Goal: Contribute content: Contribute content

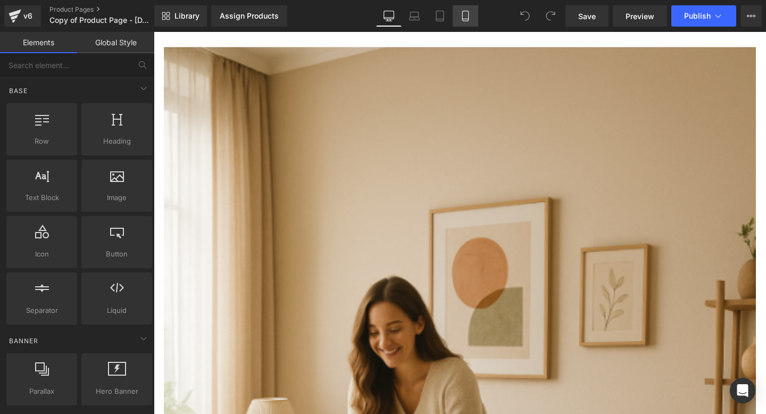
click at [466, 12] on icon at bounding box center [465, 16] width 11 height 11
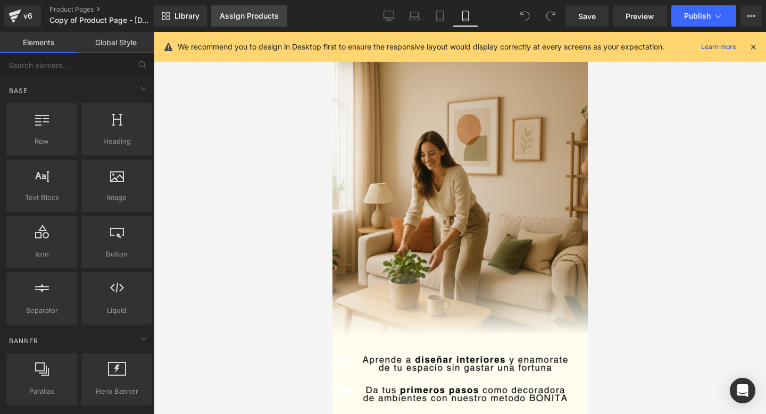
click at [283, 16] on link "Assign Products" at bounding box center [249, 15] width 76 height 21
click at [238, 16] on div "Assign Products" at bounding box center [249, 16] width 59 height 9
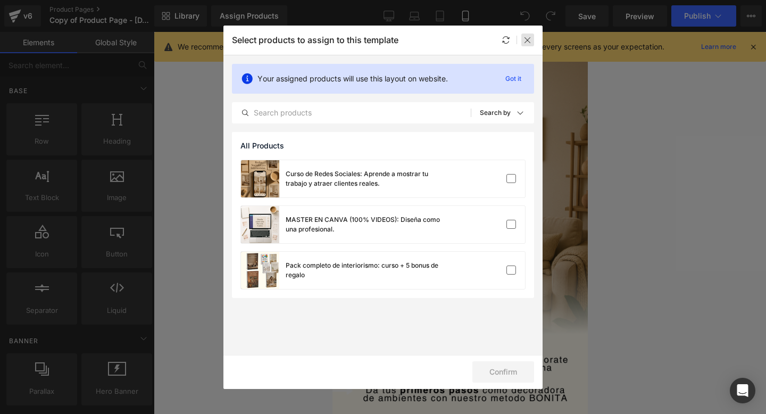
click at [524, 40] on icon at bounding box center [527, 40] width 9 height 9
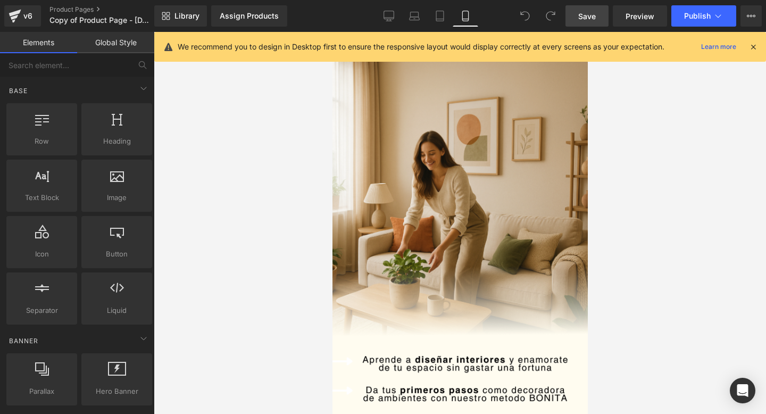
click at [595, 11] on span "Save" at bounding box center [587, 16] width 18 height 11
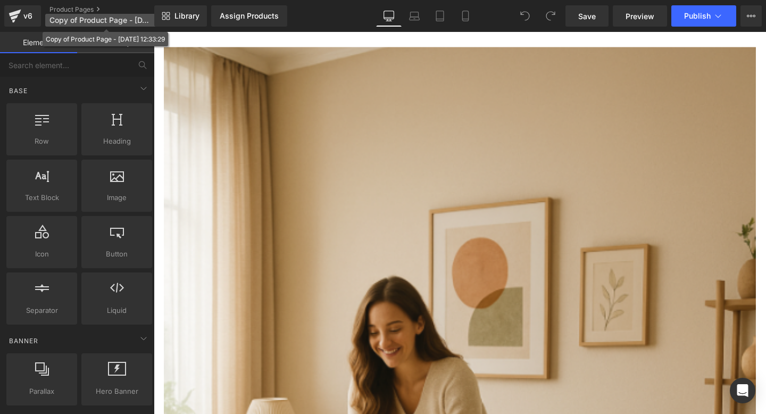
click at [87, 19] on span "Copy of Product Page - [DATE] 12:33:29" at bounding box center [100, 20] width 102 height 9
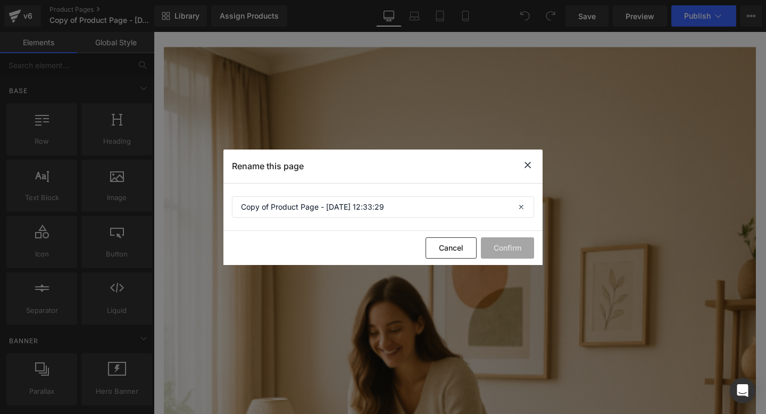
click at [522, 165] on icon at bounding box center [527, 164] width 13 height 13
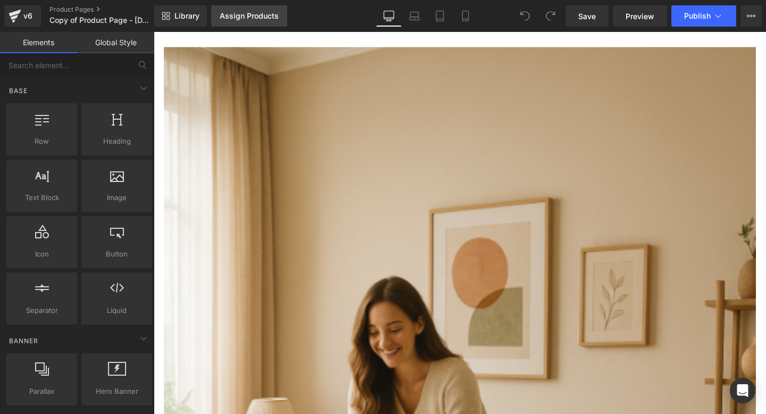
click at [246, 7] on link "Assign Products" at bounding box center [249, 15] width 76 height 21
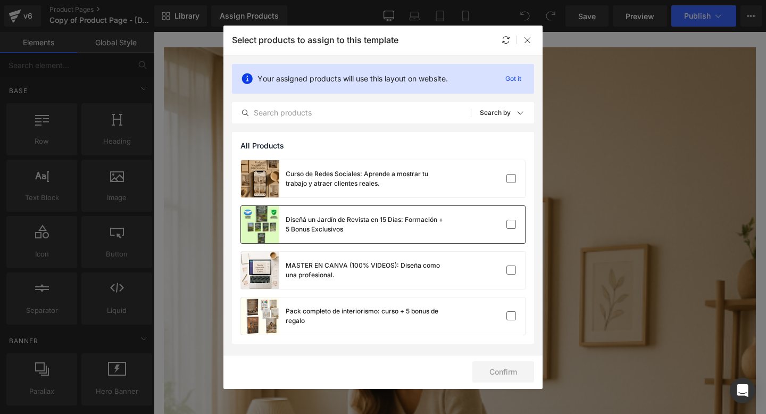
click at [344, 232] on div "Diseñá un Jardín de Revista en 15 Días: Formación + 5 Bonus Exclusivos" at bounding box center [366, 224] width 160 height 19
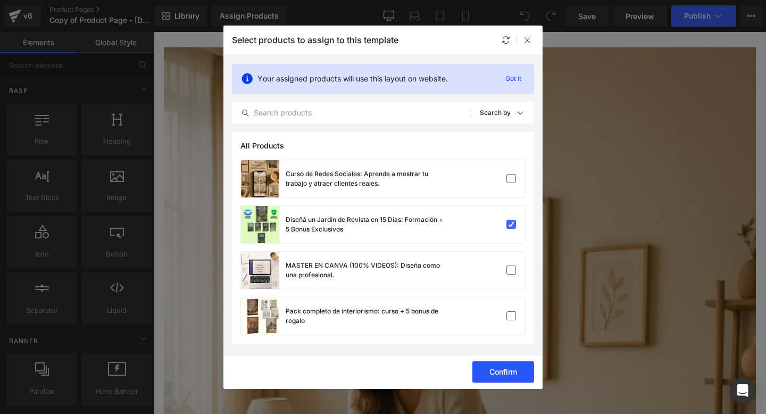
click at [498, 373] on button "Confirm" at bounding box center [503, 371] width 62 height 21
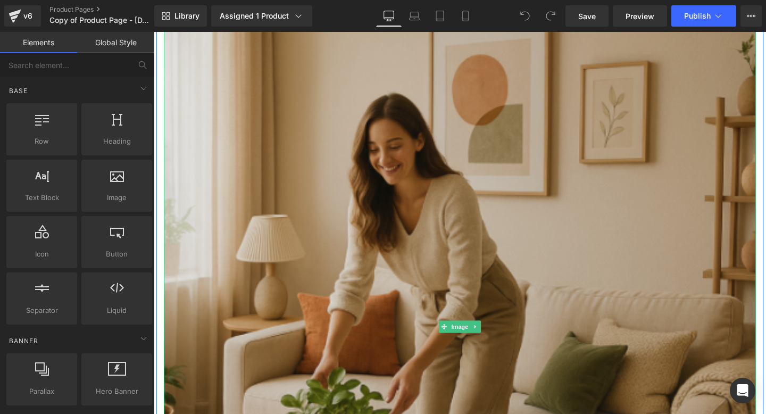
scroll to position [195, 0]
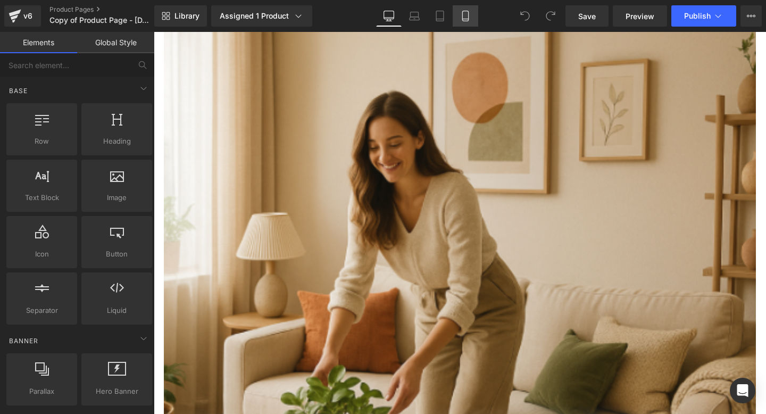
click at [466, 15] on icon at bounding box center [465, 16] width 11 height 11
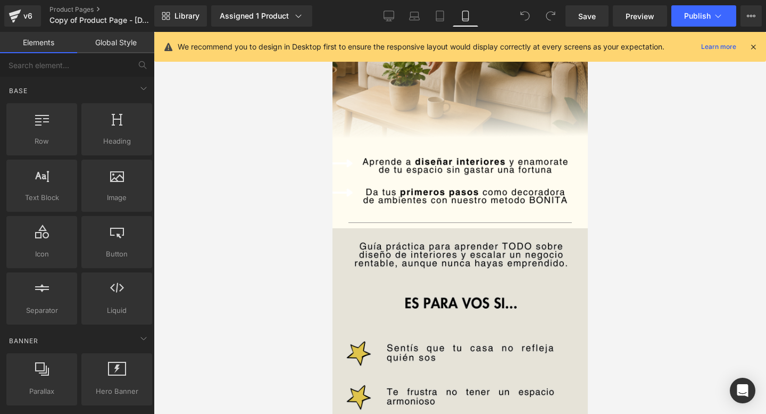
scroll to position [0, 0]
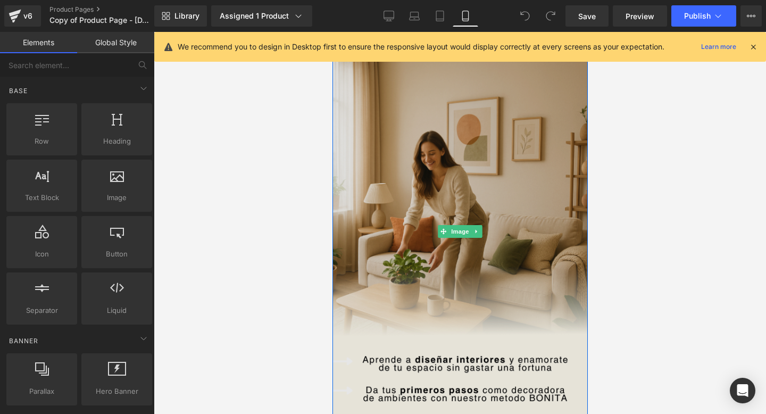
click at [470, 252] on img at bounding box center [459, 231] width 255 height 399
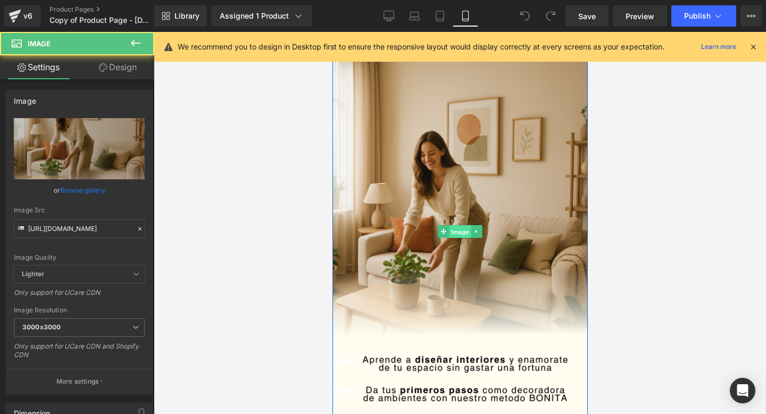
click at [459, 227] on span "Image" at bounding box center [459, 231] width 22 height 13
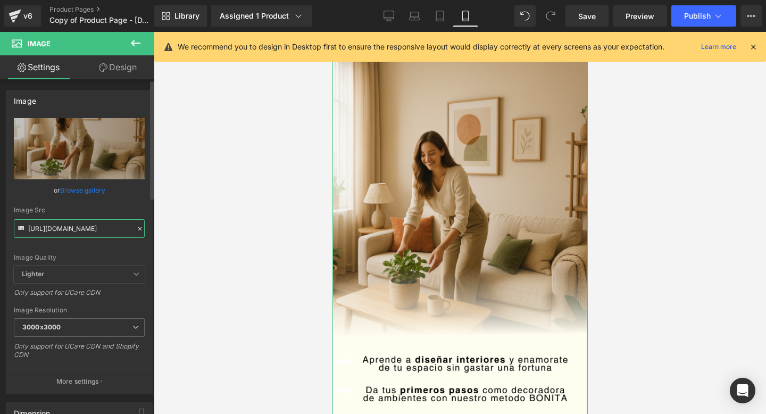
click at [70, 231] on input "[URL][DOMAIN_NAME]" at bounding box center [79, 228] width 131 height 19
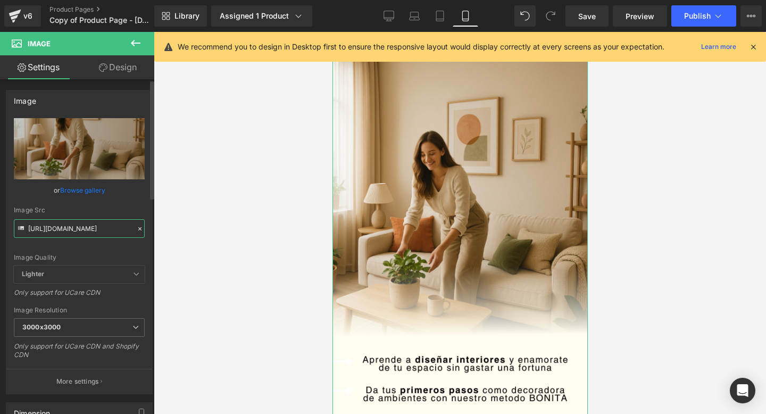
paste input "[DOMAIN_NAME][URL]"
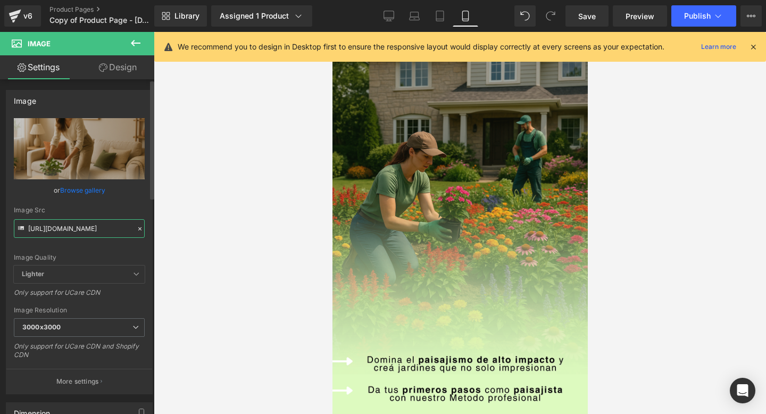
type input "[URL][DOMAIN_NAME]"
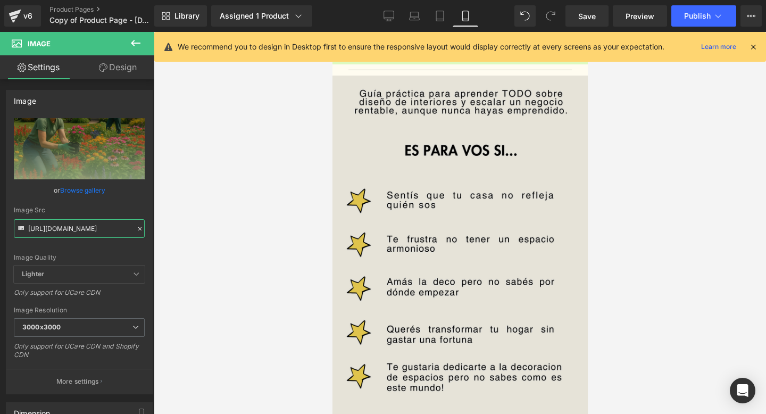
scroll to position [451, 0]
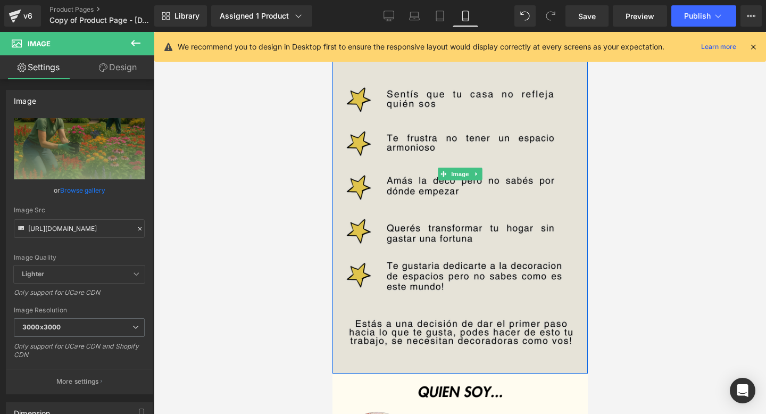
click at [465, 278] on img at bounding box center [459, 173] width 255 height 399
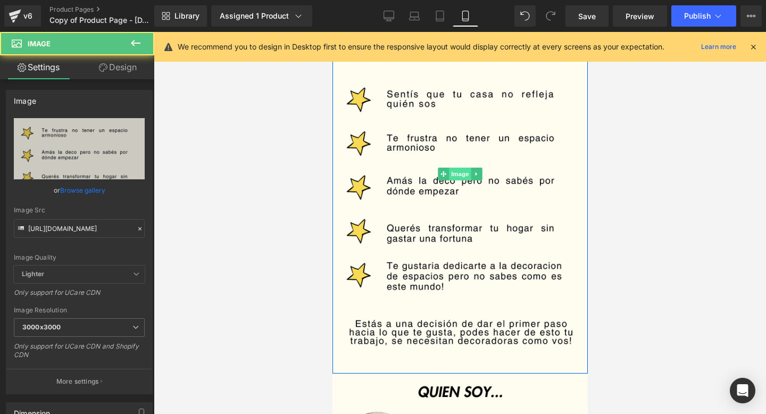
click at [460, 171] on span "Image" at bounding box center [459, 174] width 22 height 13
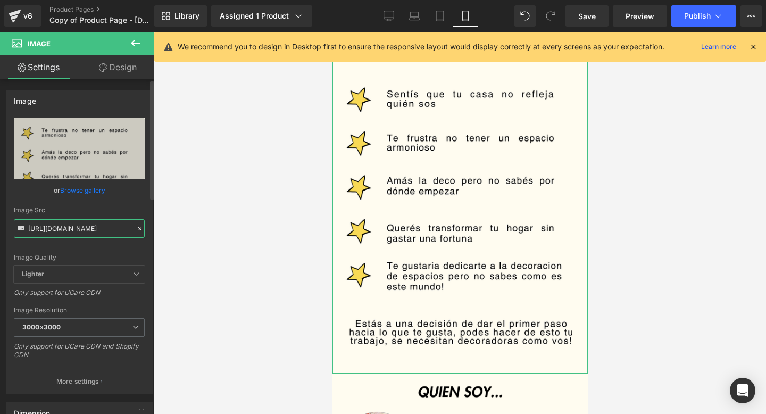
click at [33, 229] on input "[URL][DOMAIN_NAME]" at bounding box center [79, 228] width 131 height 19
paste input "13k1smNt/3"
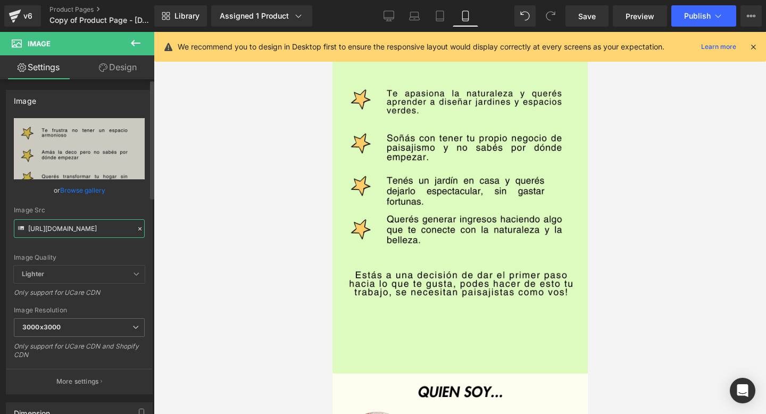
type input "[URL][DOMAIN_NAME]"
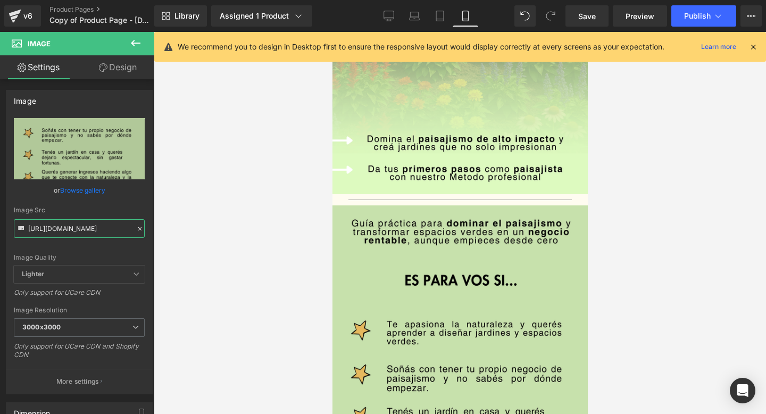
scroll to position [230, 0]
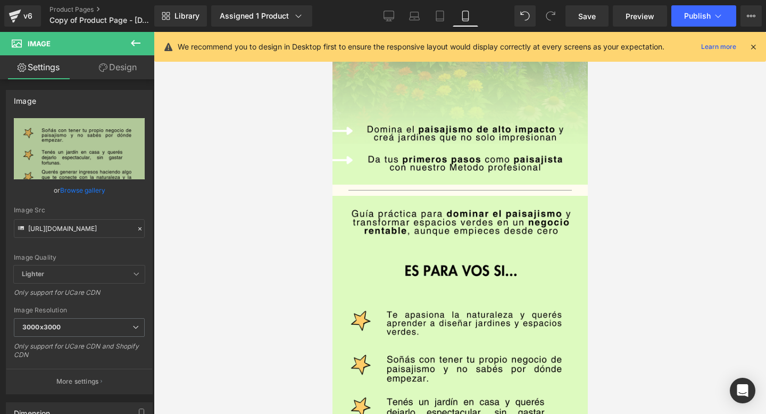
click at [672, 188] on div at bounding box center [460, 223] width 612 height 382
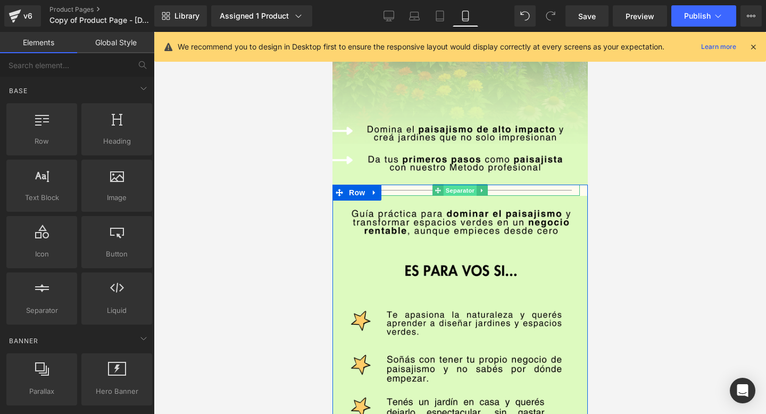
click at [451, 191] on span "Separator" at bounding box center [459, 190] width 33 height 13
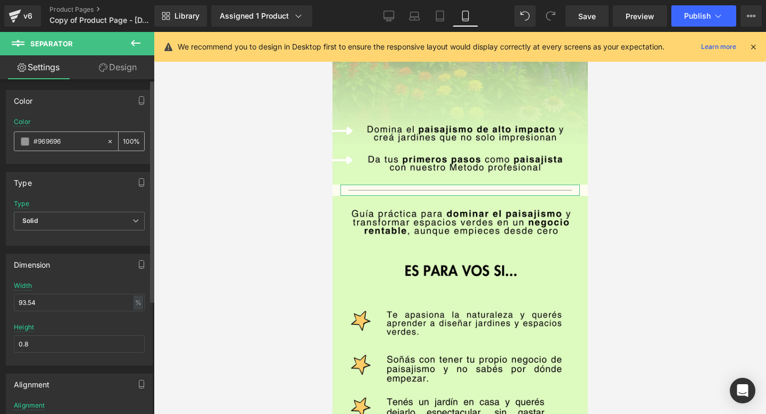
click at [23, 142] on span at bounding box center [25, 141] width 9 height 9
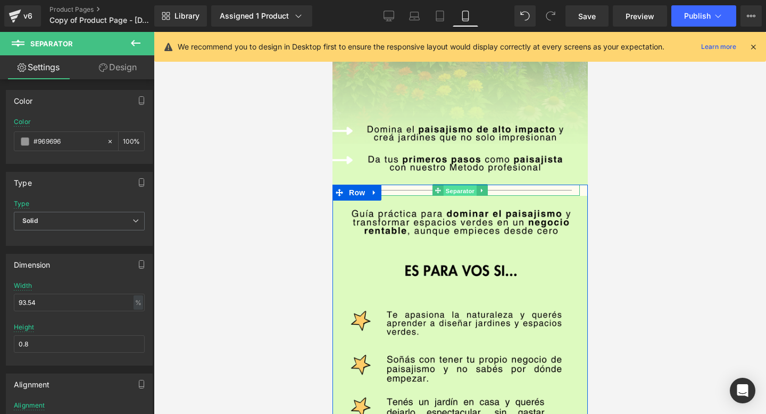
click at [447, 188] on span "Separator" at bounding box center [459, 190] width 33 height 13
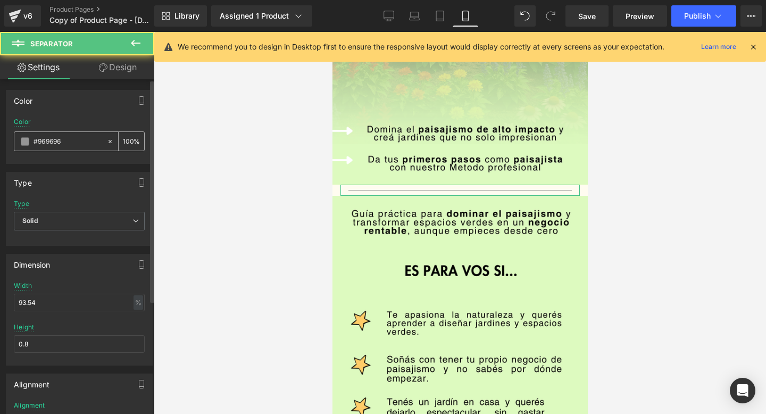
click at [24, 136] on div "#969696" at bounding box center [60, 141] width 92 height 19
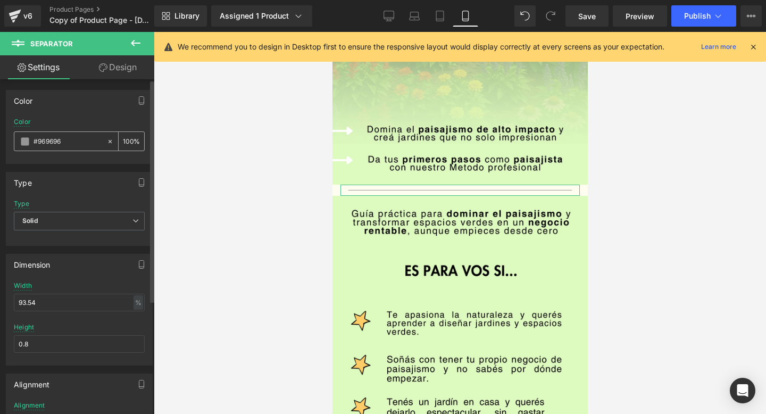
click at [24, 136] on div "#969696" at bounding box center [60, 141] width 92 height 19
click at [26, 141] on span at bounding box center [25, 141] width 9 height 9
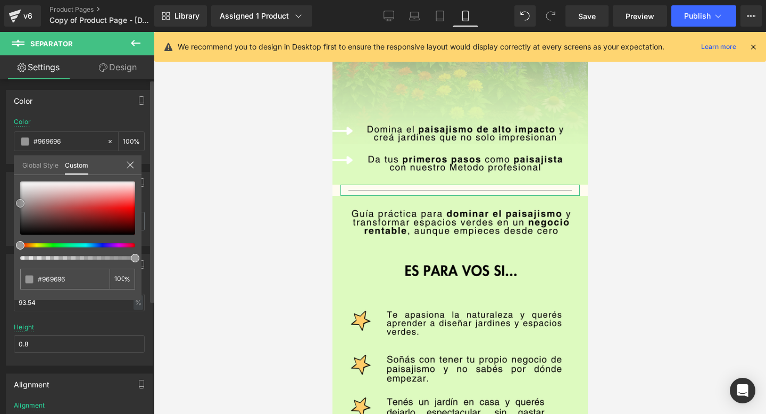
type input "#735858"
type input "#775959"
type input "#874949"
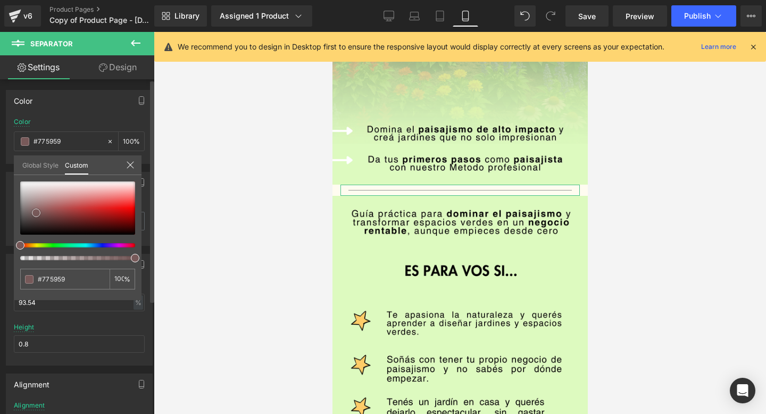
type input "#874949"
type input "#aa2626"
type input "#c80808"
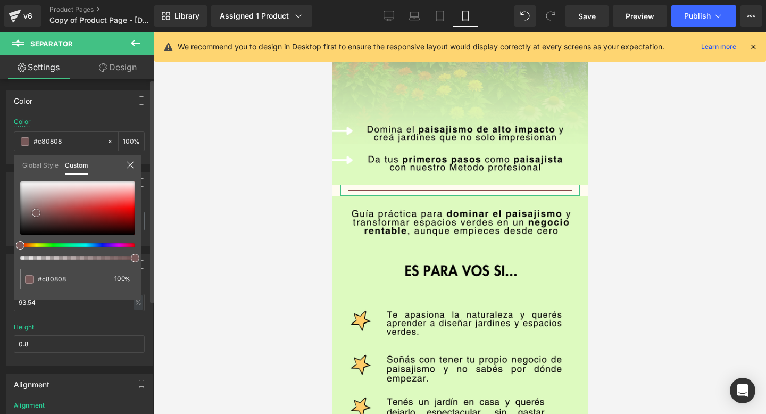
type input "#cc0000"
drag, startPoint x: 35, startPoint y: 213, endPoint x: 141, endPoint y: 213, distance: 106.3
click at [141, 164] on div "Color rgba(204, 0, 0, 1) Color #cc0000 100 % Global Style Custom Setup Global S…" at bounding box center [79, 123] width 159 height 82
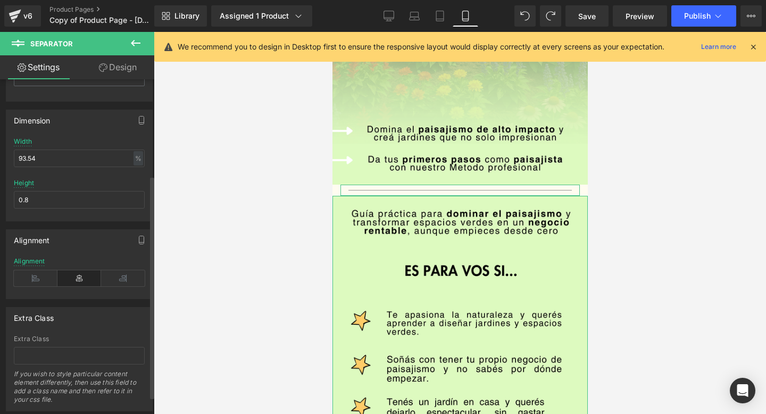
scroll to position [145, 0]
click at [121, 63] on link "Design" at bounding box center [117, 67] width 77 height 24
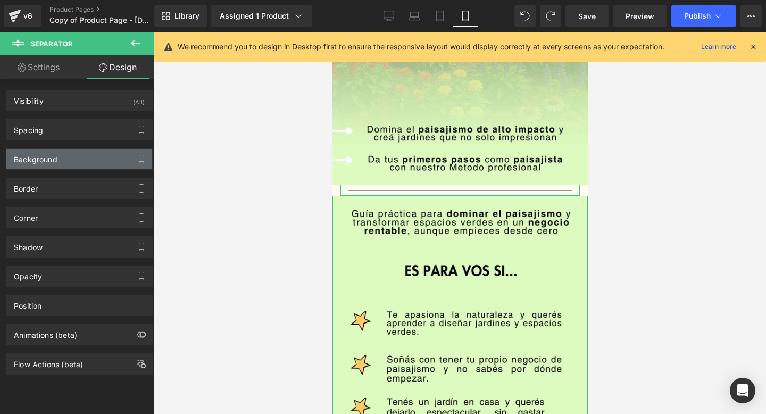
click at [56, 161] on div "Background" at bounding box center [36, 156] width 44 height 15
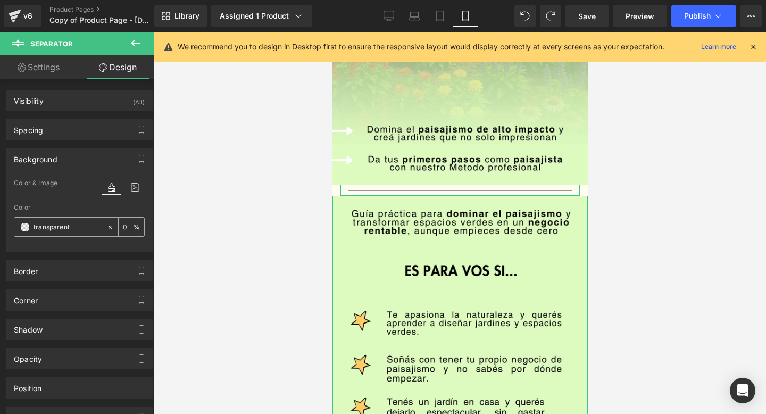
click at [53, 229] on input "transparent" at bounding box center [68, 227] width 68 height 12
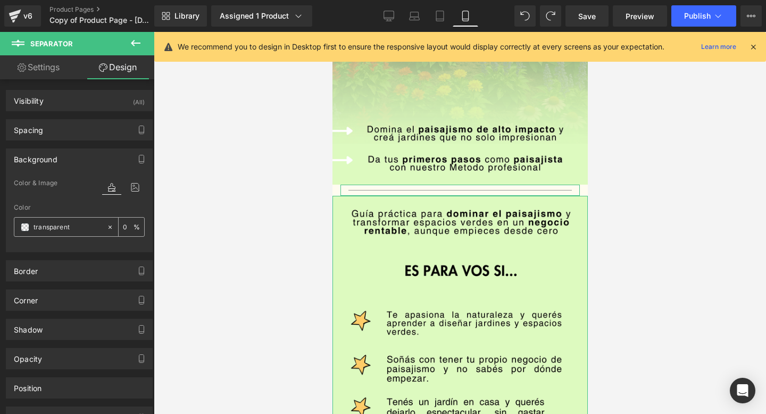
click at [53, 229] on input "transparent" at bounding box center [68, 227] width 68 height 12
click at [84, 228] on input "transparent" at bounding box center [68, 227] width 68 height 12
drag, startPoint x: 84, startPoint y: 228, endPoint x: 30, endPoint y: 231, distance: 53.8
click at [2, 223] on div "Background Color & Image color transparent Color transparent 0 % Image Replace …" at bounding box center [79, 196] width 159 height 112
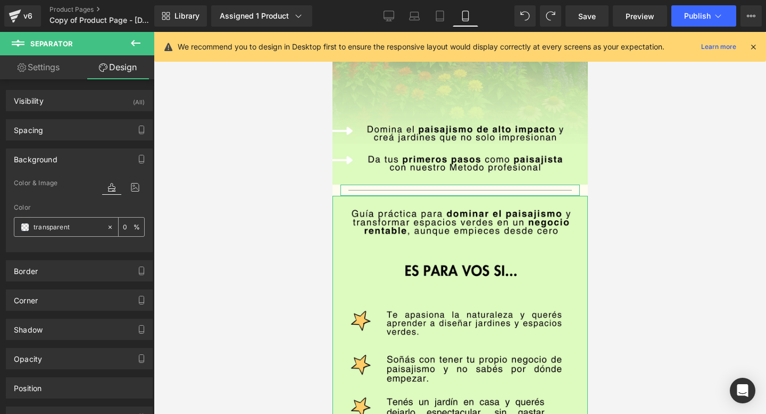
paste input "#ddfabf"
type input "#ddfabf"
type input "100"
type input "transparent"
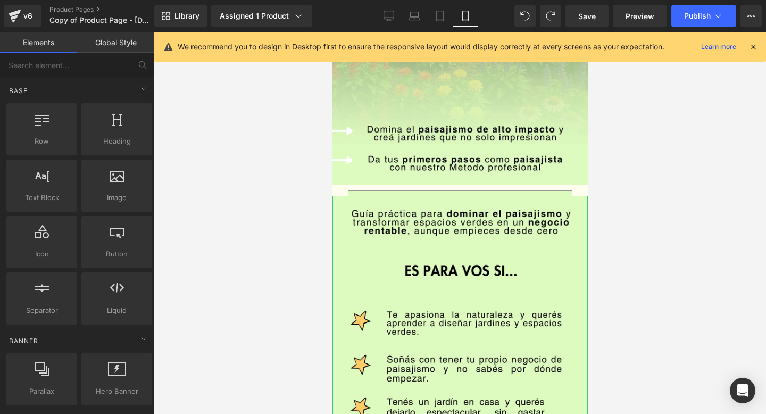
click at [331, 194] on div at bounding box center [460, 223] width 612 height 382
click at [353, 192] on span "Row" at bounding box center [356, 193] width 21 height 16
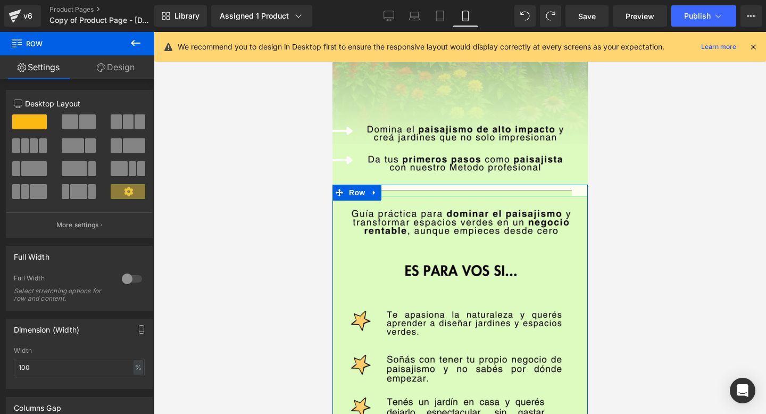
click at [95, 70] on link "Design" at bounding box center [115, 67] width 77 height 24
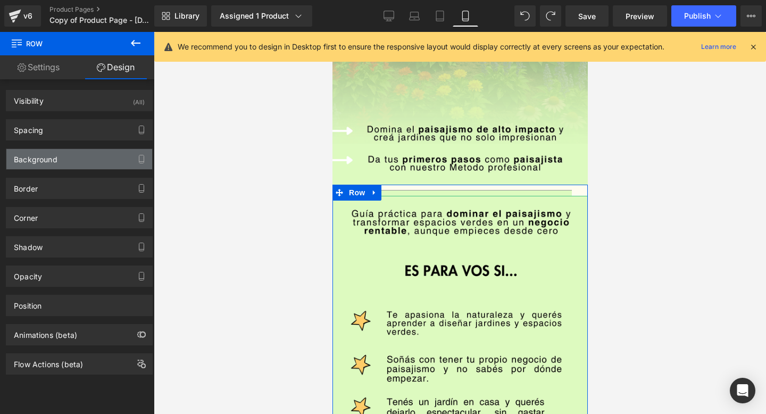
click at [54, 164] on div "Background" at bounding box center [79, 159] width 146 height 20
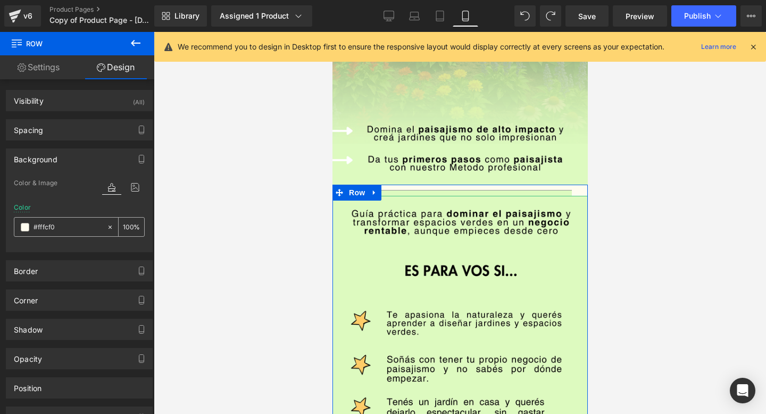
click at [43, 227] on input "#fffcf0" at bounding box center [68, 227] width 68 height 12
paste input "ddfabf"
type input "#ddfabf"
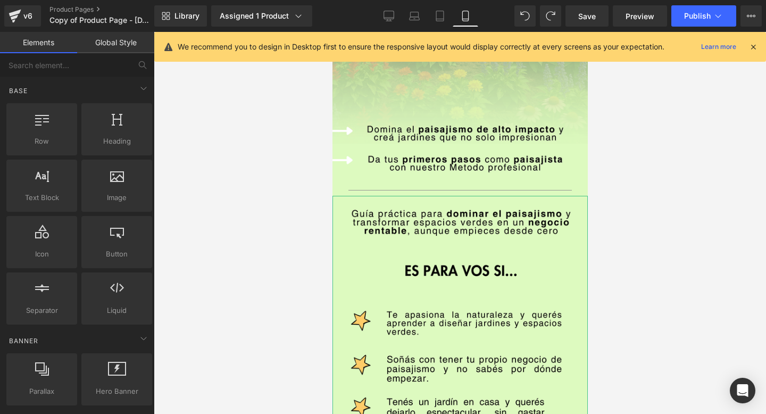
click at [210, 264] on div at bounding box center [460, 223] width 612 height 382
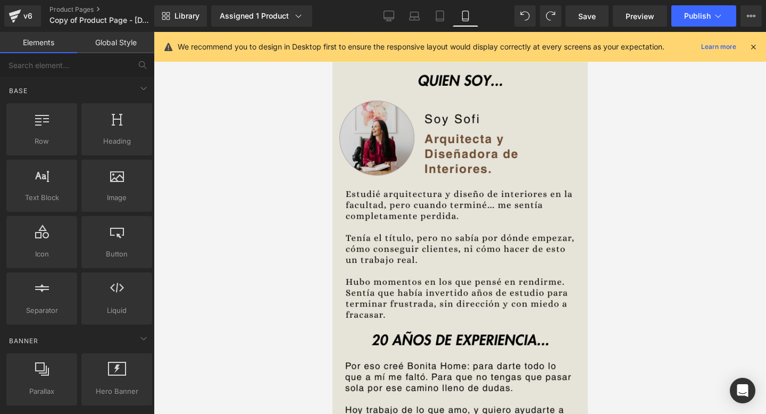
scroll to position [789, 0]
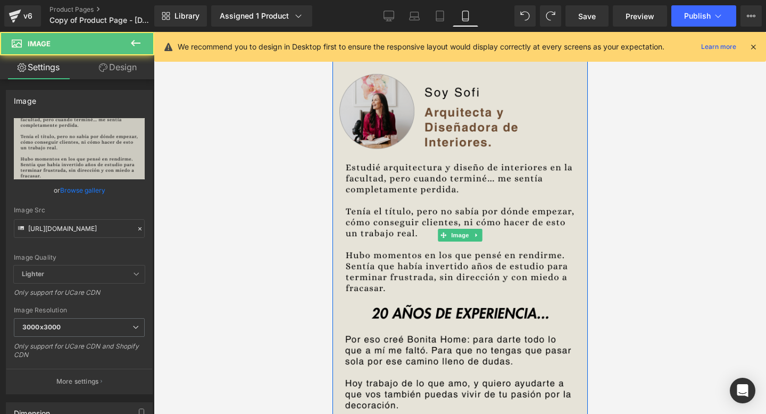
click at [457, 270] on img at bounding box center [459, 235] width 255 height 399
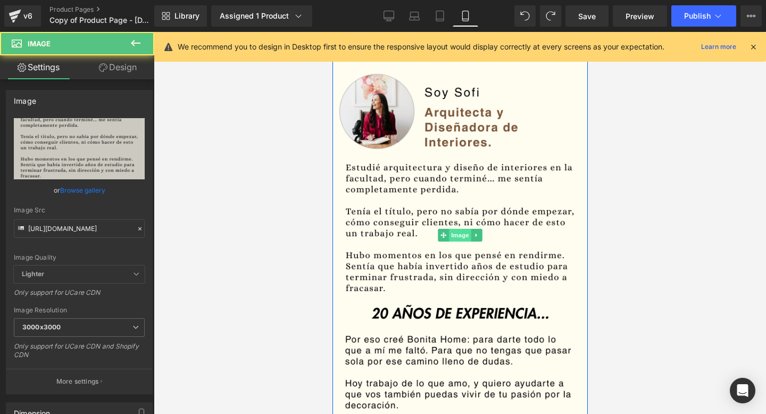
click at [457, 229] on span "Image" at bounding box center [459, 235] width 22 height 13
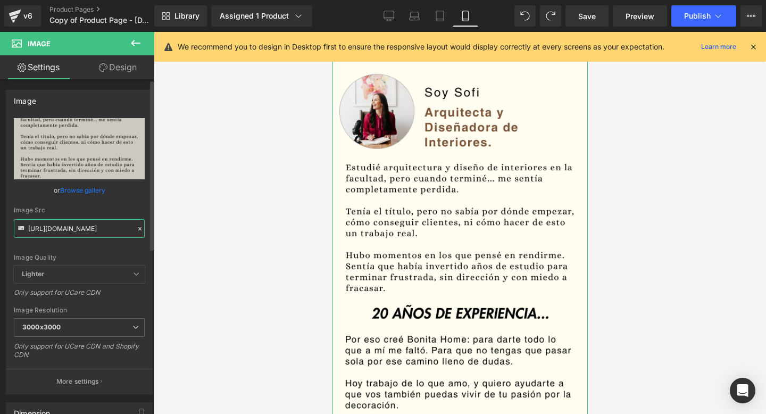
click at [30, 229] on input "[URL][DOMAIN_NAME]" at bounding box center [79, 228] width 131 height 19
paste input "#ddfabf"
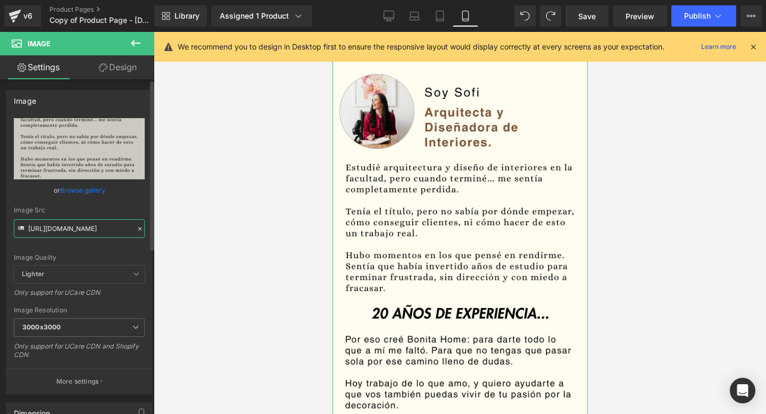
type input "#ddfabf"
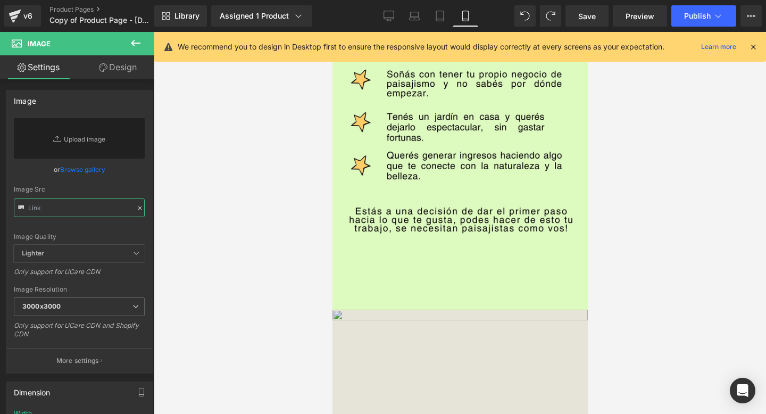
scroll to position [635, 0]
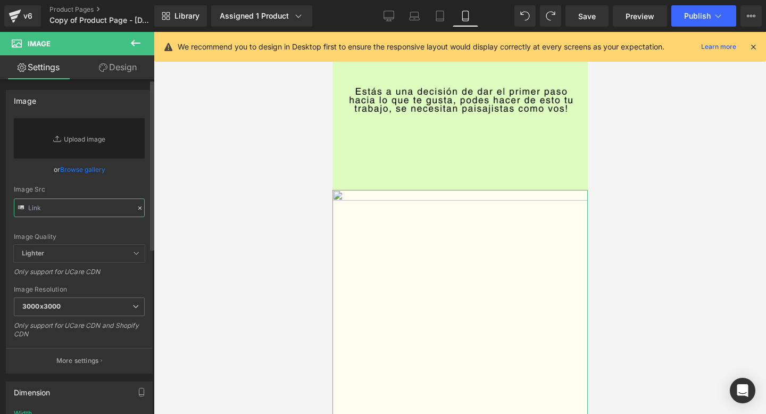
paste input "[URL][DOMAIN_NAME]"
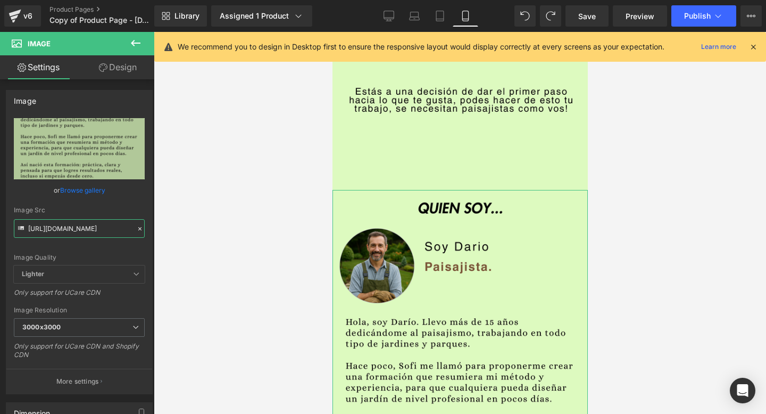
type input "[URL][DOMAIN_NAME]"
click at [128, 65] on link "Design" at bounding box center [117, 67] width 77 height 24
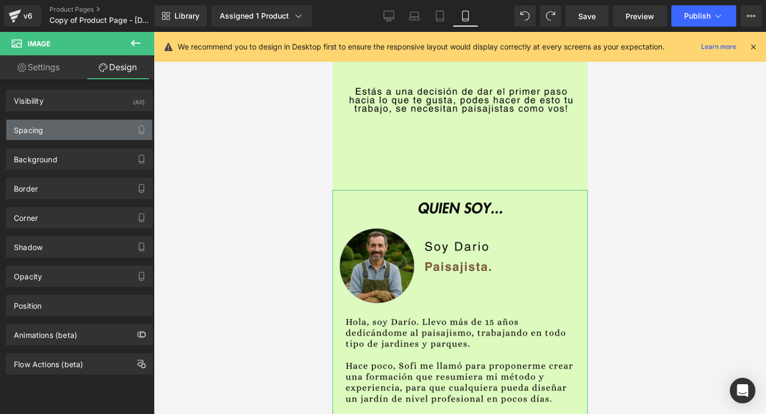
click at [90, 140] on div "Visibility (All) 0|0|0|0 1 Show on Desktop 1 Show on Laptop 1 Show on Tablet 1 …" at bounding box center [79, 226] width 159 height 295
click at [94, 137] on div "Spacing" at bounding box center [79, 130] width 146 height 20
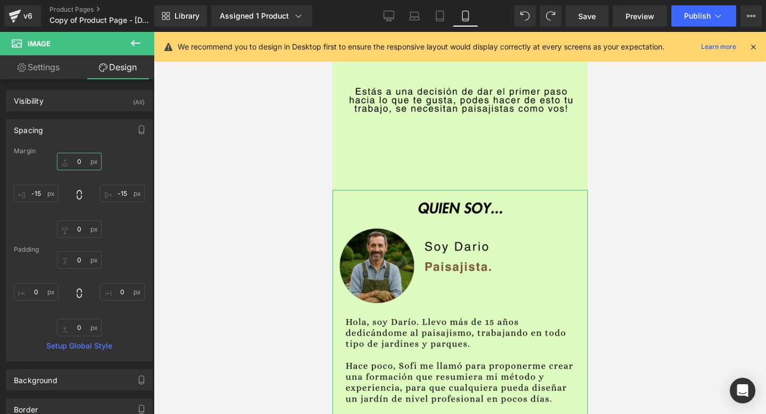
click at [80, 161] on input "0" at bounding box center [79, 162] width 45 height 18
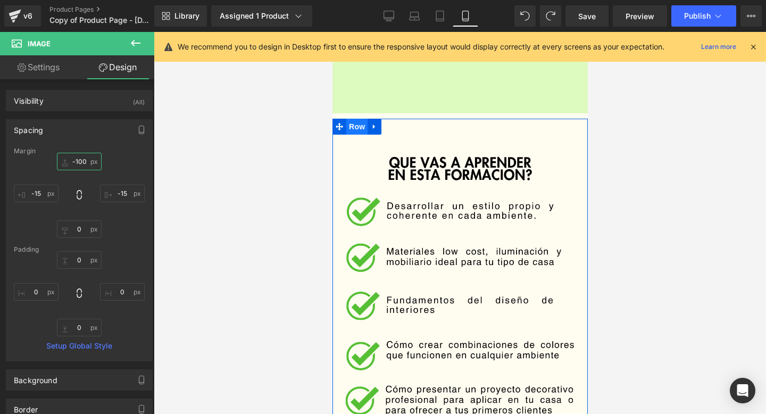
scroll to position [1082, 0]
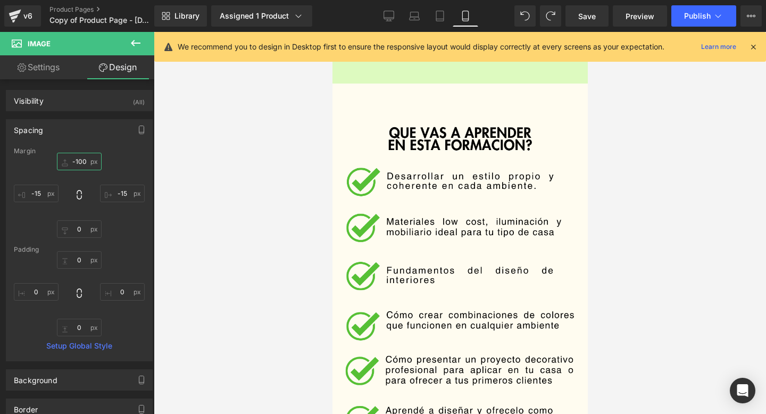
type input "-100"
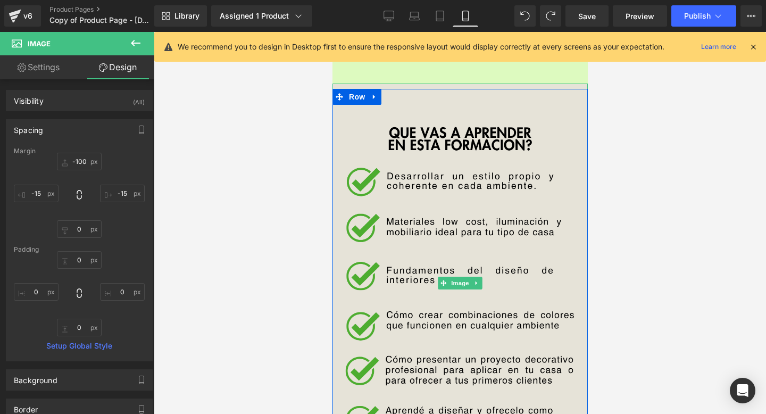
click at [445, 252] on img at bounding box center [459, 282] width 255 height 399
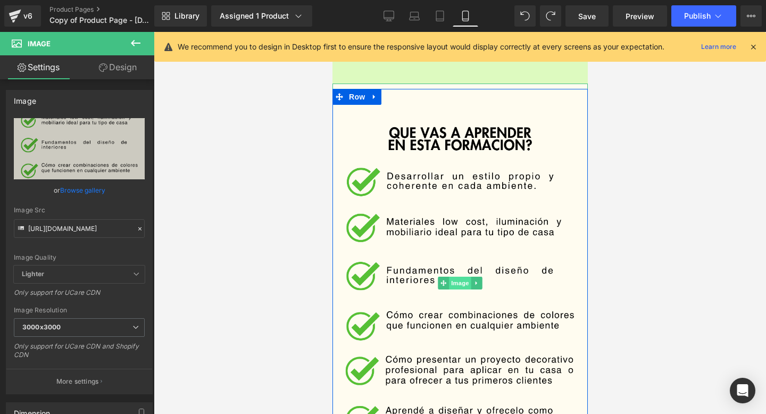
click at [451, 284] on span "Image" at bounding box center [459, 283] width 22 height 13
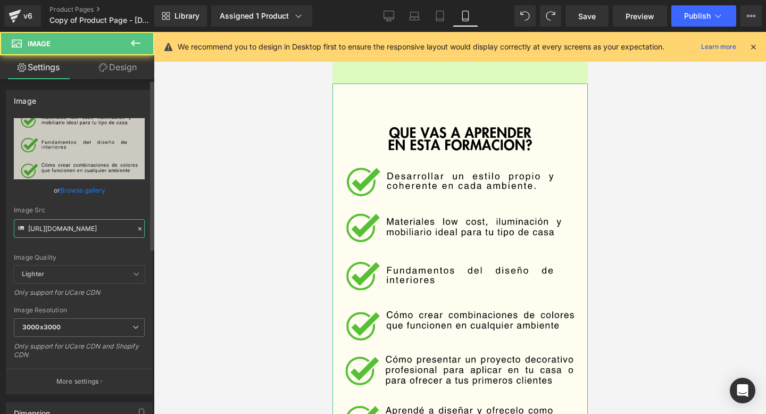
click at [67, 231] on input "[URL][DOMAIN_NAME]" at bounding box center [79, 228] width 131 height 19
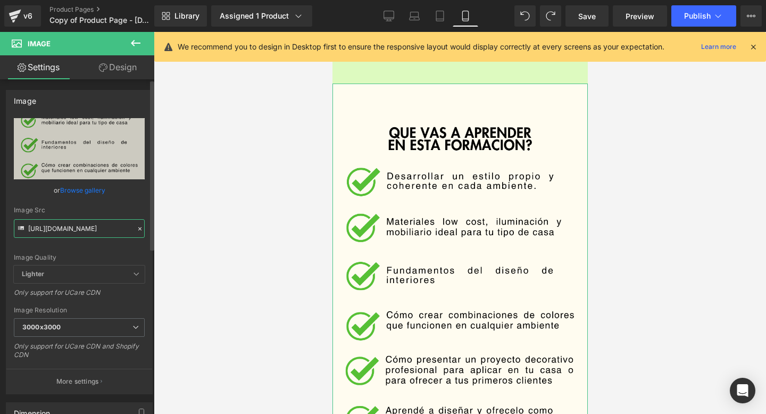
click at [67, 231] on input "[URL][DOMAIN_NAME]" at bounding box center [79, 228] width 131 height 19
paste input "[DOMAIN_NAME][URL]"
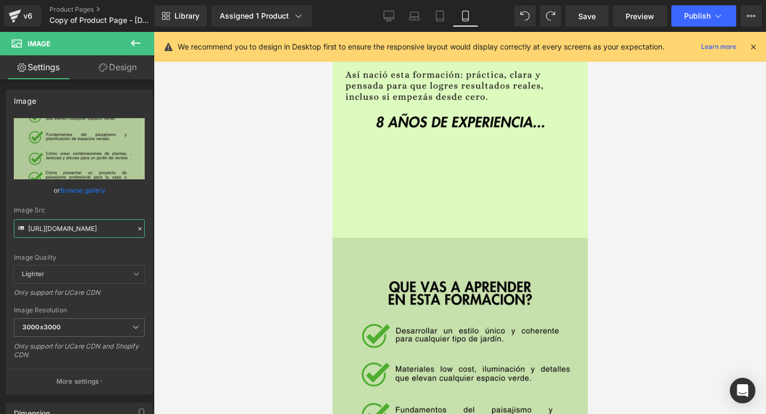
scroll to position [1101, 0]
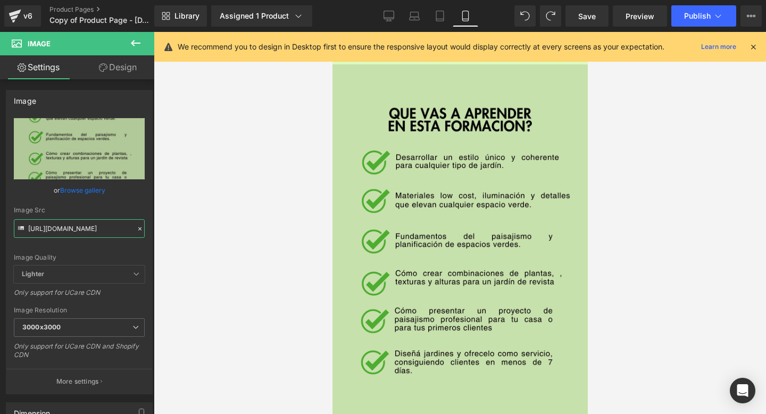
type input "[URL][DOMAIN_NAME]"
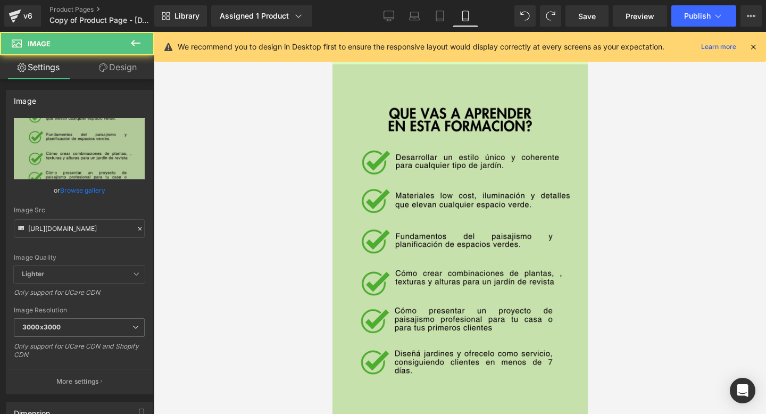
scroll to position [0, 0]
click at [441, 317] on img at bounding box center [459, 263] width 255 height 399
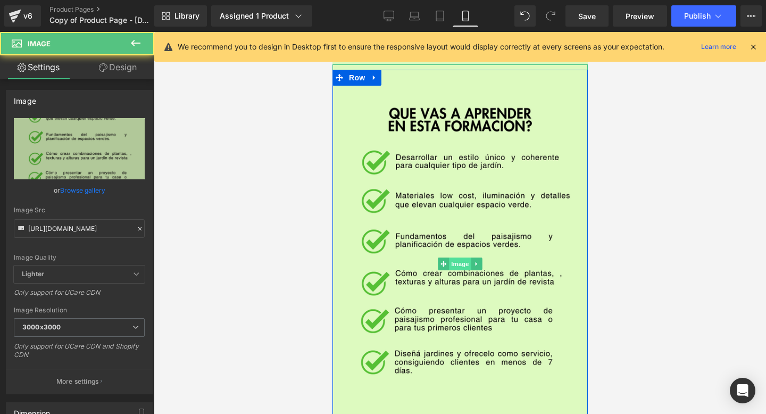
click at [456, 258] on span "Image" at bounding box center [459, 263] width 22 height 13
click at [132, 72] on link "Design" at bounding box center [117, 67] width 77 height 24
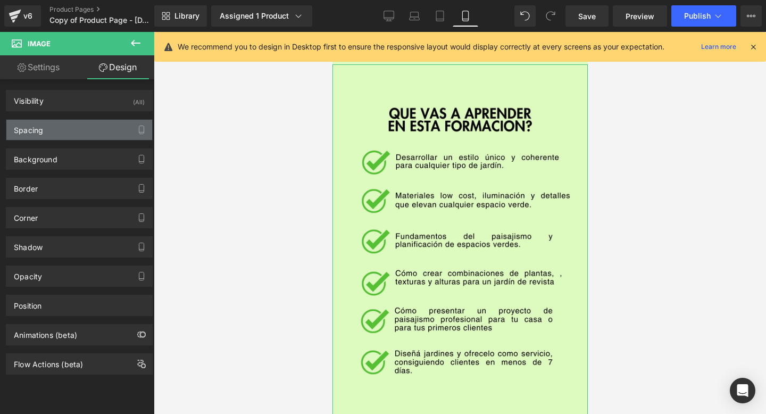
click at [84, 130] on div "Spacing" at bounding box center [79, 130] width 146 height 20
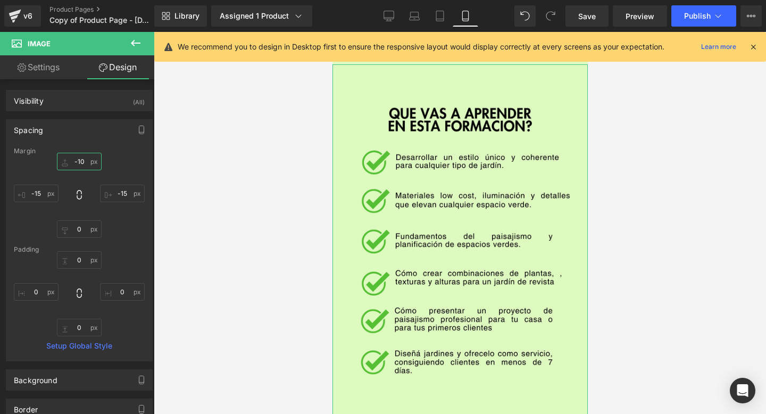
click at [80, 160] on input "-10" at bounding box center [79, 162] width 45 height 18
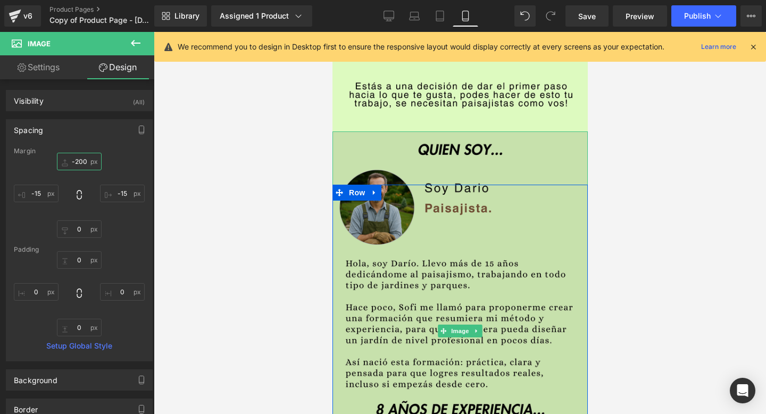
scroll to position [627, 0]
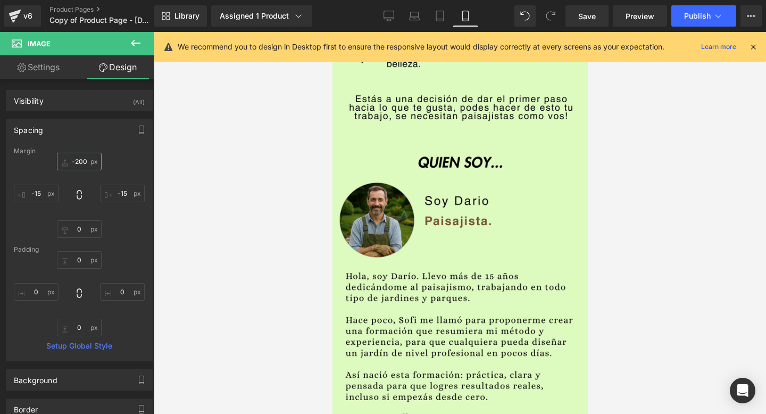
type input "-200"
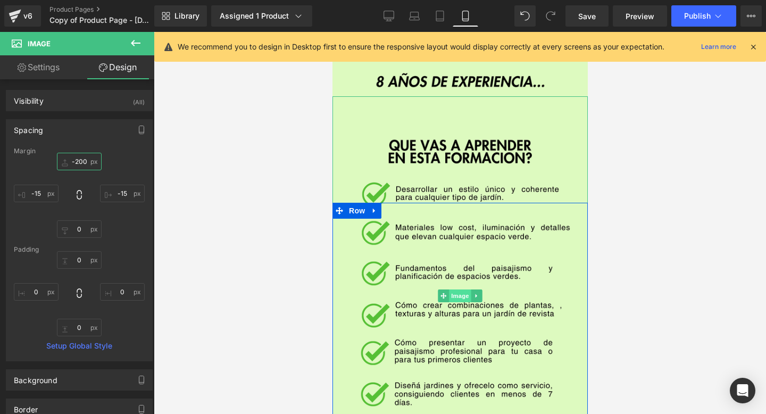
scroll to position [593, 0]
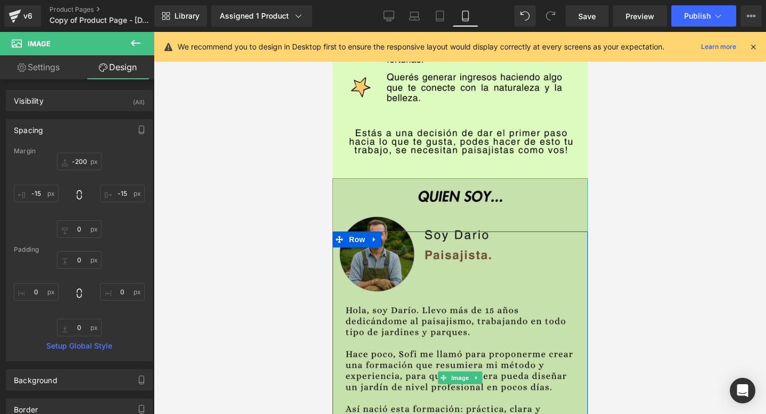
click at [447, 311] on img at bounding box center [459, 377] width 255 height 399
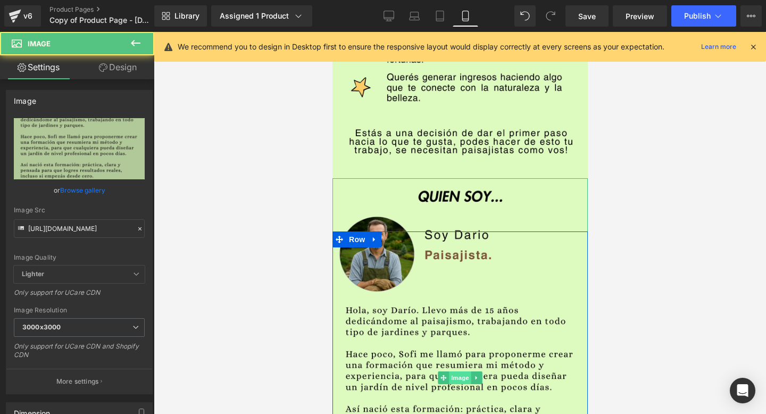
click at [454, 379] on span "Image" at bounding box center [459, 377] width 22 height 13
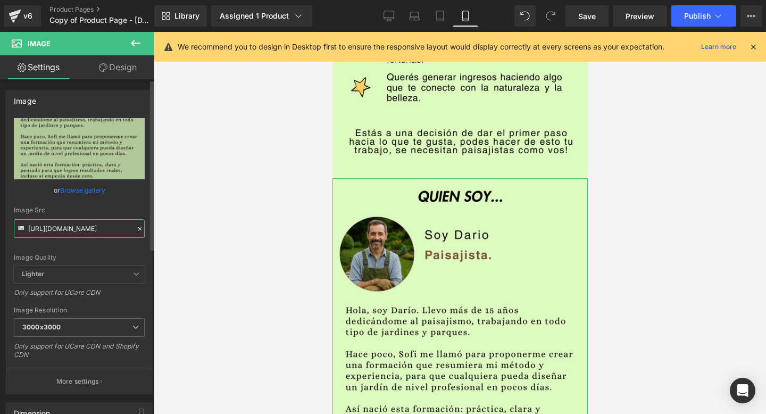
click at [98, 230] on input "[URL][DOMAIN_NAME]" at bounding box center [79, 228] width 131 height 19
paste input "j5FS6VFJ/Copia-de-Decoracio-n-hogar"
type input "[URL][DOMAIN_NAME]"
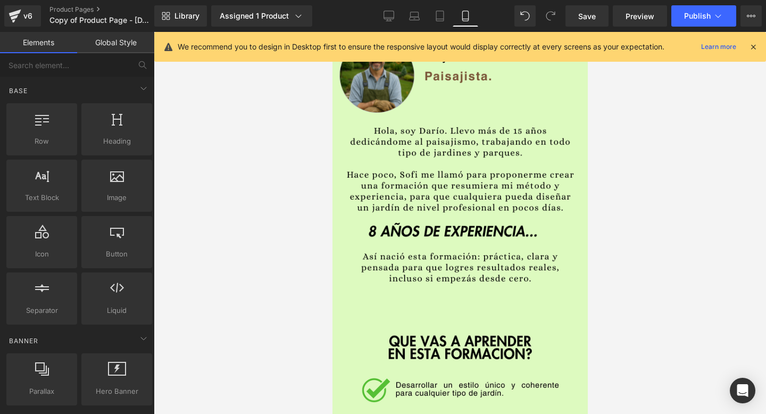
scroll to position [0, 0]
click at [206, 288] on div at bounding box center [460, 223] width 612 height 382
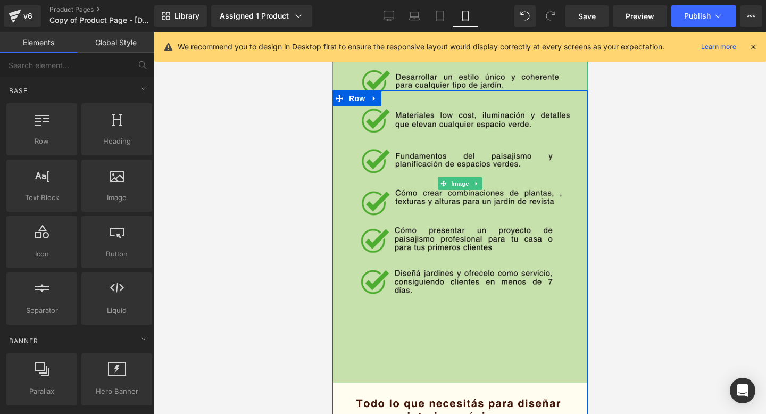
scroll to position [1023, 0]
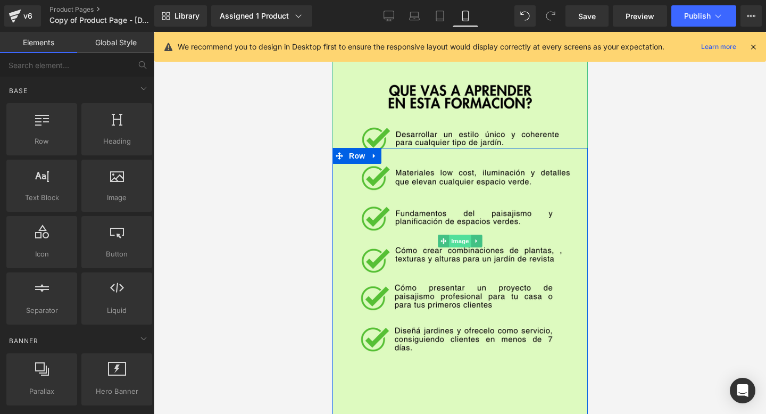
click at [455, 241] on span "Image" at bounding box center [459, 241] width 22 height 13
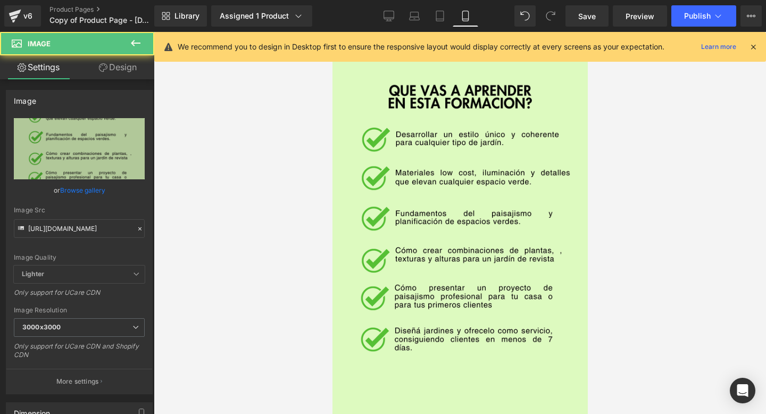
click at [118, 53] on button at bounding box center [135, 43] width 37 height 23
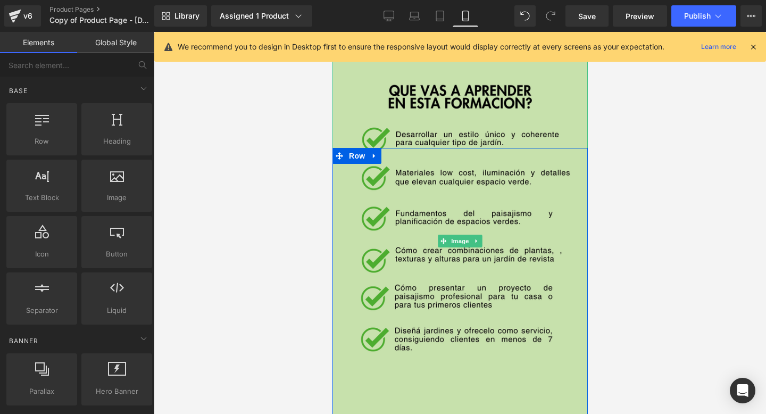
click at [499, 238] on img at bounding box center [459, 240] width 255 height 399
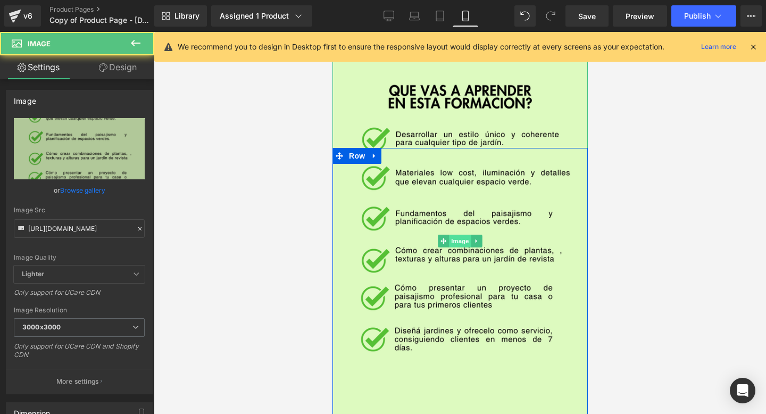
click at [460, 236] on span "Image" at bounding box center [459, 241] width 22 height 13
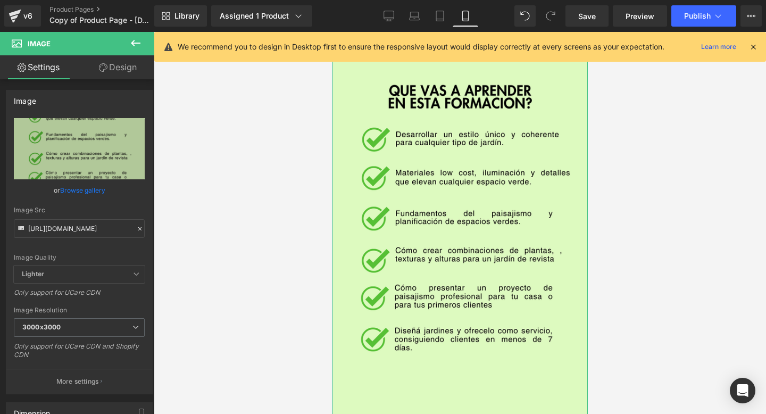
click at [125, 72] on link "Design" at bounding box center [117, 67] width 77 height 24
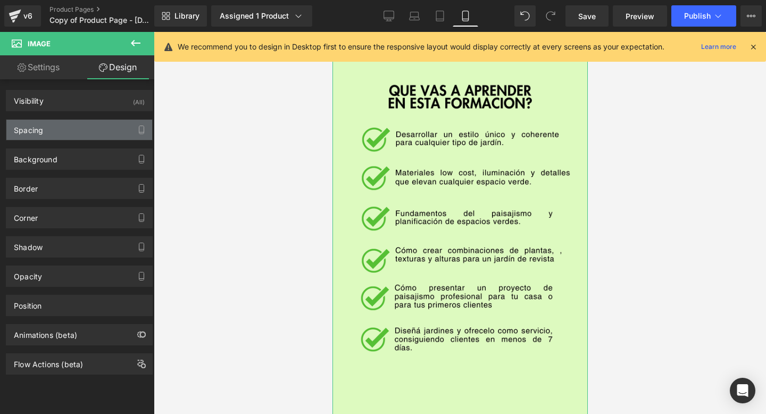
click at [92, 132] on div "Spacing" at bounding box center [79, 130] width 146 height 20
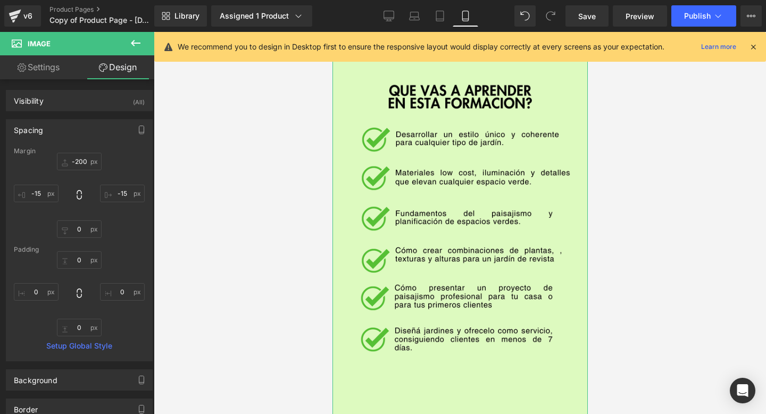
click at [47, 72] on link "Settings" at bounding box center [38, 67] width 77 height 24
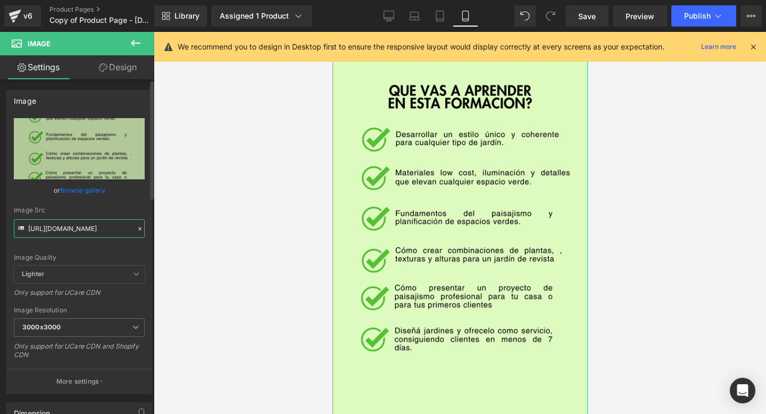
click at [88, 224] on input "[URL][DOMAIN_NAME]" at bounding box center [79, 228] width 131 height 19
paste input "prj5pXLd/Copia-de-Decoracio-n-hogar-1"
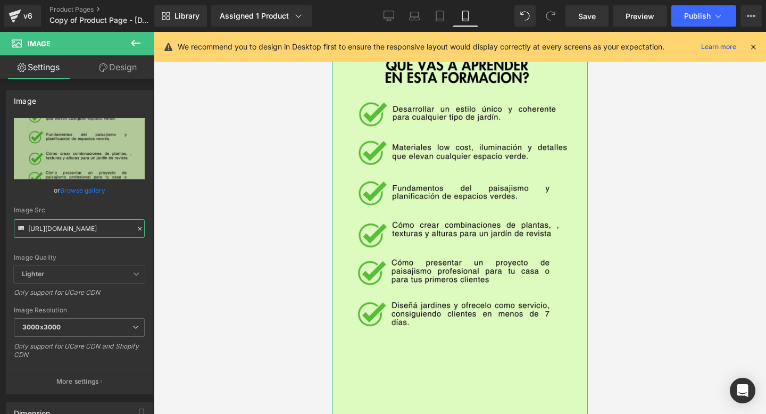
type input "[URL][DOMAIN_NAME]"
click at [114, 66] on link "Design" at bounding box center [117, 67] width 77 height 24
type input "-200"
type input "-15"
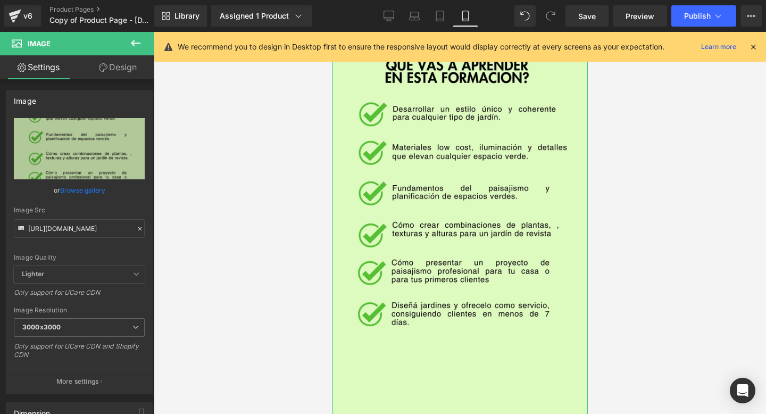
type input "0"
type input "-15"
type input "0"
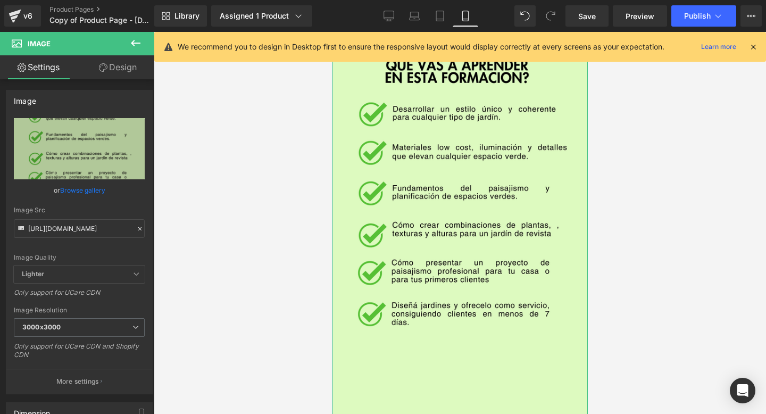
type input "0"
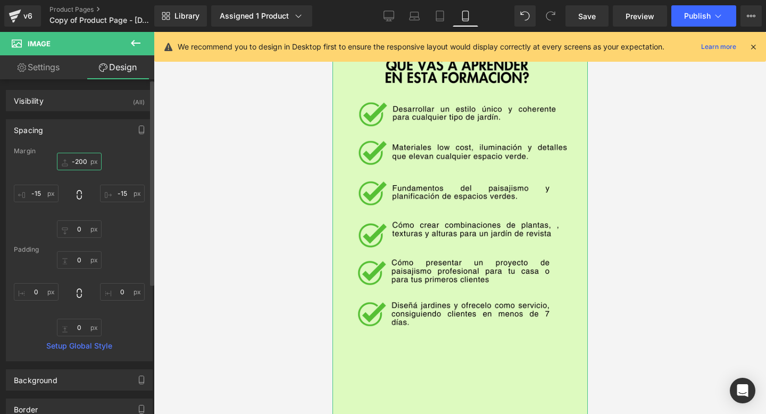
click at [78, 163] on input "-200" at bounding box center [79, 162] width 45 height 18
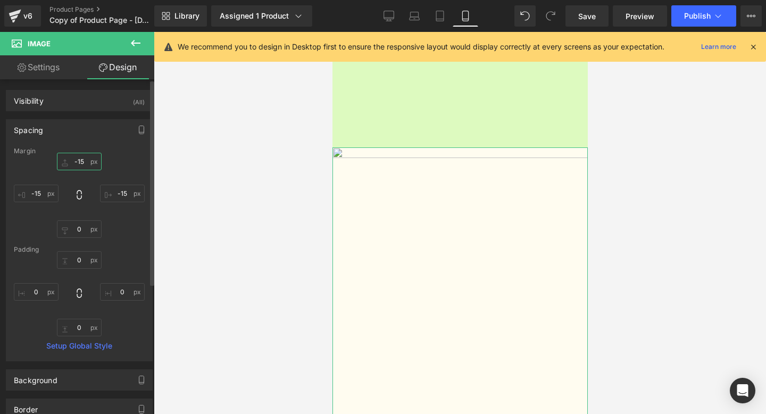
type input "-150"
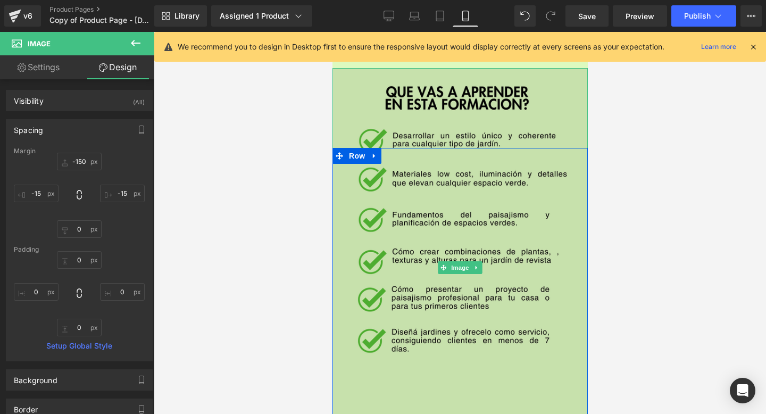
click at [443, 228] on img at bounding box center [459, 267] width 255 height 399
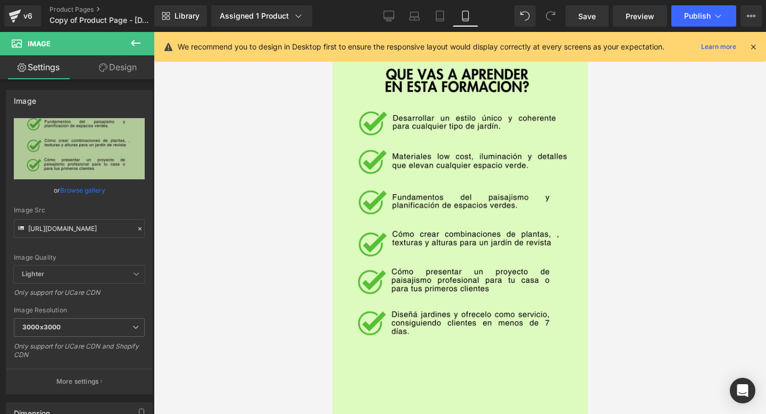
scroll to position [1075, 0]
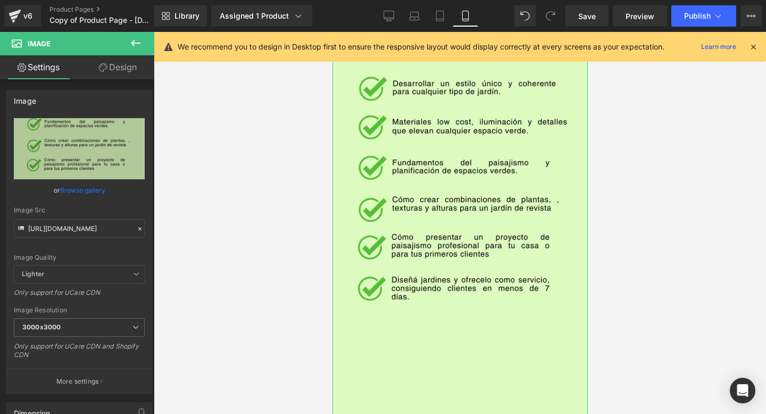
click at [130, 66] on link "Design" at bounding box center [117, 67] width 77 height 24
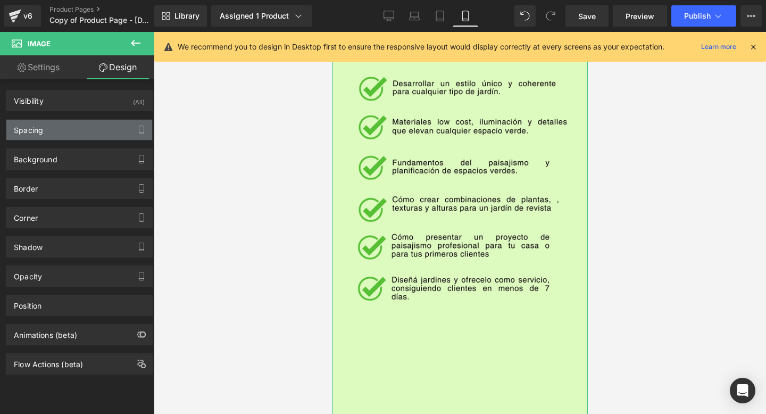
click at [52, 123] on div "Spacing" at bounding box center [79, 130] width 146 height 20
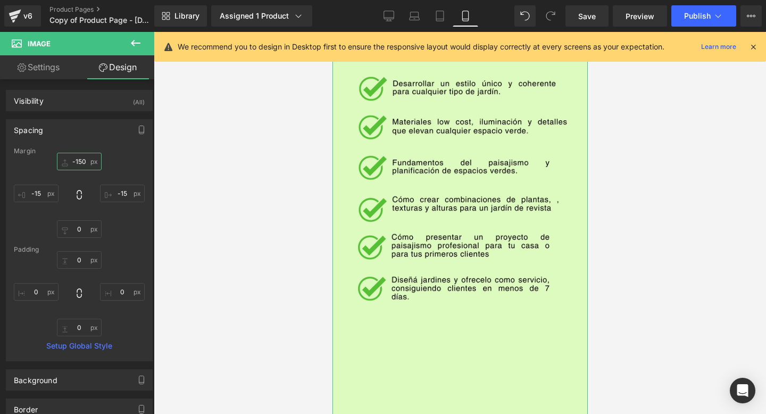
click at [80, 161] on input "-150" at bounding box center [79, 162] width 45 height 18
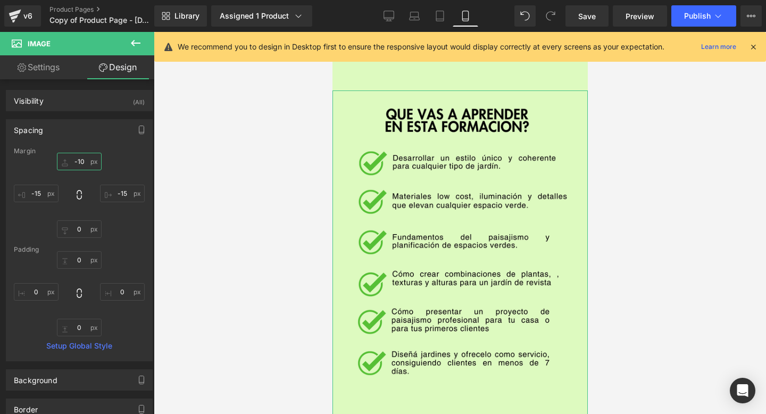
type input "-180"
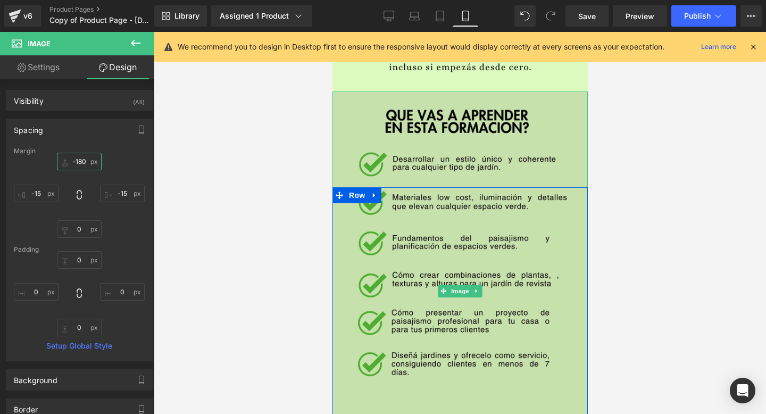
scroll to position [816, 0]
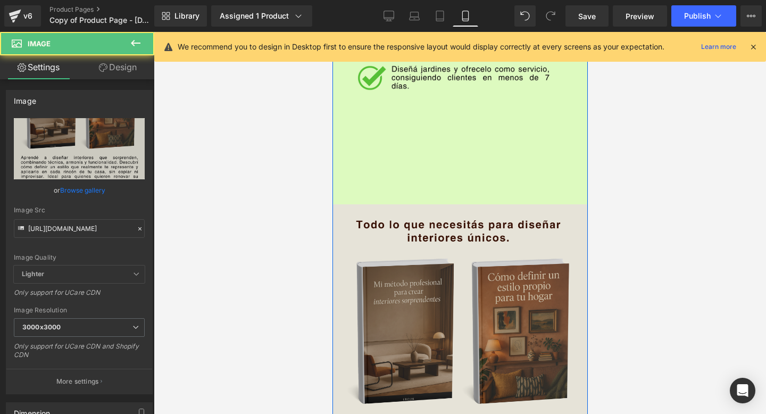
click at [467, 320] on img at bounding box center [459, 403] width 255 height 399
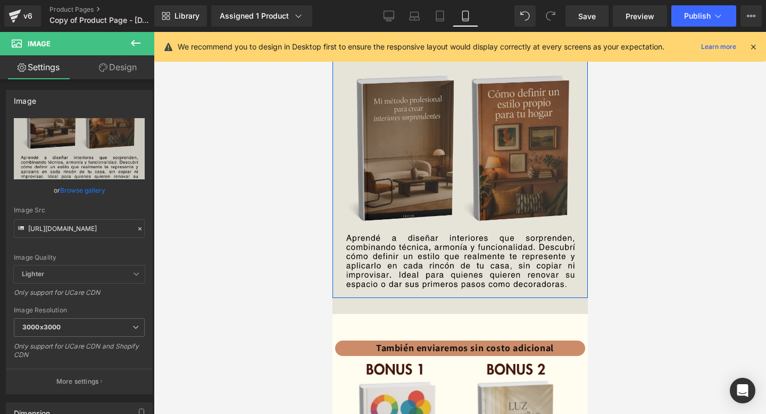
scroll to position [1484, 0]
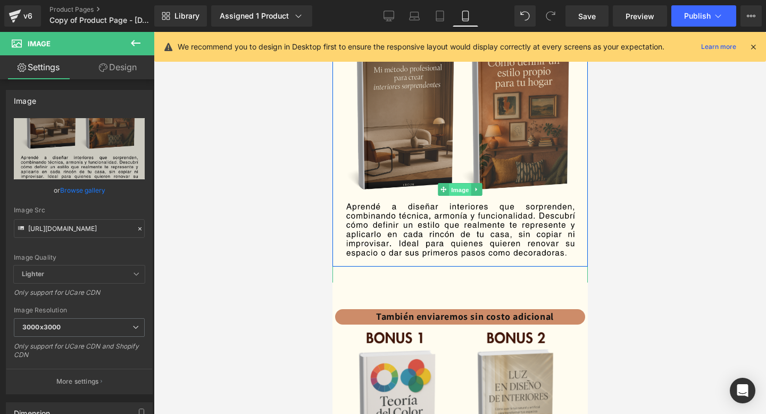
click at [465, 185] on span "Image" at bounding box center [459, 189] width 22 height 13
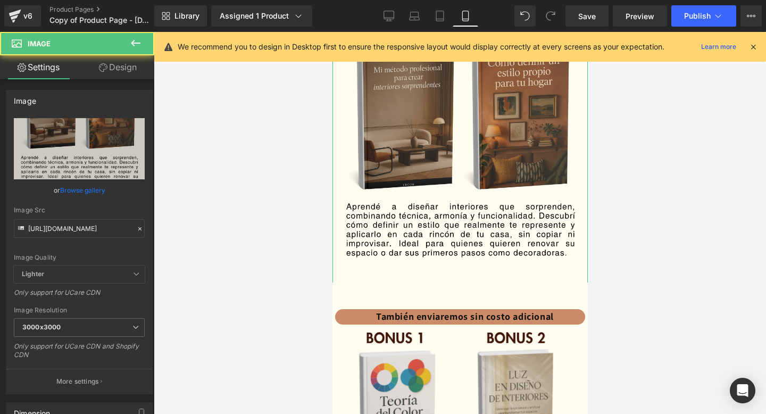
click at [113, 72] on link "Design" at bounding box center [117, 67] width 77 height 24
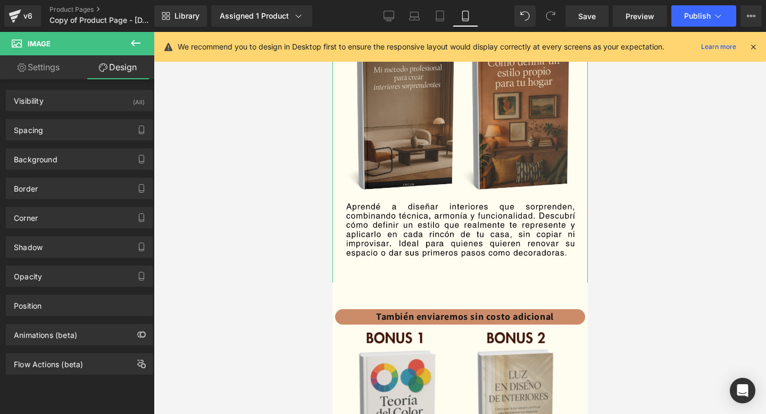
click at [54, 62] on link "Settings" at bounding box center [38, 67] width 77 height 24
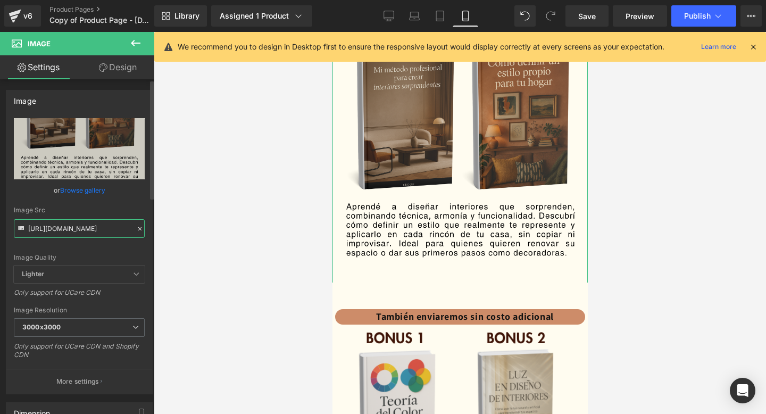
click at [99, 228] on input "[URL][DOMAIN_NAME]" at bounding box center [79, 228] width 131 height 19
paste input "[DOMAIN_NAME][URL]"
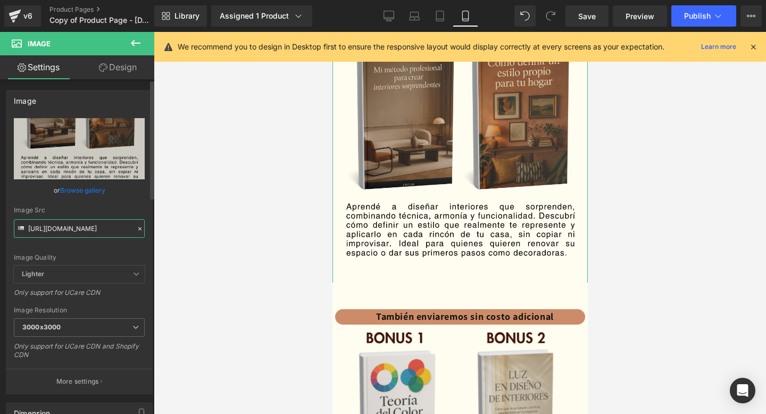
scroll to position [0, 102]
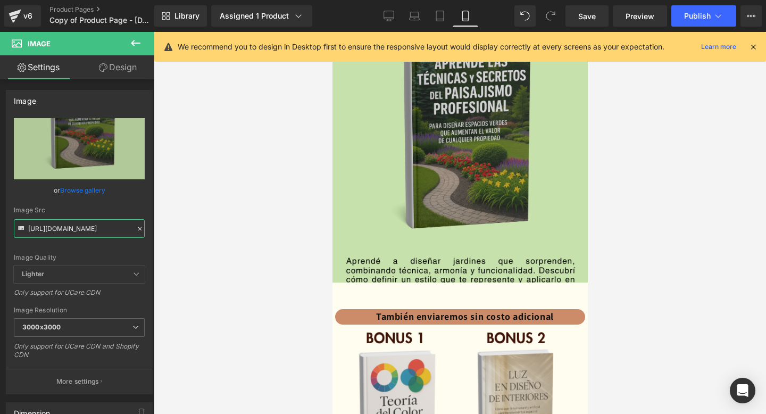
type input "[URL][DOMAIN_NAME]"
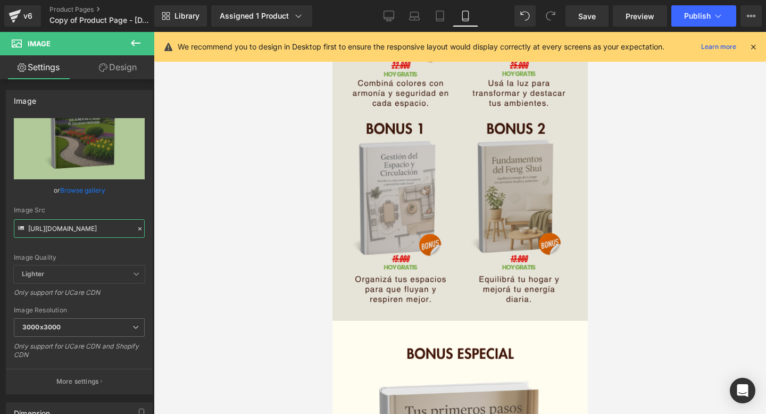
scroll to position [1797, 0]
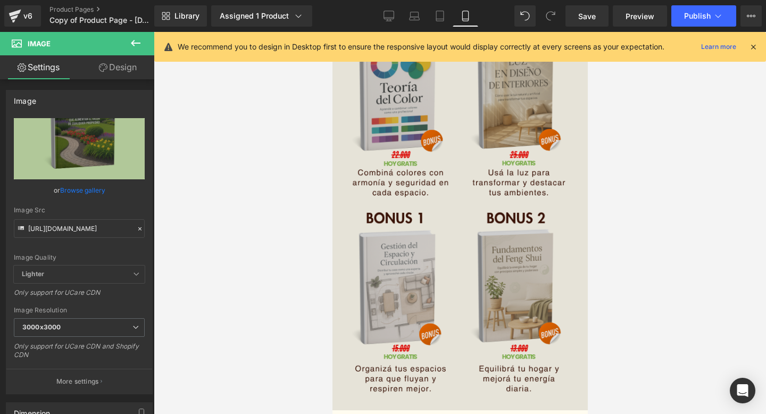
click at [455, 209] on div "Image" at bounding box center [459, 210] width 255 height 399
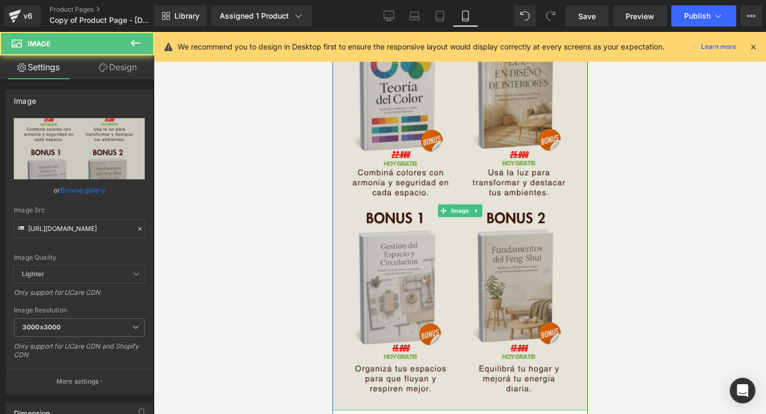
click at [455, 209] on span "Image" at bounding box center [459, 210] width 22 height 13
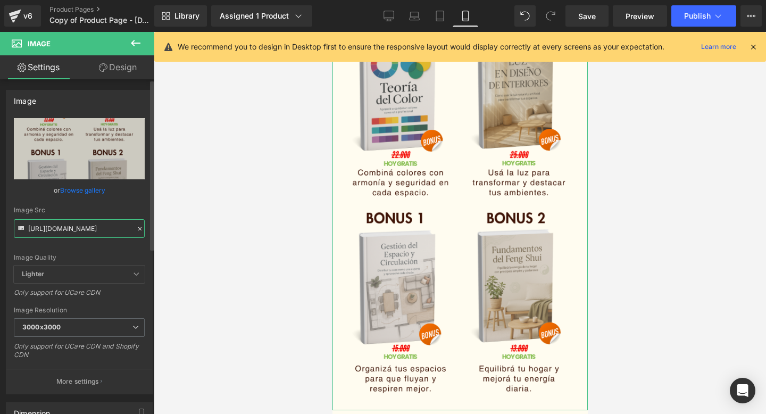
click at [69, 226] on input "[URL][DOMAIN_NAME]" at bounding box center [79, 228] width 131 height 19
paste input "[DOMAIN_NAME][URL]"
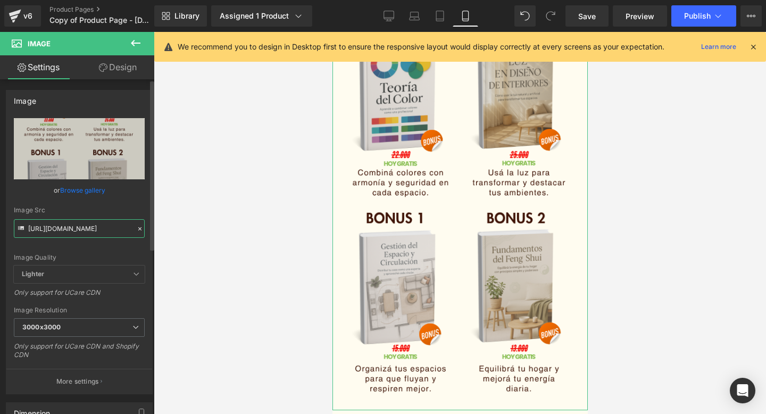
type input "[URL][DOMAIN_NAME]"
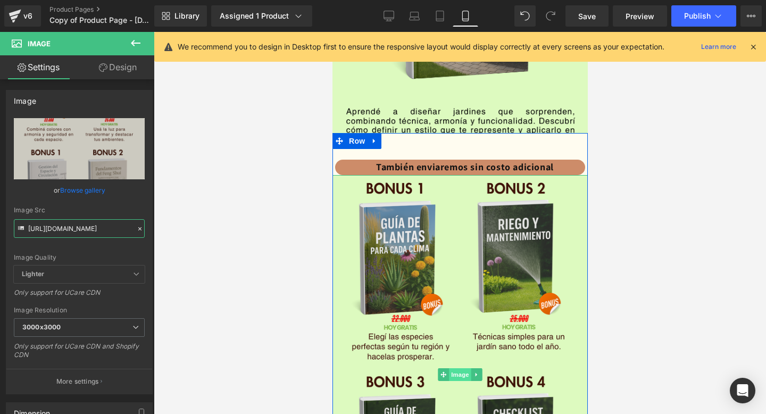
scroll to position [1631, 0]
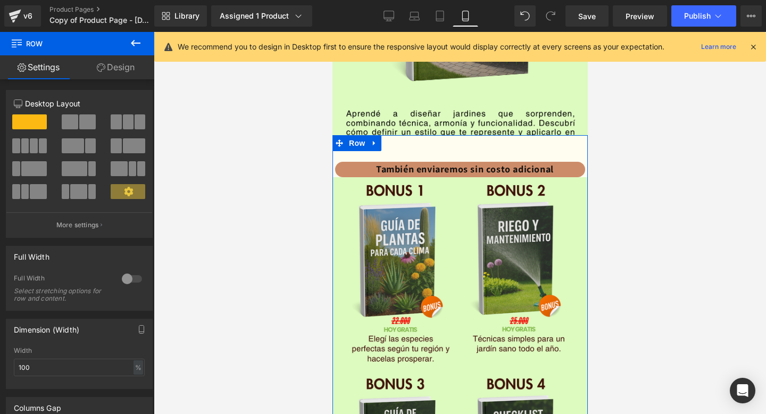
drag, startPoint x: 472, startPoint y: 152, endPoint x: 472, endPoint y: 160, distance: 7.5
click at [353, 142] on span "Row" at bounding box center [356, 143] width 21 height 16
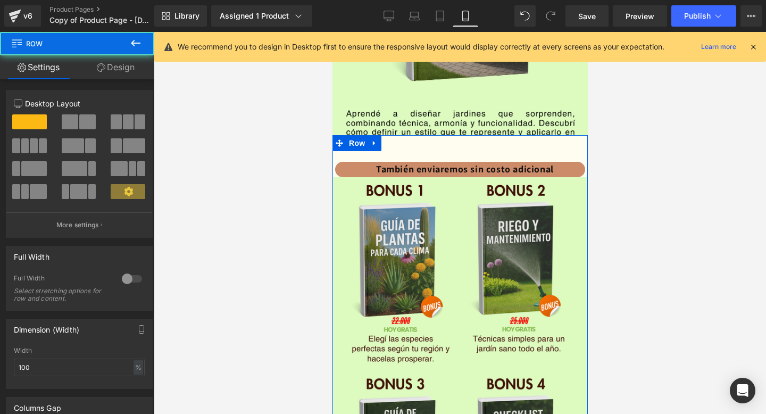
click at [110, 62] on link "Design" at bounding box center [115, 67] width 77 height 24
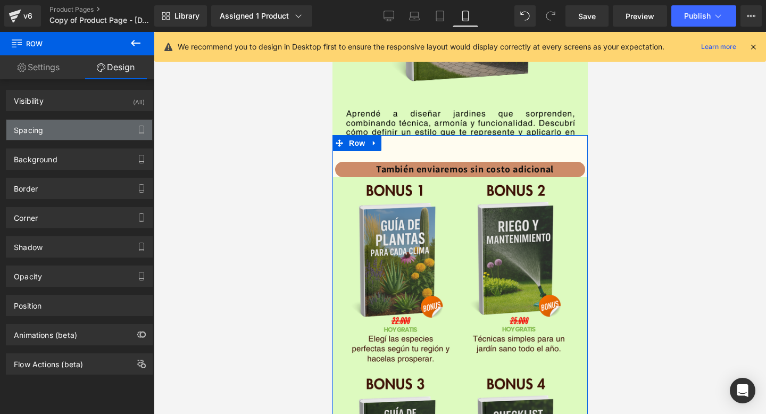
click at [70, 123] on div "Spacing" at bounding box center [79, 130] width 146 height 20
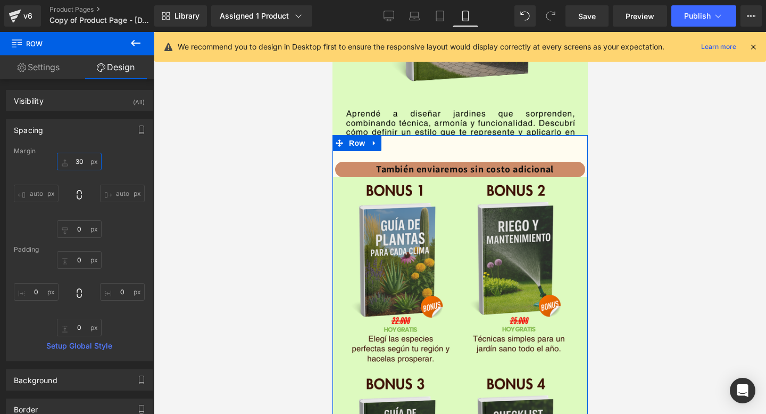
click at [78, 158] on input "30" at bounding box center [79, 162] width 45 height 18
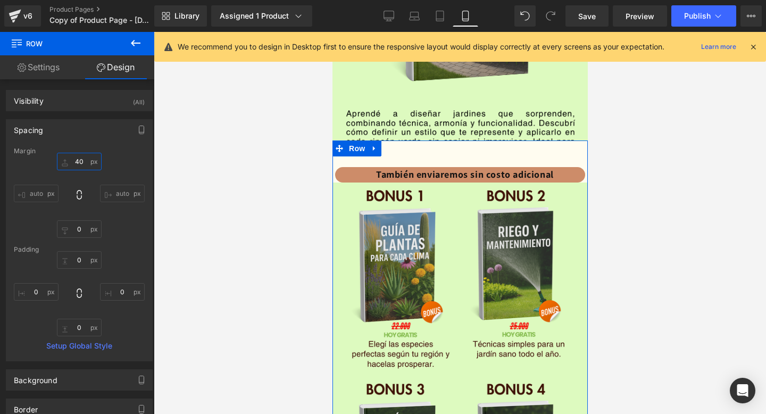
type input "4"
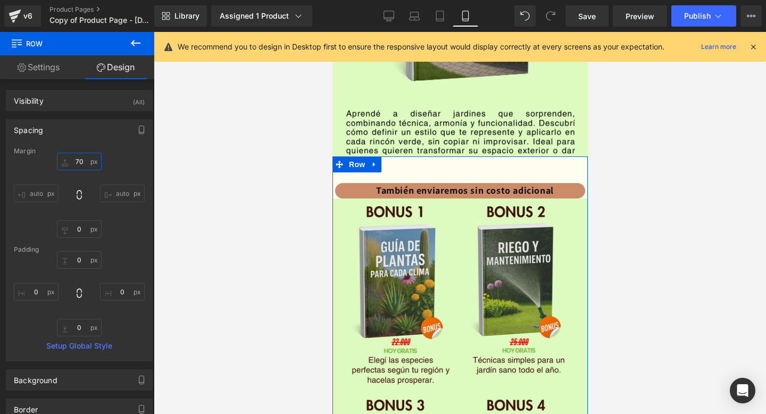
type input "7"
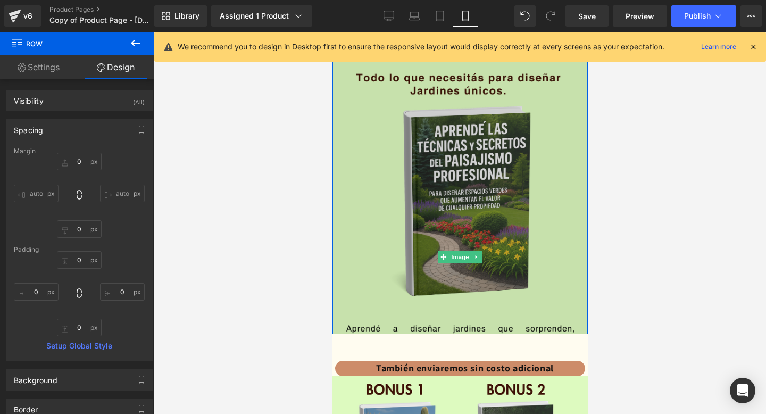
click at [474, 191] on img at bounding box center [459, 256] width 255 height 399
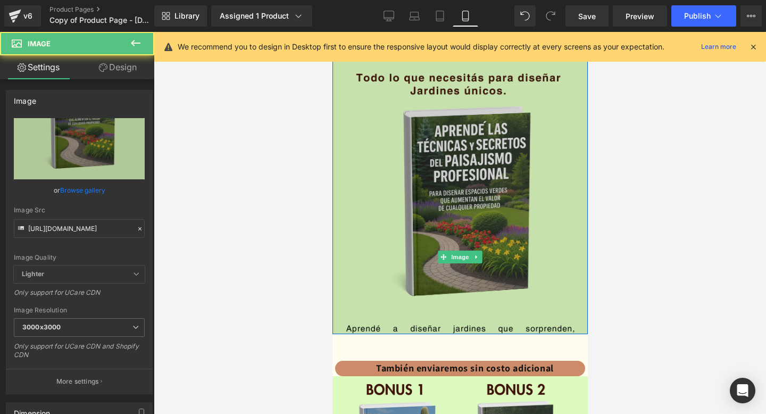
scroll to position [1386, 0]
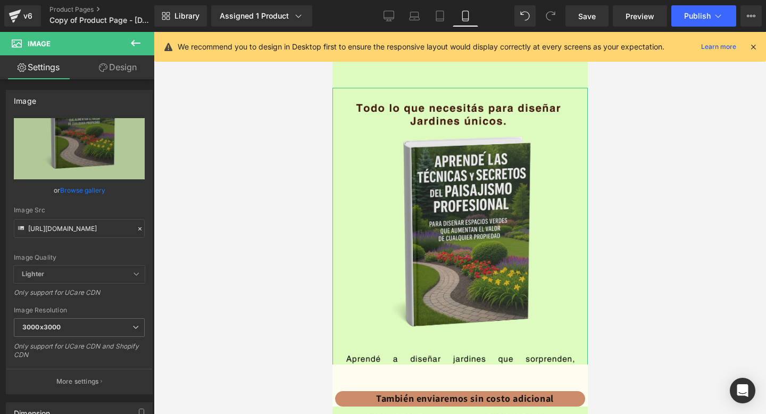
click at [108, 79] on link "Design" at bounding box center [117, 67] width 77 height 24
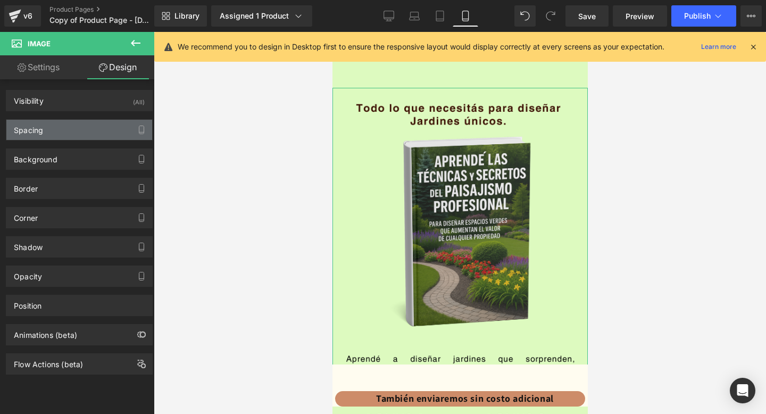
click at [83, 138] on div "Spacing" at bounding box center [79, 130] width 146 height 20
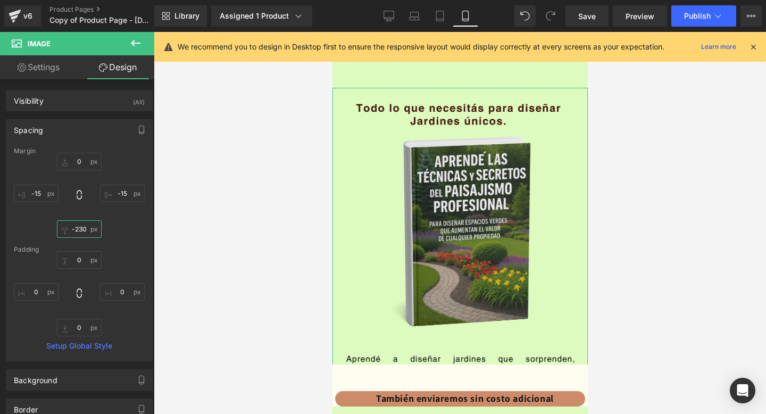
click at [81, 231] on input "-230" at bounding box center [79, 229] width 45 height 18
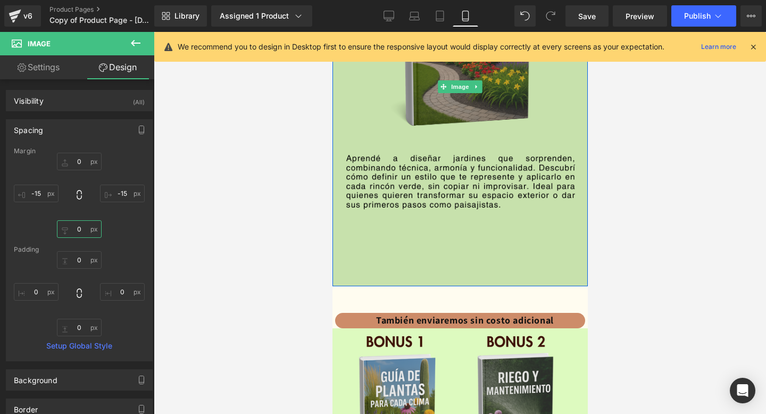
scroll to position [1586, 0]
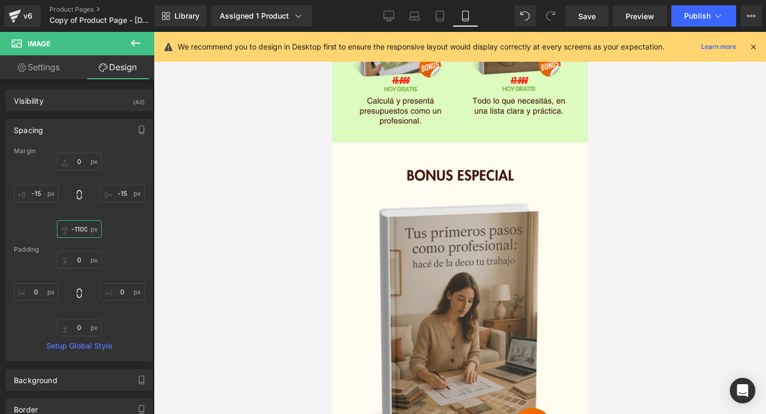
type input "-110"
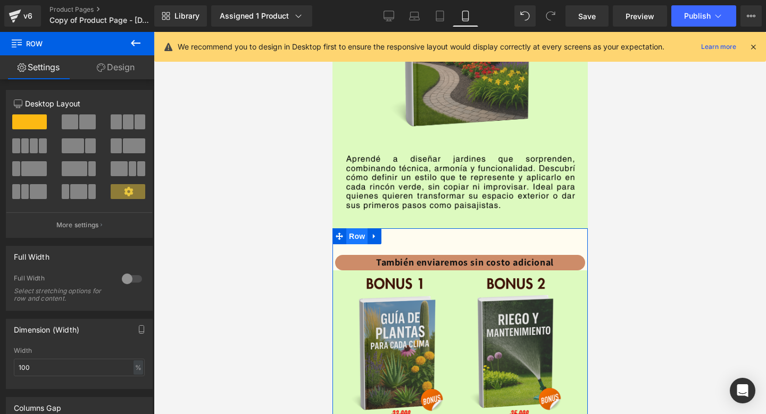
click at [354, 236] on span "Row" at bounding box center [356, 236] width 21 height 16
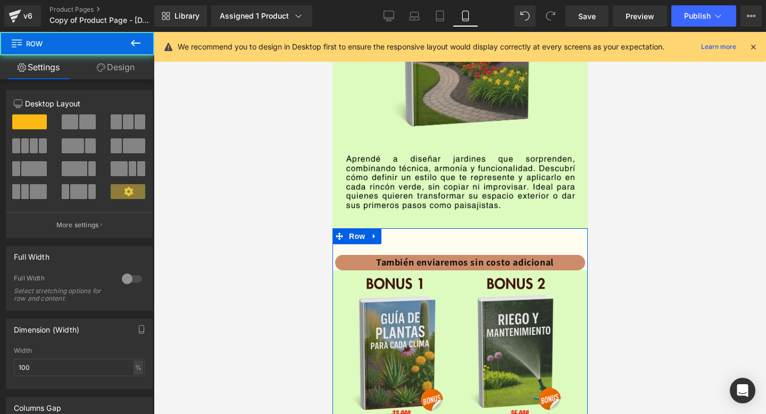
click at [123, 64] on link "Design" at bounding box center [115, 67] width 77 height 24
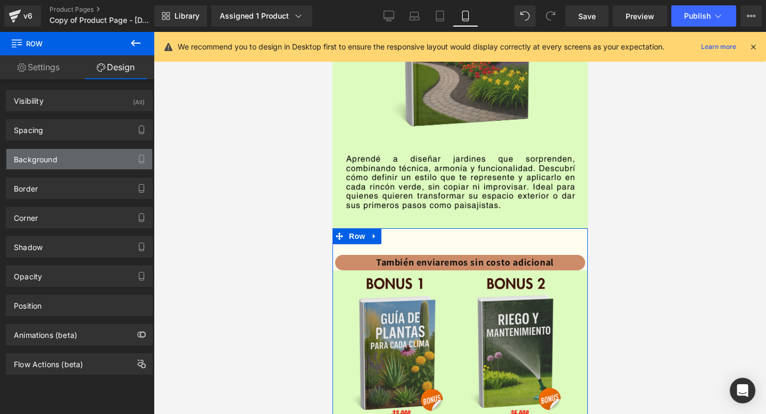
click at [48, 153] on div "Background" at bounding box center [36, 156] width 44 height 15
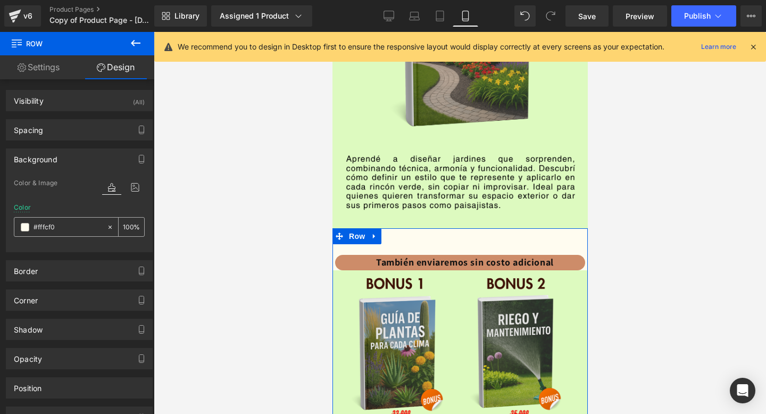
click at [55, 217] on div "#fffcf0" at bounding box center [60, 226] width 92 height 19
click at [52, 225] on input "#fffcf0" at bounding box center [68, 227] width 68 height 12
paste input "ddfabf"
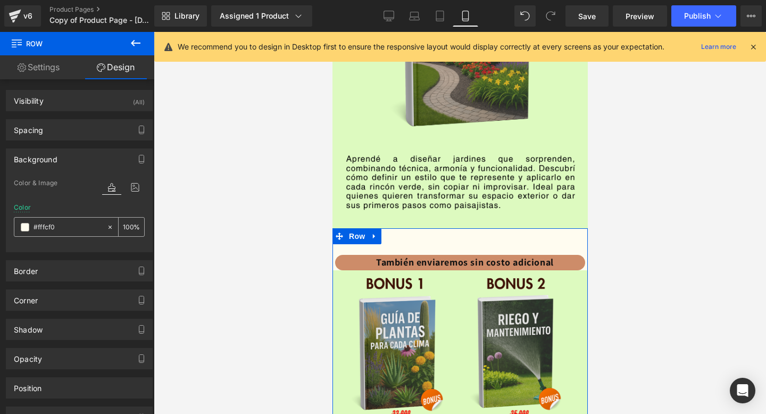
type input "#ddfabf"
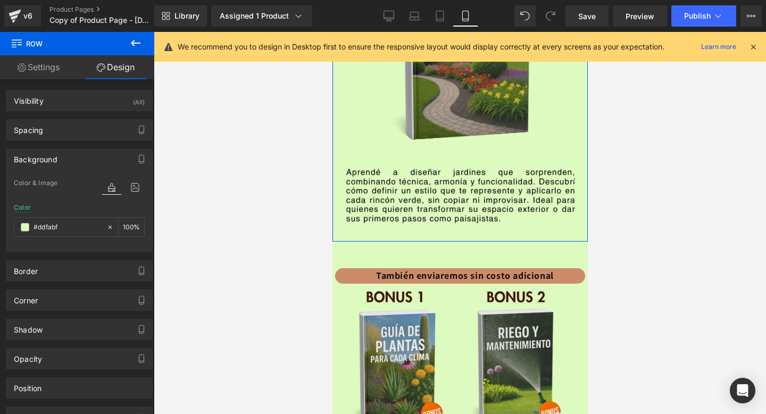
scroll to position [1573, 0]
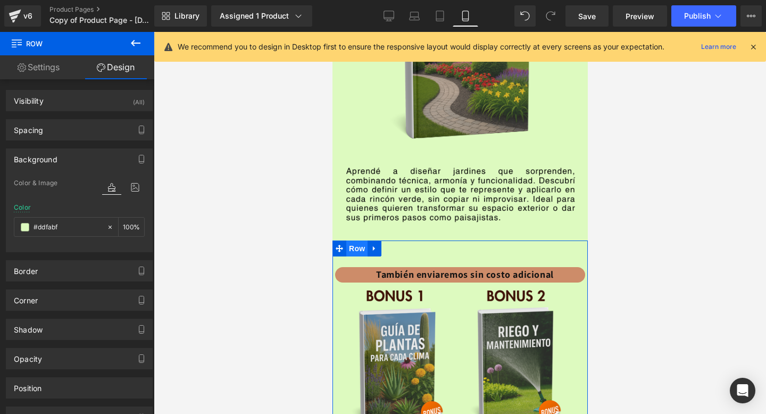
click at [347, 250] on span "Row" at bounding box center [356, 248] width 21 height 16
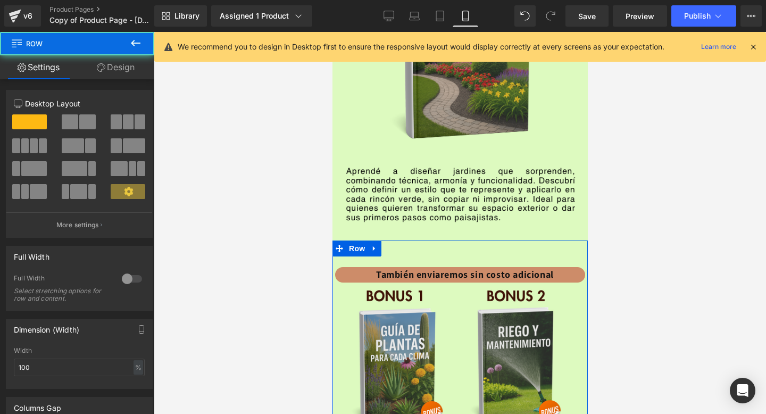
drag, startPoint x: 121, startPoint y: 70, endPoint x: 76, endPoint y: 122, distance: 68.6
click at [121, 70] on link "Design" at bounding box center [115, 67] width 77 height 24
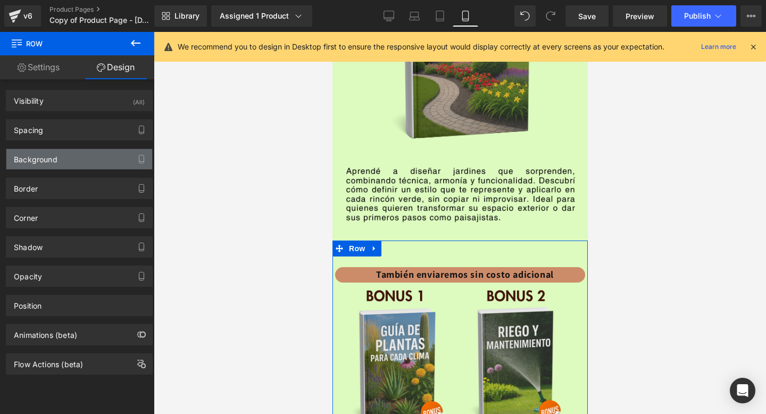
click at [51, 161] on div "Background" at bounding box center [36, 156] width 44 height 15
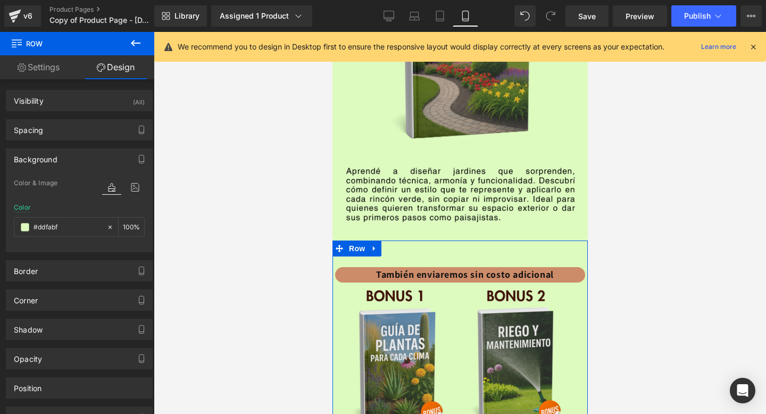
click at [73, 117] on div "Spacing [GEOGRAPHIC_DATA] 0px 0 auto auto 0px 0 auto auto [GEOGRAPHIC_DATA] 0px…" at bounding box center [79, 125] width 159 height 29
click at [71, 124] on div "Spacing" at bounding box center [79, 130] width 146 height 20
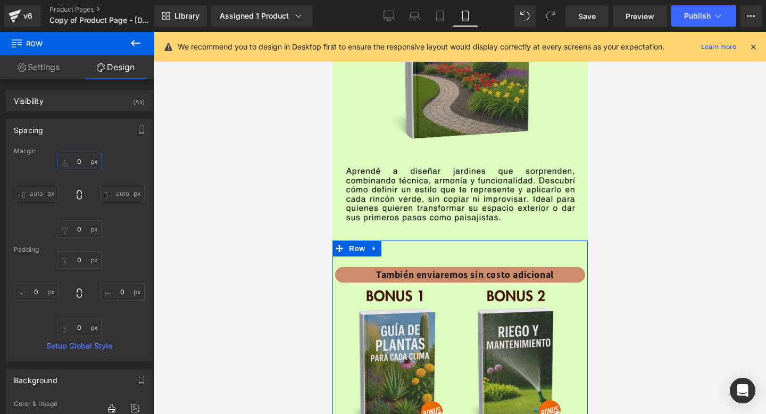
click at [76, 165] on input "0" at bounding box center [79, 162] width 45 height 18
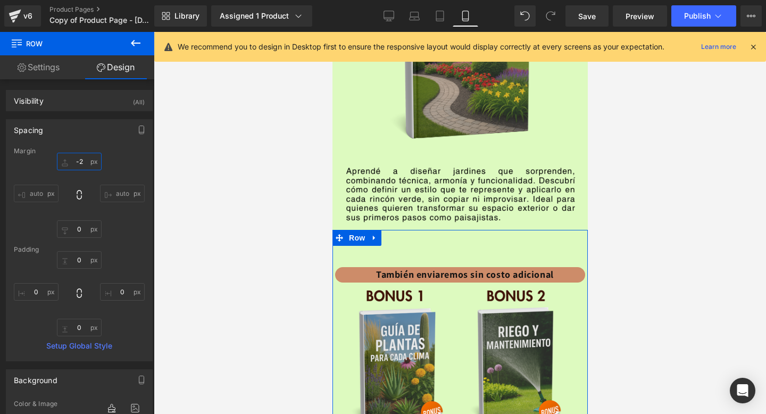
type input "-"
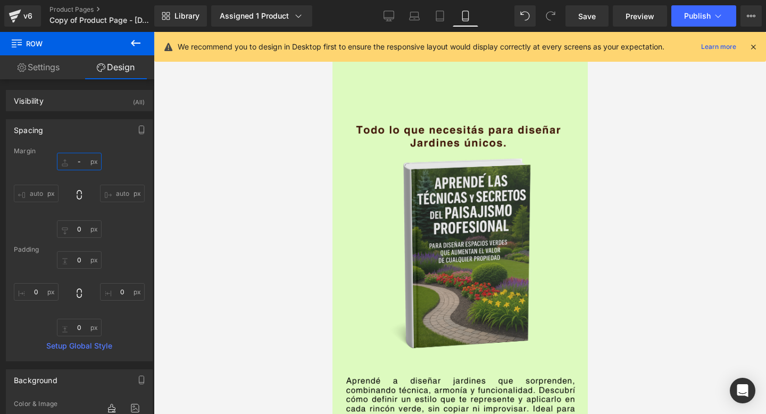
scroll to position [1367, 0]
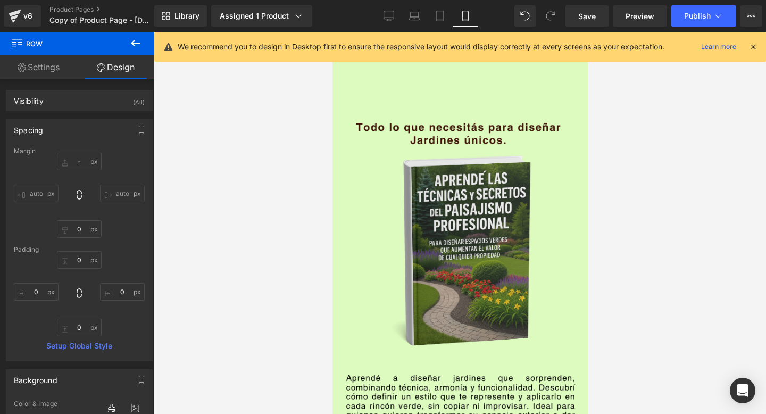
click at [457, 199] on img at bounding box center [459, 306] width 255 height 399
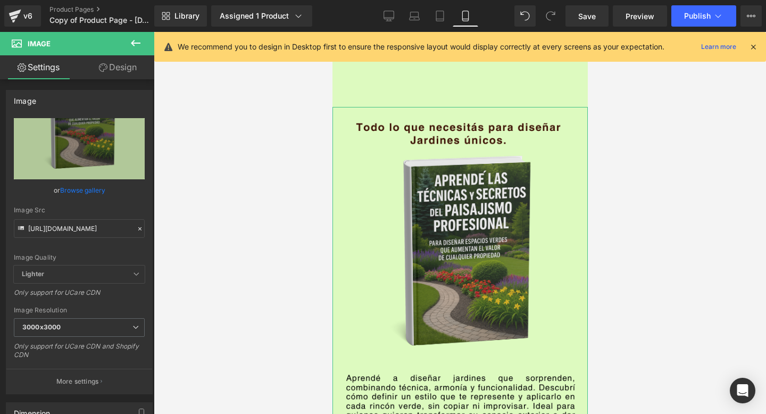
click at [129, 67] on link "Design" at bounding box center [117, 67] width 77 height 24
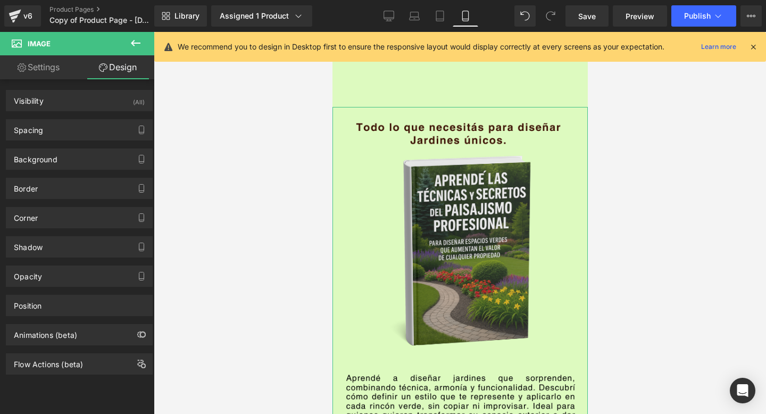
type input "0"
type input "-15"
type input "-110"
type input "-15"
type input "0"
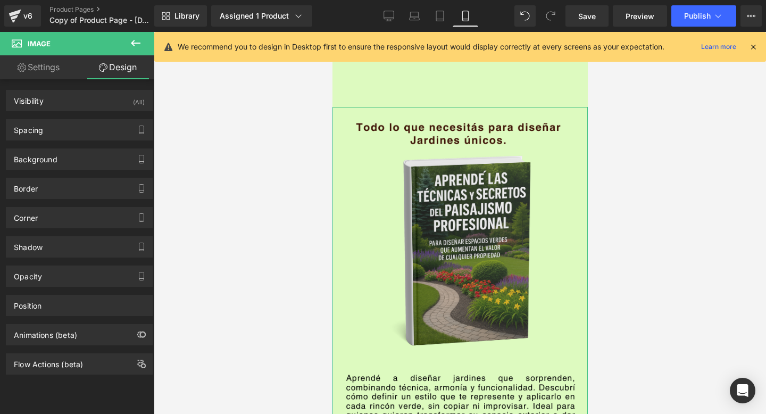
type input "0"
type input "#fffcf0"
type input "100"
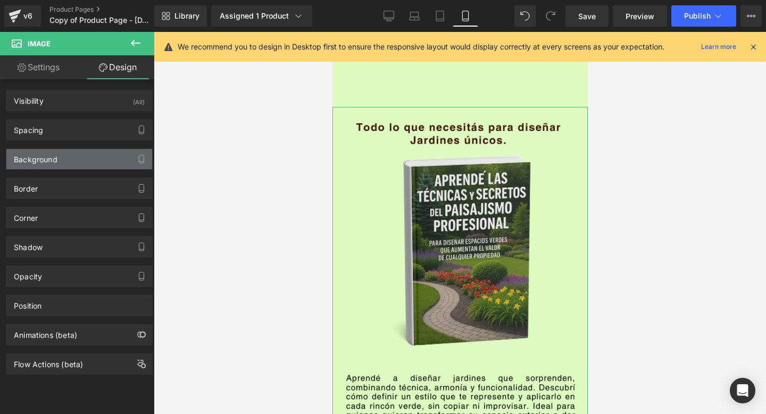
click at [71, 158] on div "Background" at bounding box center [79, 159] width 146 height 20
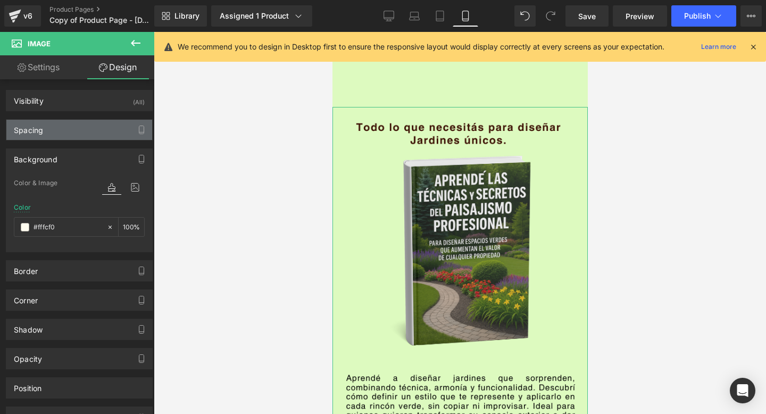
click at [86, 137] on div "Spacing" at bounding box center [79, 130] width 146 height 20
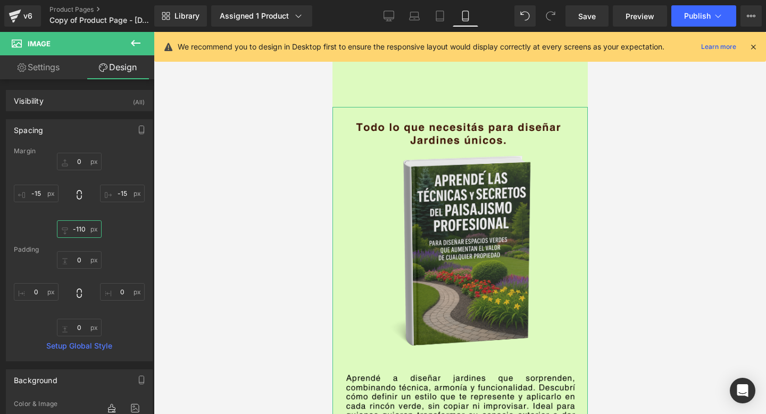
click at [81, 227] on input "-110" at bounding box center [79, 229] width 45 height 18
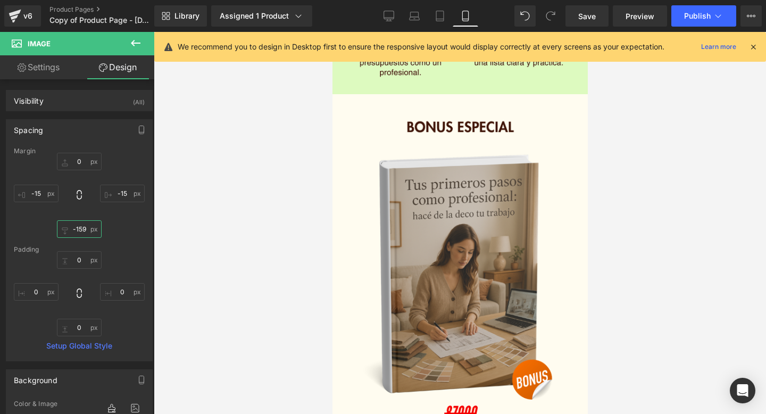
scroll to position [0, 0]
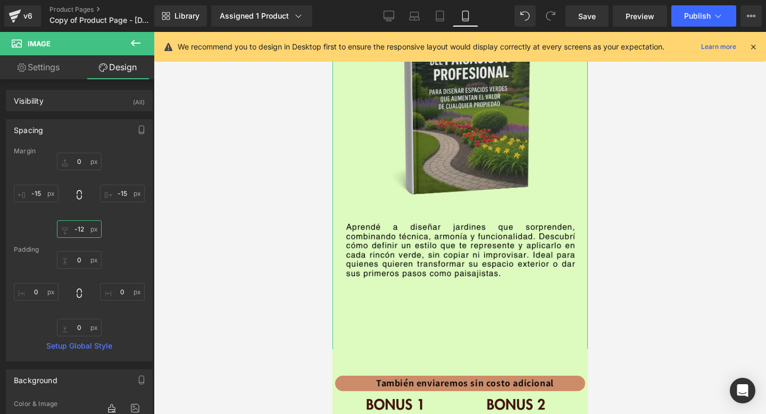
type input "-120"
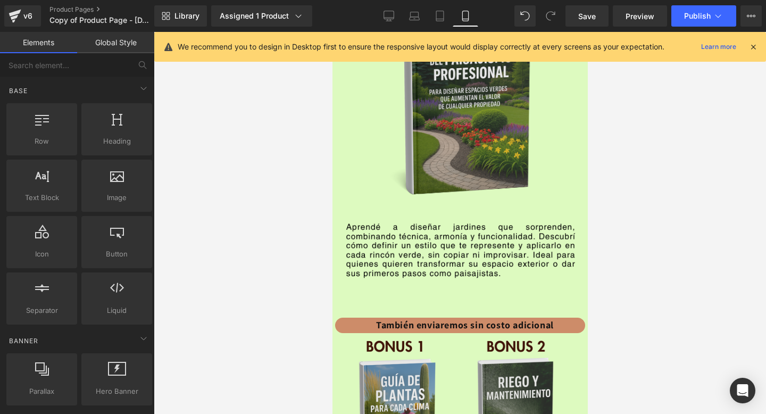
click at [210, 192] on div at bounding box center [460, 223] width 612 height 382
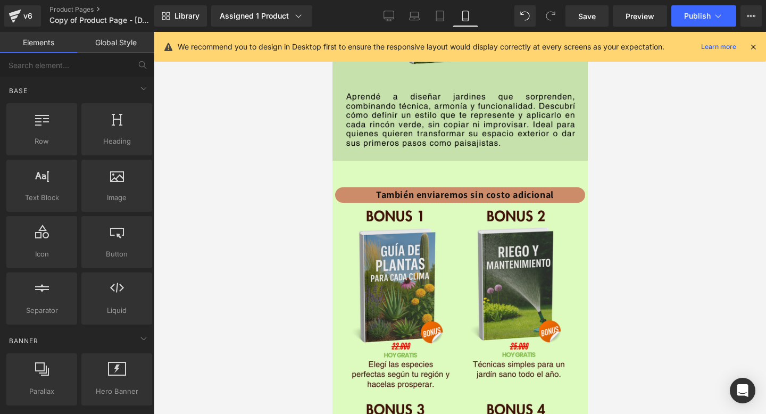
scroll to position [1649, 0]
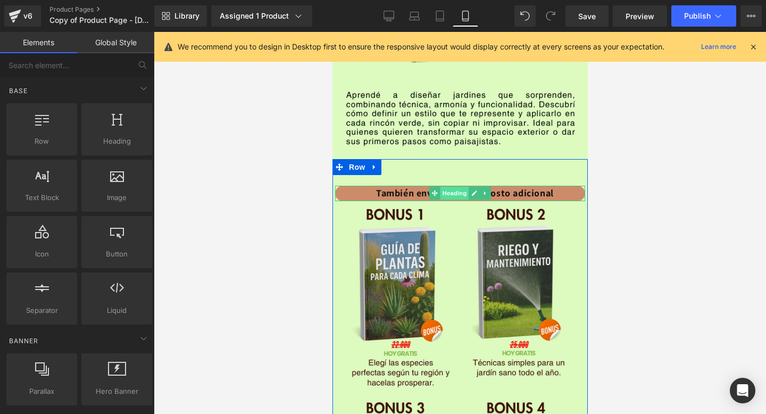
click at [454, 192] on span "Heading" at bounding box center [454, 193] width 29 height 13
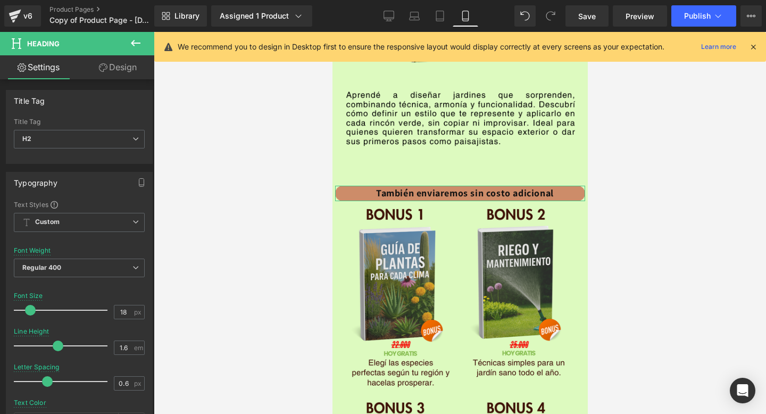
click at [118, 66] on link "Design" at bounding box center [117, 67] width 77 height 24
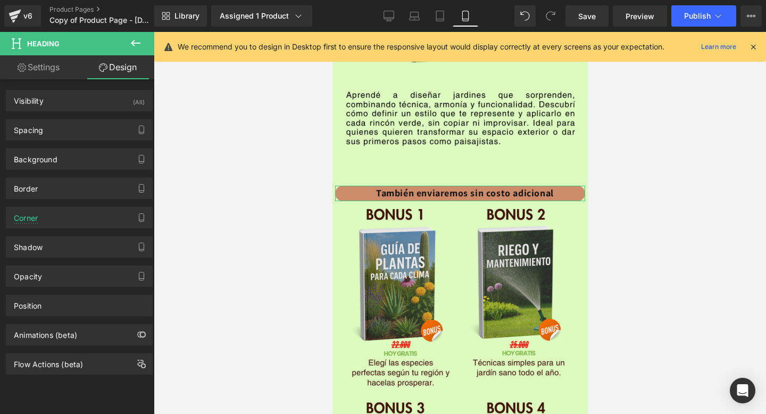
type input "50"
type input "-10"
type input "10"
type input "-10"
type input "0"
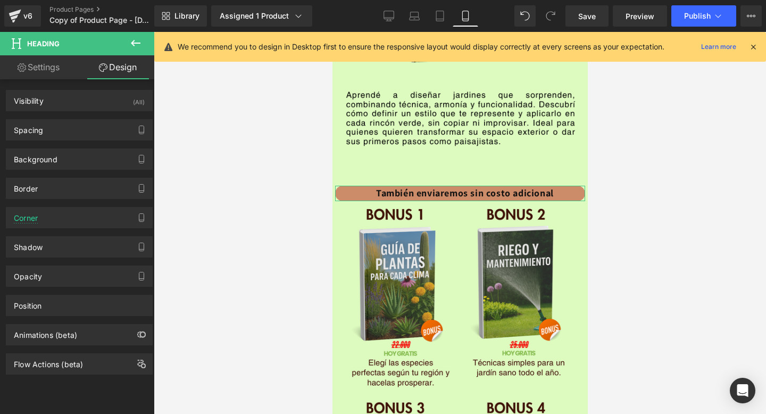
type input "0"
type input "18"
click at [44, 129] on div "Spacing" at bounding box center [79, 130] width 146 height 20
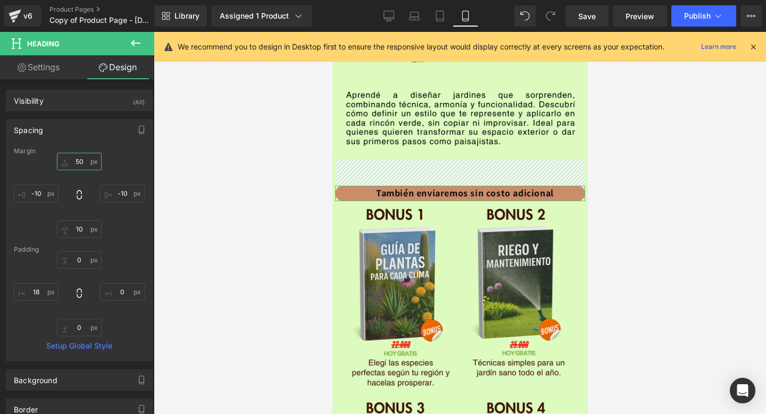
click at [85, 163] on input "50" at bounding box center [79, 162] width 45 height 18
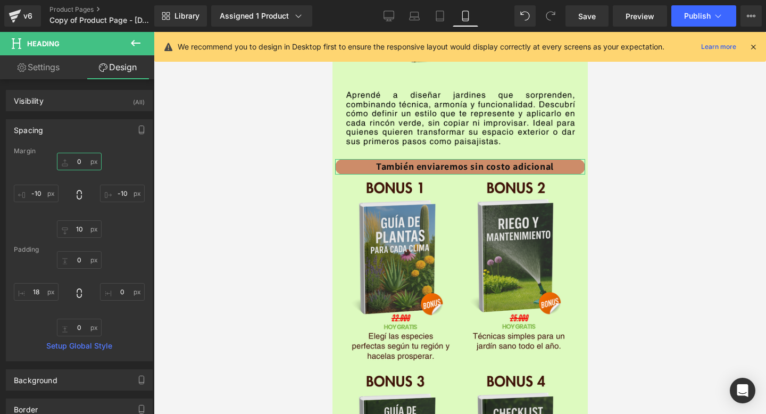
type input "2"
type input "15"
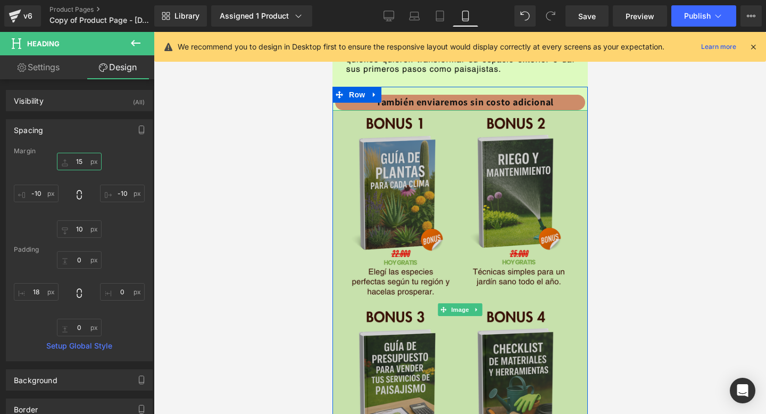
scroll to position [1725, 0]
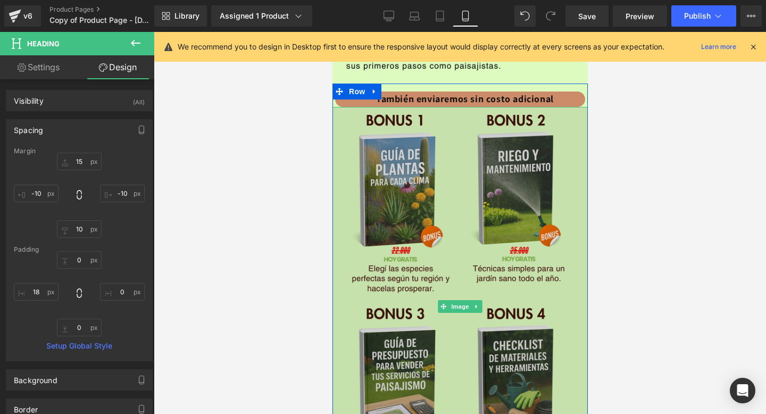
click at [454, 148] on img at bounding box center [459, 306] width 255 height 399
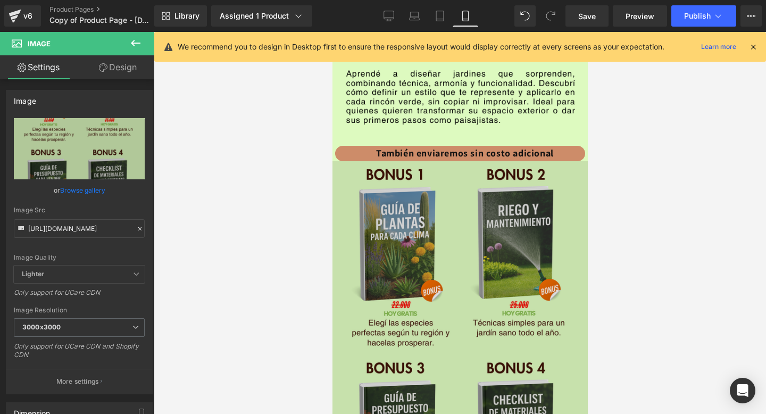
scroll to position [1710, 0]
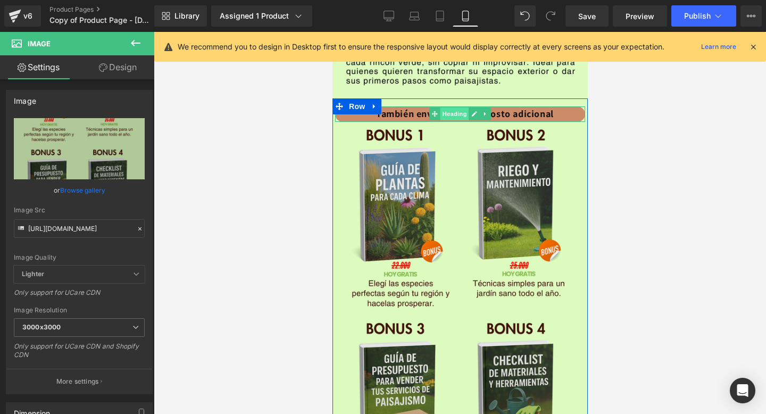
click at [449, 115] on span "Heading" at bounding box center [454, 113] width 29 height 13
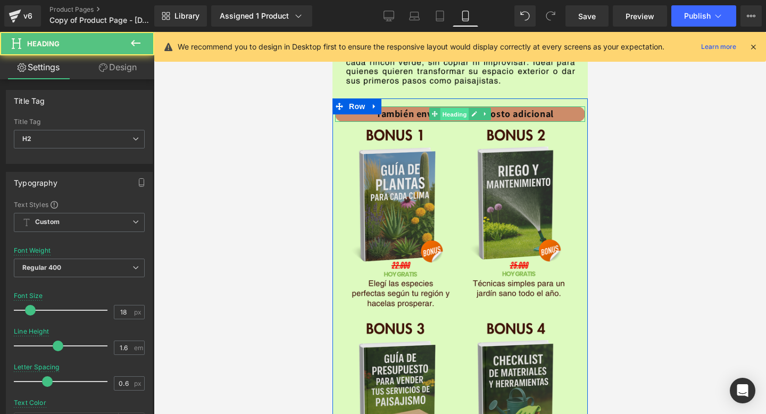
click at [449, 115] on span "Heading" at bounding box center [454, 114] width 29 height 13
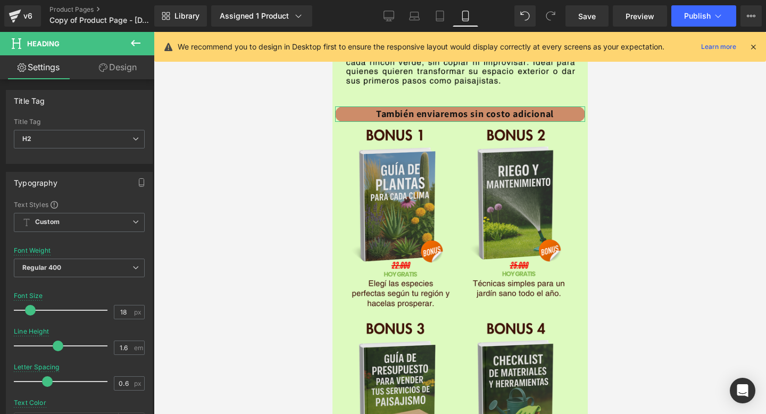
click at [114, 67] on link "Design" at bounding box center [117, 67] width 77 height 24
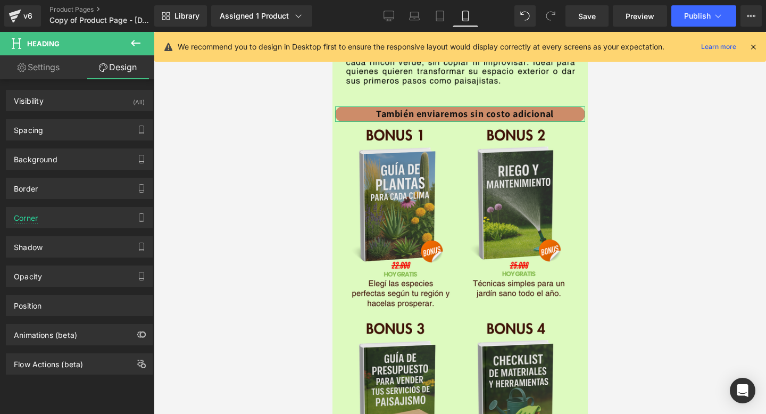
type input "#cd8c69"
type input "100"
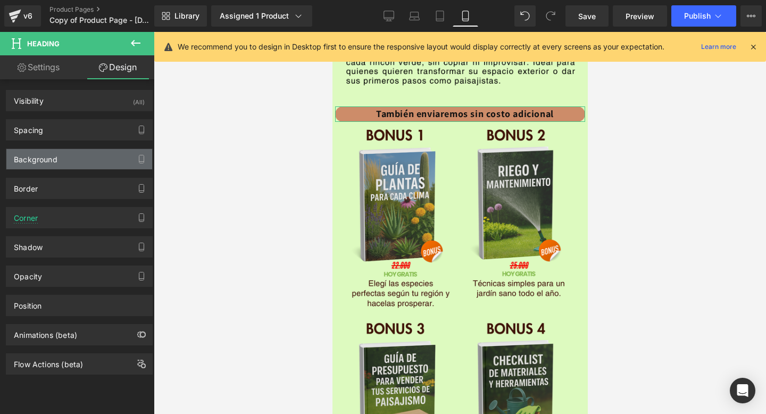
click at [106, 164] on div "Background" at bounding box center [79, 159] width 146 height 20
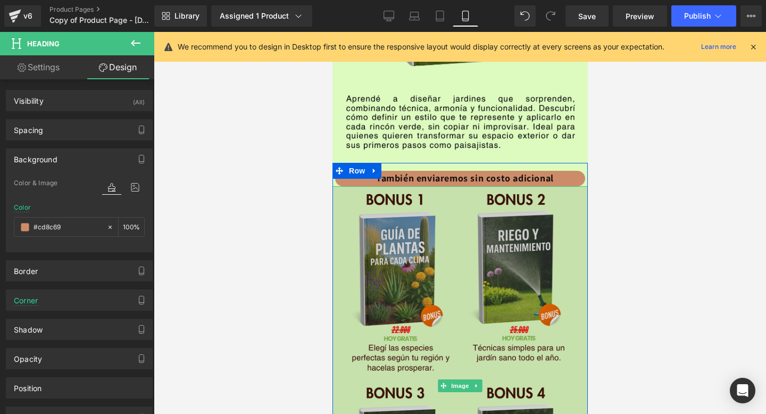
scroll to position [1649, 0]
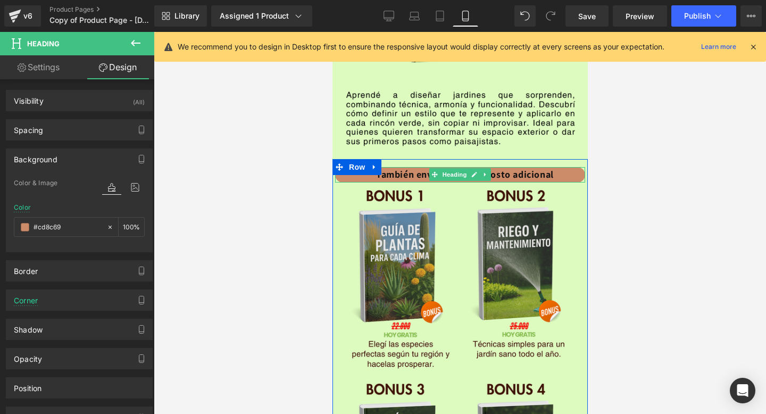
click at [407, 175] on font "También enviaremos sin costo adicional" at bounding box center [464, 174] width 178 height 12
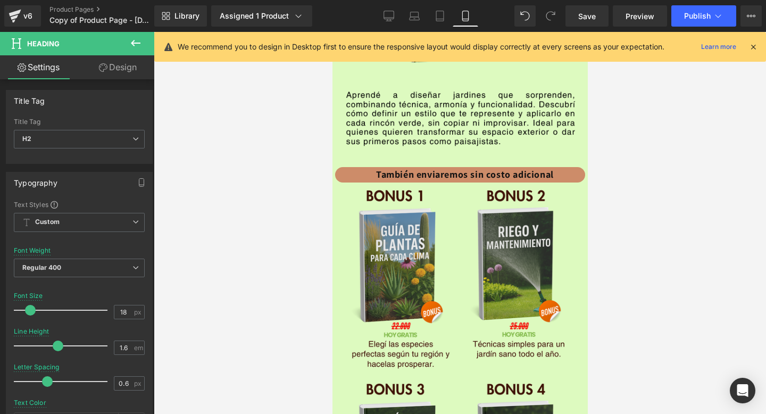
click at [111, 64] on link "Design" at bounding box center [117, 67] width 77 height 24
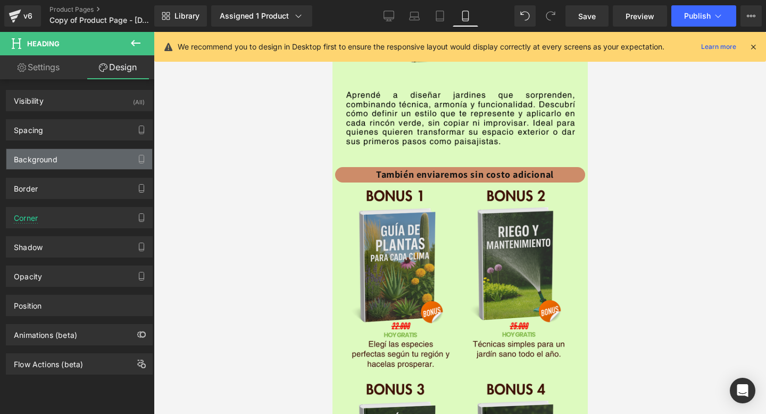
click at [55, 158] on div "Background" at bounding box center [36, 156] width 44 height 15
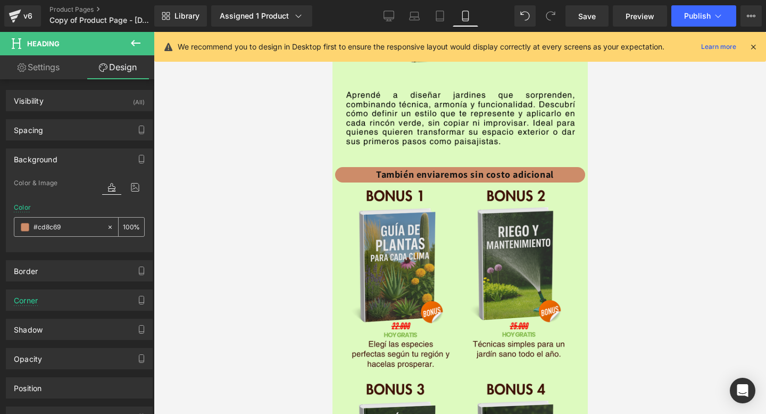
click at [47, 225] on input "#cd8c69" at bounding box center [68, 227] width 68 height 12
paste input "ffca33"
type input "#ffca33"
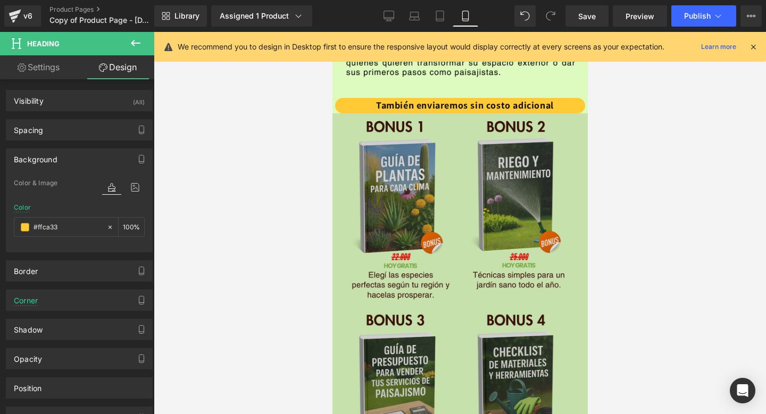
click at [424, 238] on img at bounding box center [459, 312] width 255 height 399
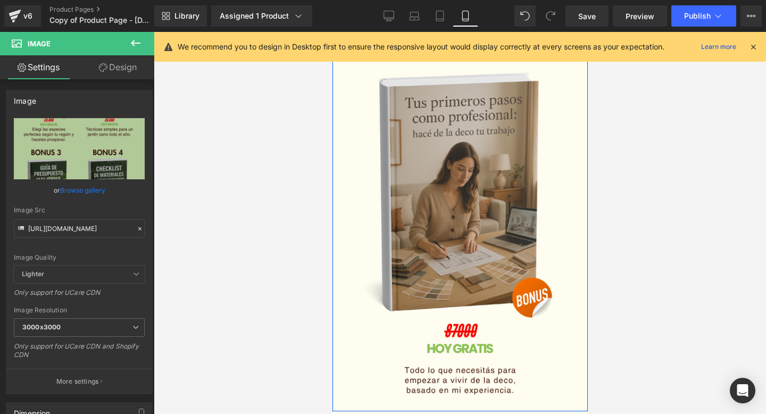
scroll to position [2187, 0]
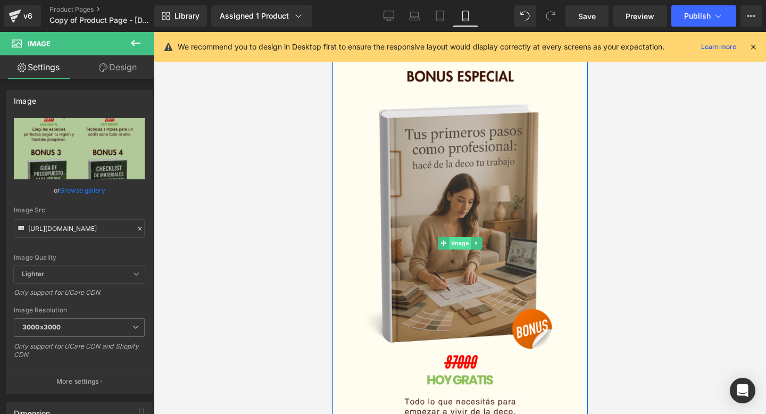
click at [461, 242] on span "Image" at bounding box center [459, 243] width 22 height 13
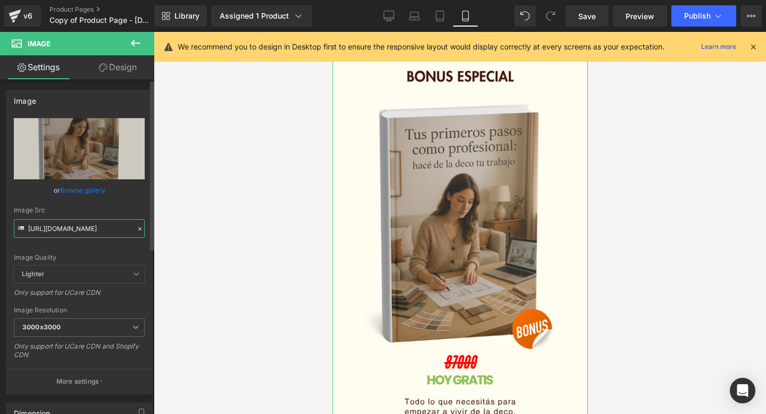
click at [80, 229] on input "[URL][DOMAIN_NAME]" at bounding box center [79, 228] width 131 height 19
paste input "[DOMAIN_NAME][URL]"
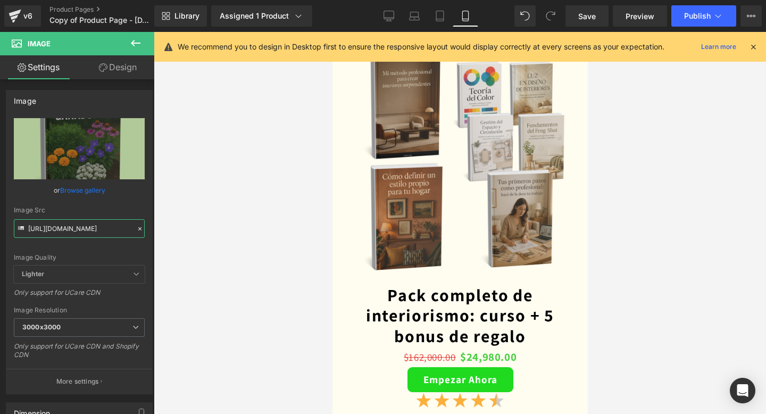
scroll to position [2583, 0]
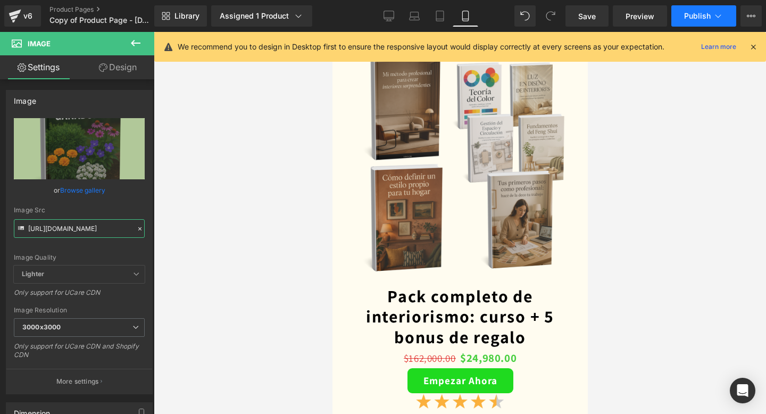
type input "[URL][DOMAIN_NAME]"
click at [702, 18] on span "Publish" at bounding box center [697, 16] width 27 height 9
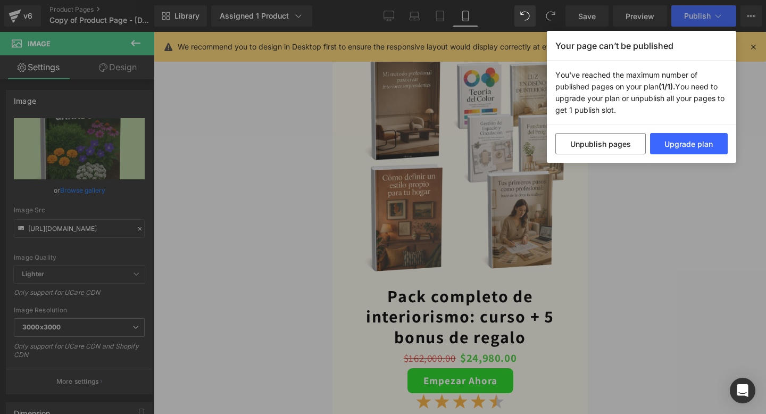
click at [574, 203] on div "Your page can’t be published You've reached the maximum number of published pag…" at bounding box center [383, 207] width 766 height 414
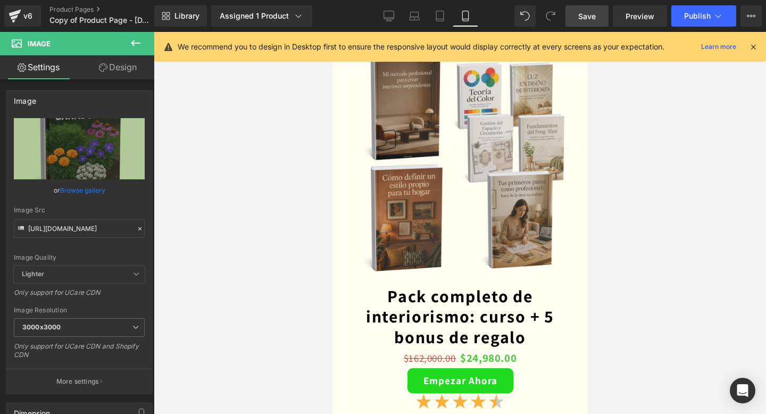
click at [587, 26] on link "Save" at bounding box center [586, 15] width 43 height 21
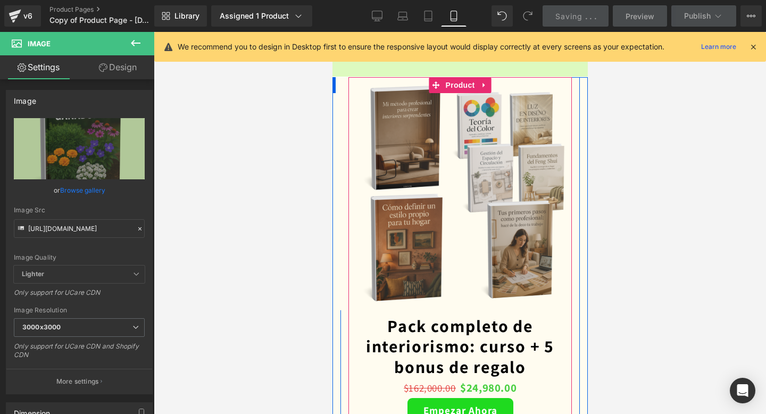
scroll to position [2546, 0]
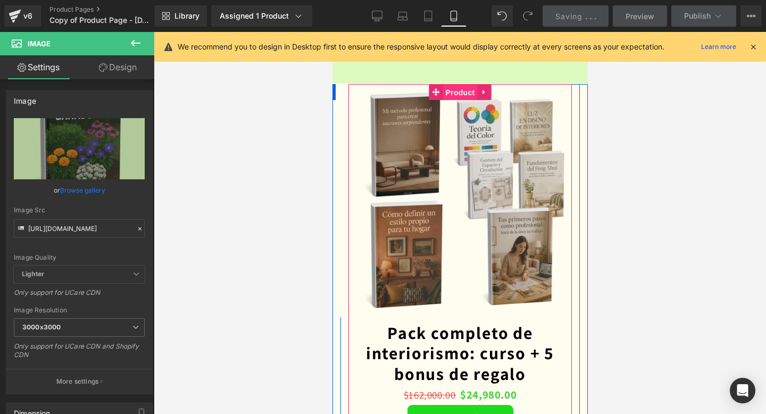
click at [448, 93] on span "Product" at bounding box center [459, 93] width 35 height 16
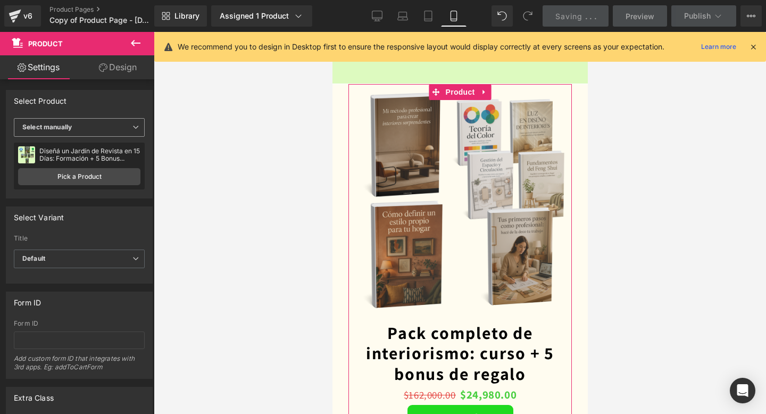
click at [94, 135] on span "Select manually" at bounding box center [79, 127] width 131 height 19
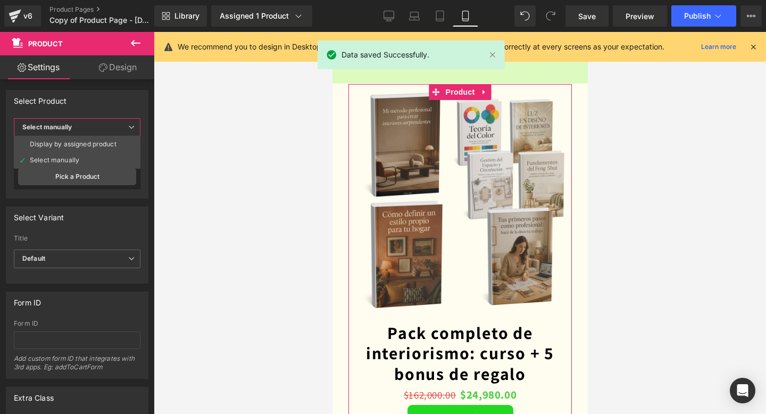
click at [61, 203] on div "Select Variant auto Title Default Default Title Default Default Default Title" at bounding box center [77, 240] width 155 height 85
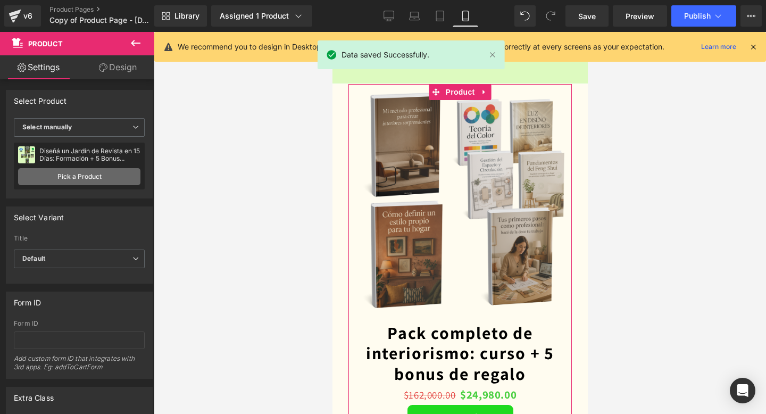
click at [83, 179] on link "Pick a Product" at bounding box center [79, 176] width 122 height 17
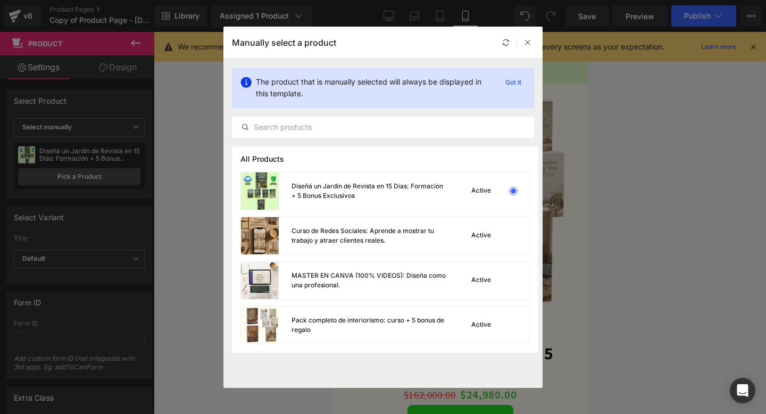
click at [292, 188] on div "Diseñá un Jardín de Revista en 15 Días: Formación + 5 Bonus Exclusivos" at bounding box center [369, 190] width 157 height 19
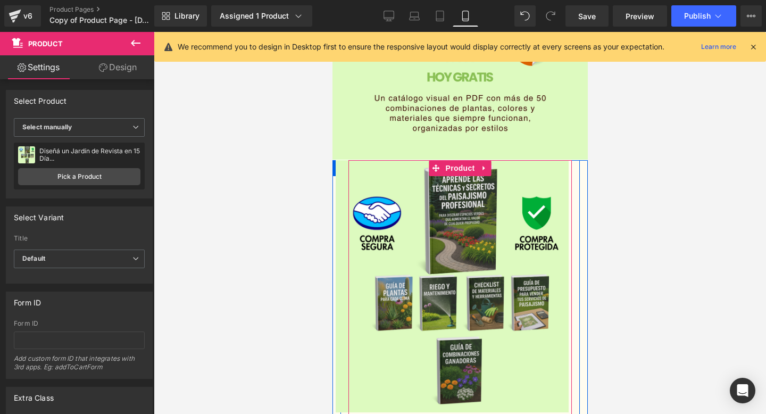
scroll to position [2467, 0]
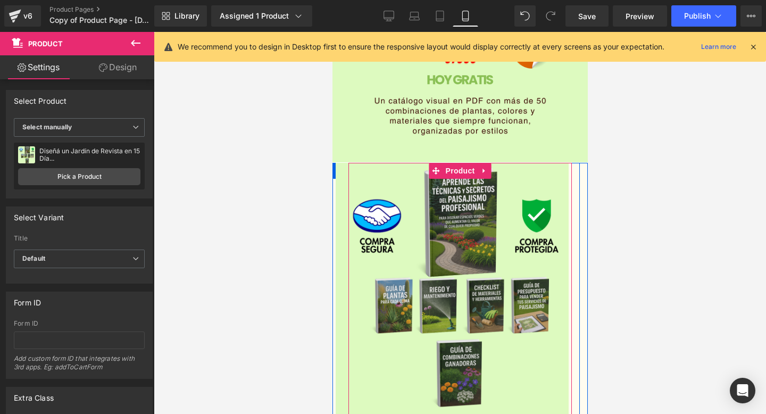
click at [435, 283] on div "Sale Off (P) Image" at bounding box center [451, 289] width 388 height 252
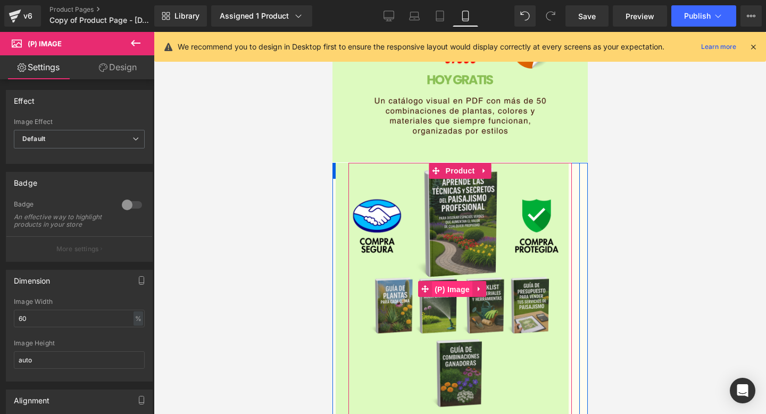
click at [454, 284] on span "(P) Image" at bounding box center [451, 289] width 40 height 16
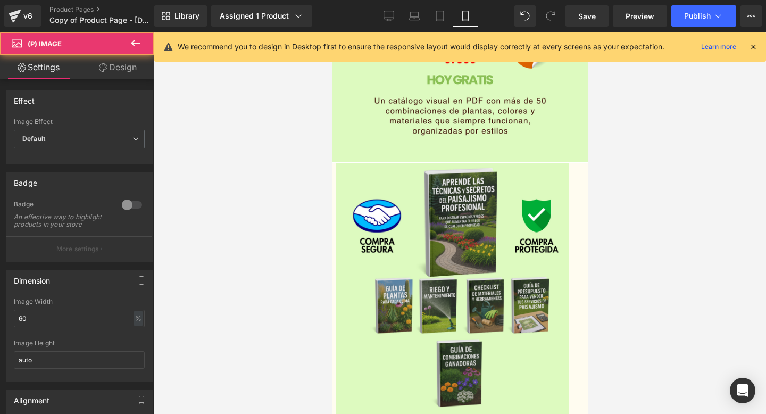
click at [101, 73] on link "Design" at bounding box center [117, 67] width 77 height 24
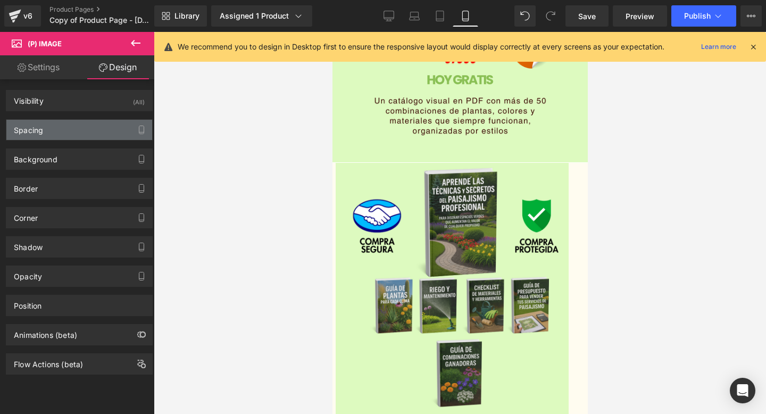
click at [65, 133] on div "Spacing" at bounding box center [79, 130] width 146 height 20
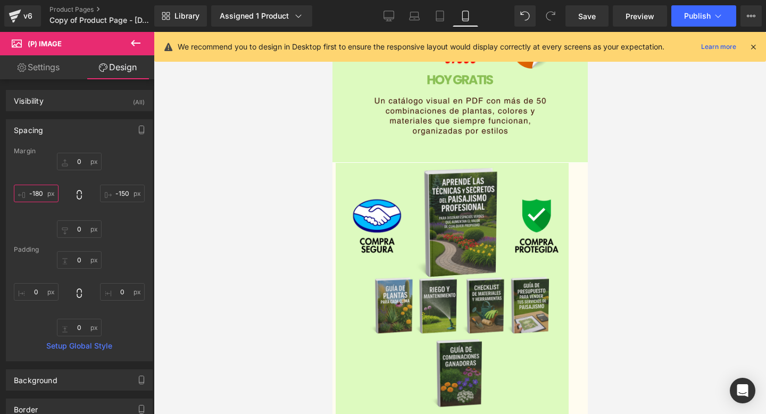
click at [39, 190] on input "-180" at bounding box center [36, 194] width 45 height 18
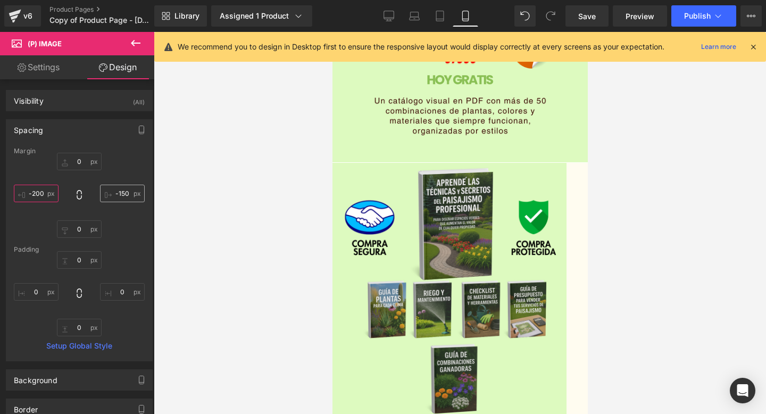
type input "-200"
click at [124, 195] on input "-150" at bounding box center [122, 194] width 45 height 18
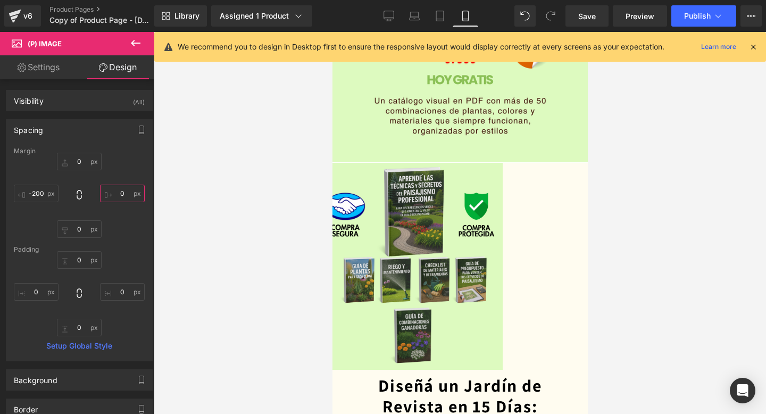
type input "0"
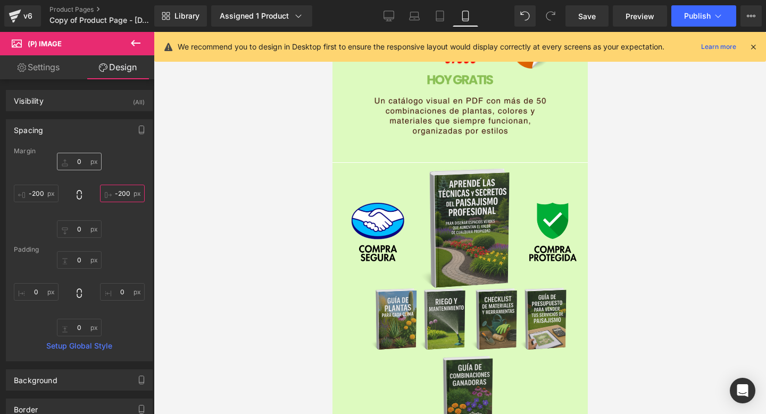
type input "-200"
click at [84, 155] on input "0" at bounding box center [79, 162] width 45 height 18
type input "-5"
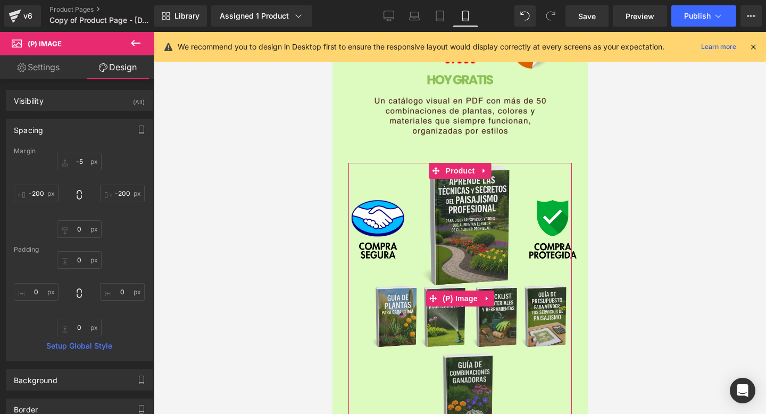
click at [356, 266] on img at bounding box center [459, 298] width 255 height 277
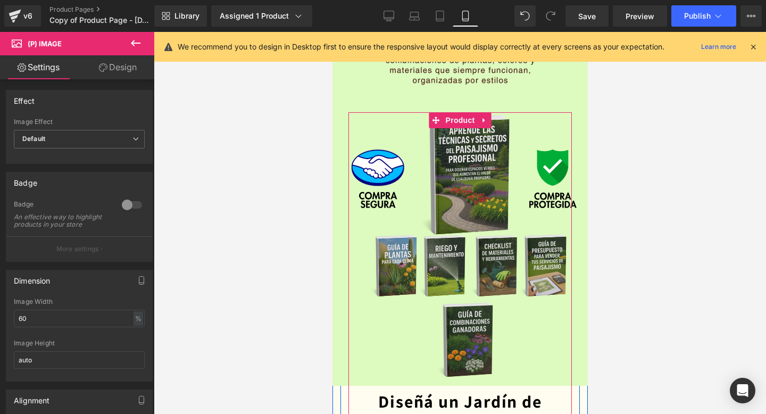
scroll to position [2465, 0]
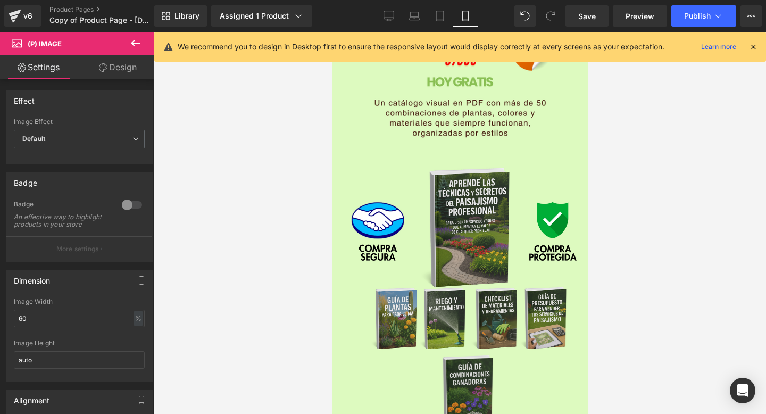
click at [132, 71] on link "Design" at bounding box center [117, 67] width 77 height 24
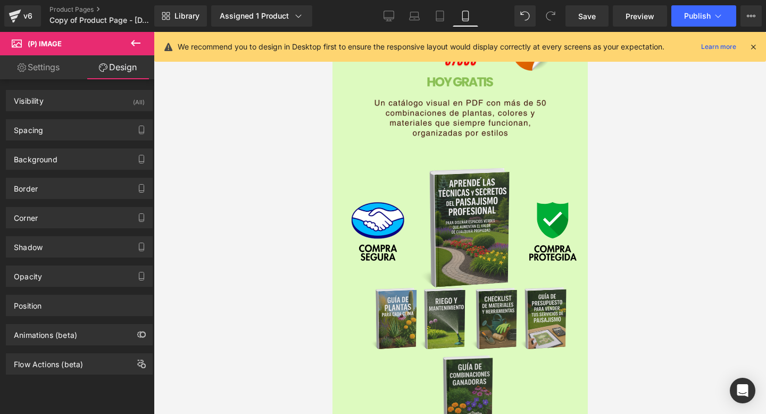
click at [77, 119] on div "Spacing [GEOGRAPHIC_DATA] -5px -5 -200px -200 0px 0 -200px -200 [GEOGRAPHIC_DAT…" at bounding box center [79, 129] width 147 height 21
click at [72, 127] on div "Spacing" at bounding box center [79, 130] width 146 height 20
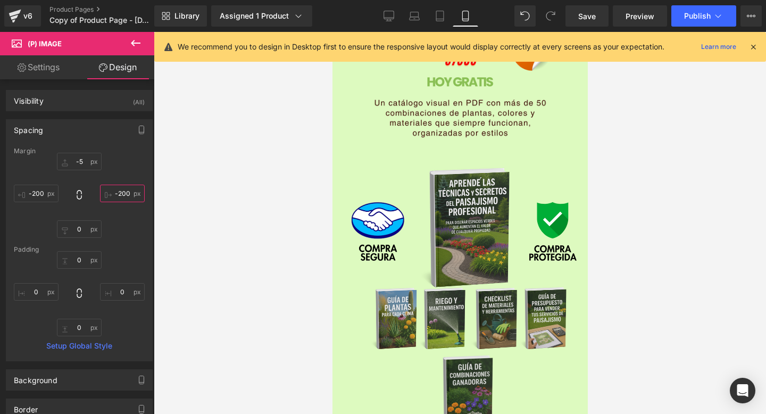
click at [124, 196] on input "-200" at bounding box center [122, 194] width 45 height 18
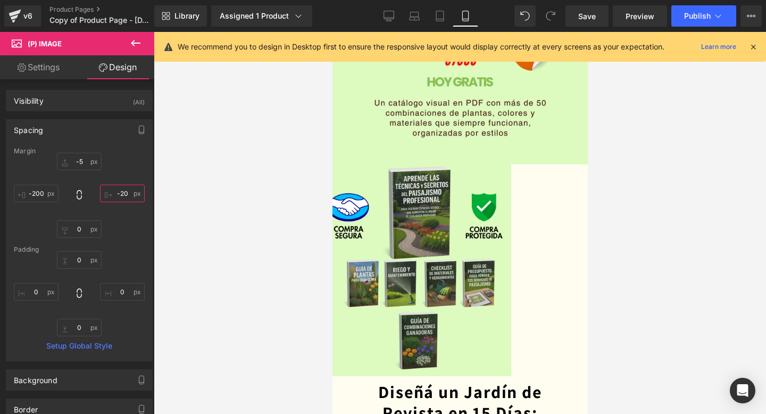
type input "-200"
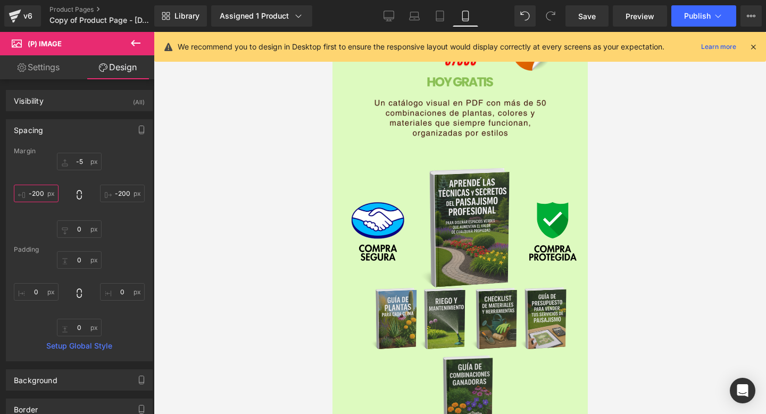
click at [38, 196] on input "-200" at bounding box center [36, 194] width 45 height 18
click at [39, 191] on input "-200" at bounding box center [36, 194] width 45 height 18
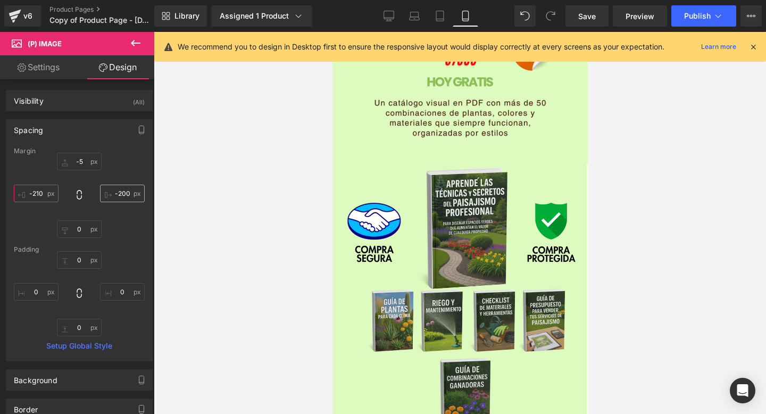
type input "-210"
click at [124, 191] on input "-200" at bounding box center [122, 194] width 45 height 18
click at [121, 191] on input "-200" at bounding box center [122, 194] width 45 height 18
type input "-205"
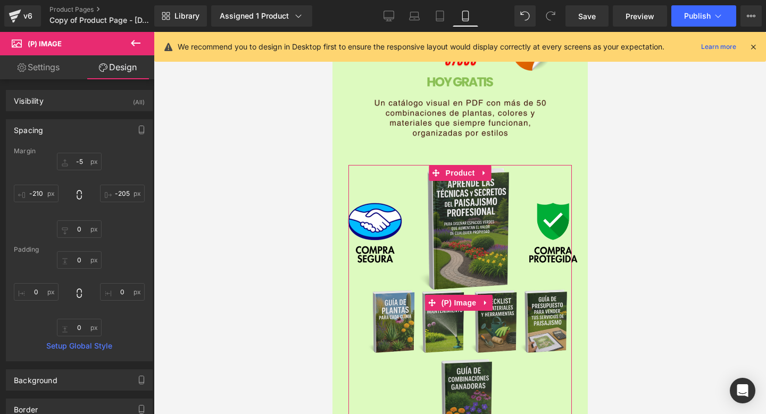
click at [360, 355] on img at bounding box center [458, 302] width 260 height 281
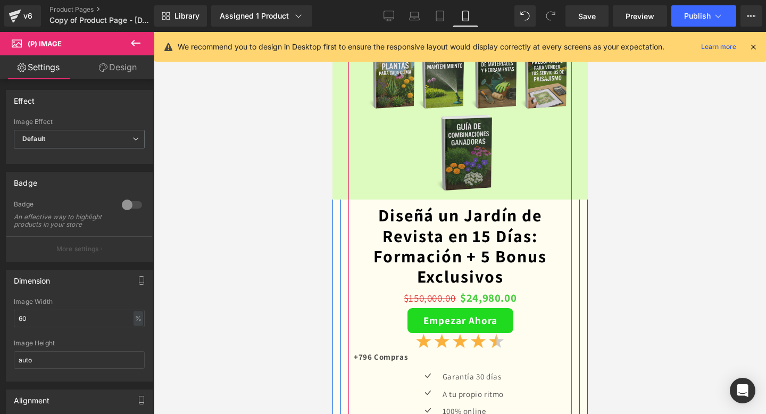
scroll to position [2740, 0]
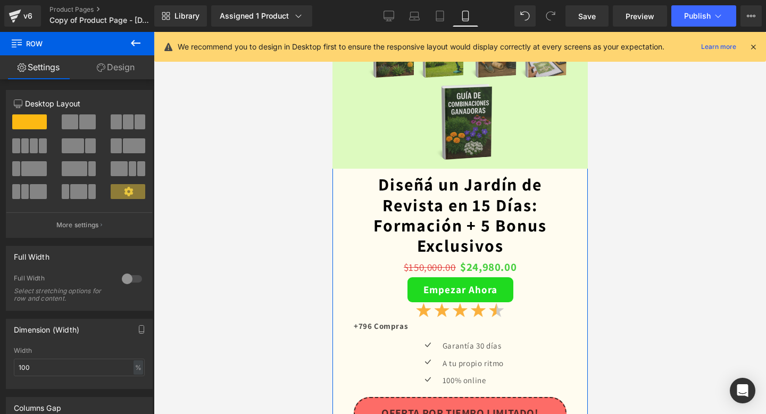
click at [101, 58] on link "Design" at bounding box center [115, 67] width 77 height 24
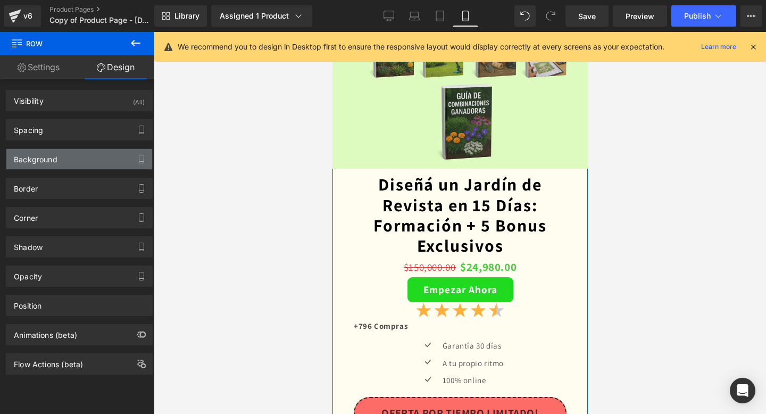
click at [76, 152] on div "Background" at bounding box center [79, 159] width 146 height 20
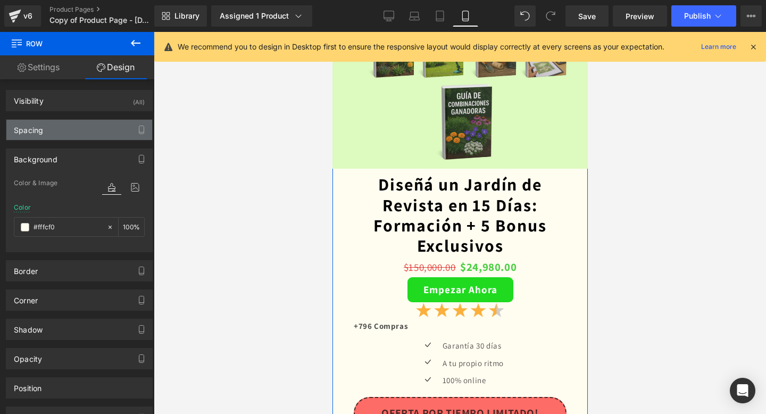
click at [101, 128] on div "Spacing" at bounding box center [79, 130] width 146 height 20
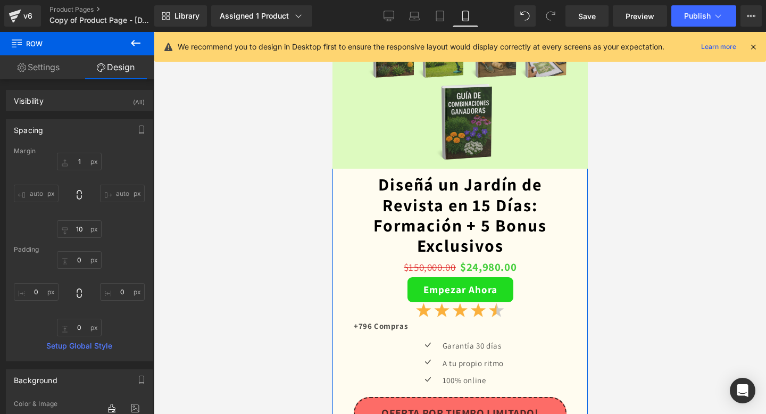
click at [97, 131] on div "Spacing" at bounding box center [79, 130] width 146 height 20
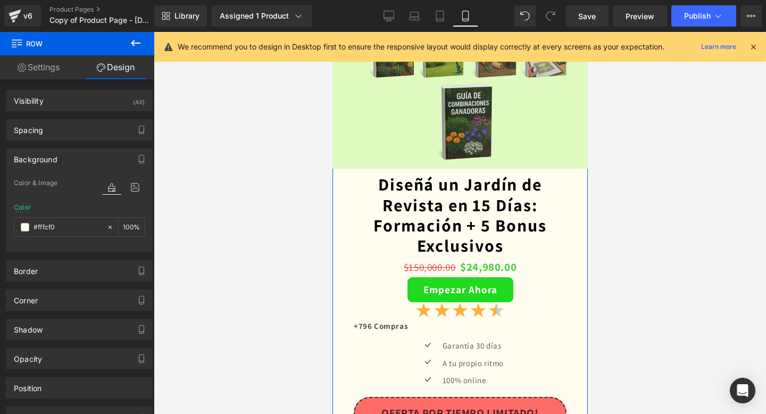
click at [77, 164] on div "Background" at bounding box center [79, 159] width 146 height 20
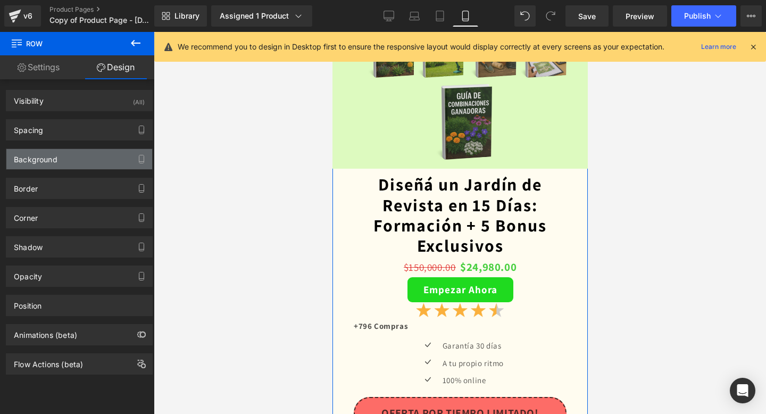
click at [87, 154] on div "Background" at bounding box center [79, 159] width 146 height 20
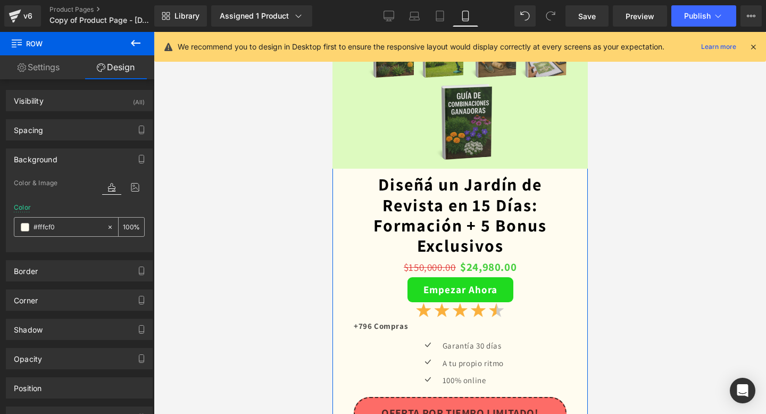
click at [48, 233] on div "#fffcf0" at bounding box center [60, 226] width 92 height 19
click at [50, 229] on input "#fffcf0" at bounding box center [68, 227] width 68 height 12
paste input "ddfabf"
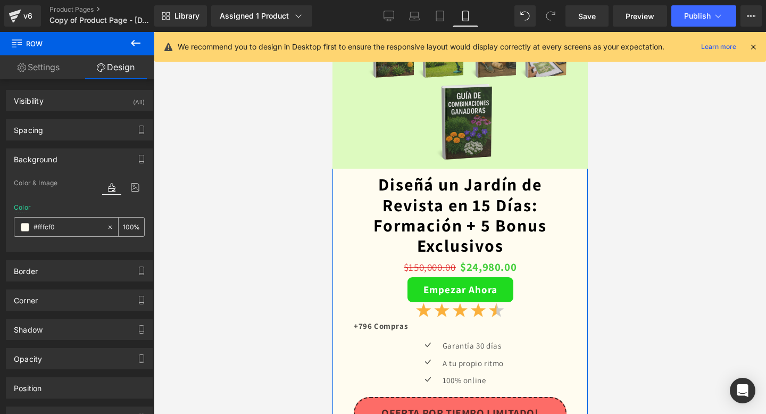
type input "#ddfabf"
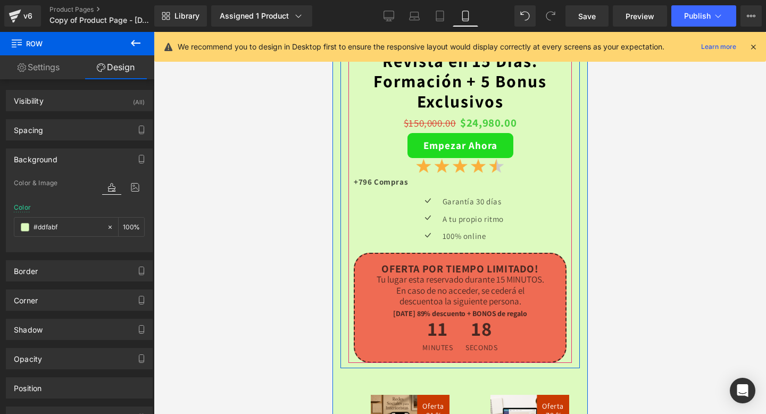
scroll to position [2886, 0]
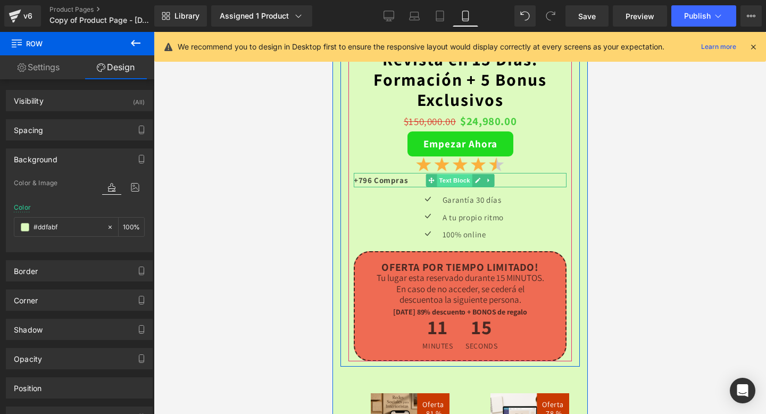
click at [454, 179] on span "Text Block" at bounding box center [453, 180] width 35 height 13
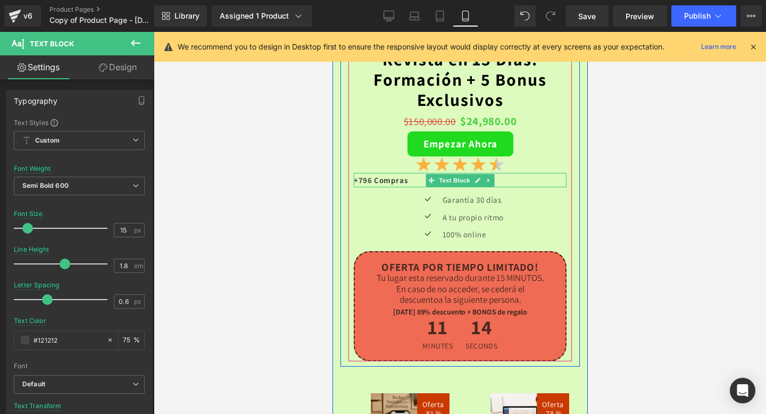
click at [421, 182] on p "+796 Compras" at bounding box center [459, 180] width 213 height 14
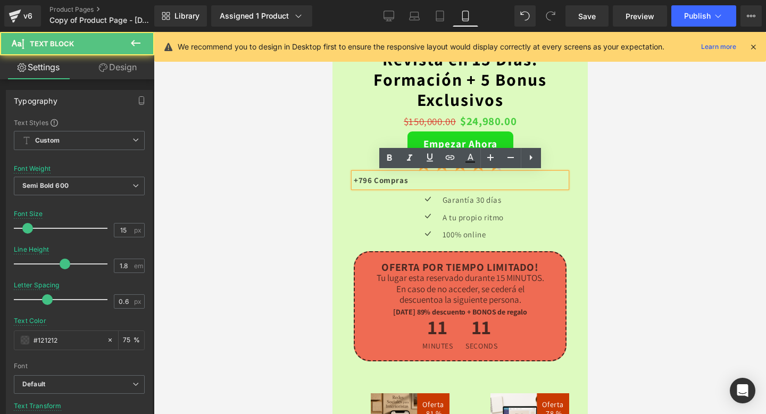
click at [444, 180] on p "+796 Compras" at bounding box center [459, 180] width 213 height 14
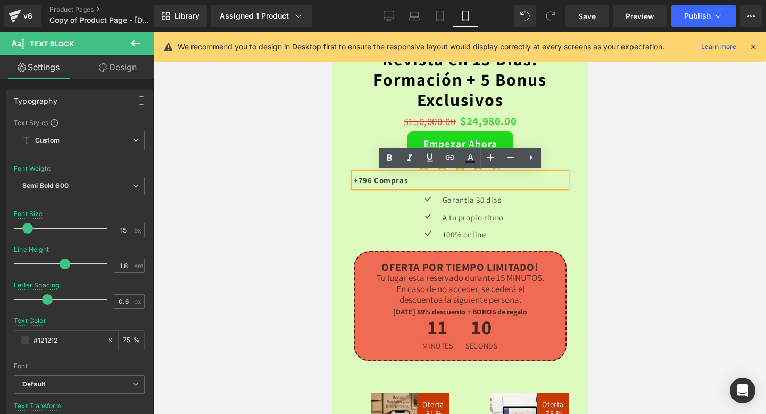
click at [439, 181] on p "+796 Compras" at bounding box center [459, 180] width 213 height 14
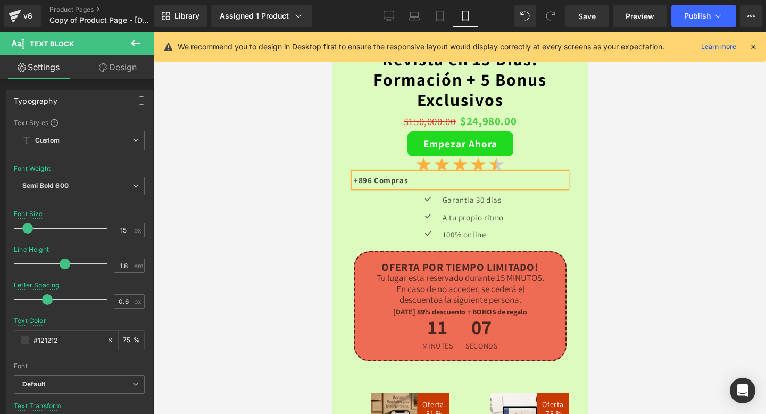
click at [439, 237] on span at bounding box center [442, 234] width 11 height 13
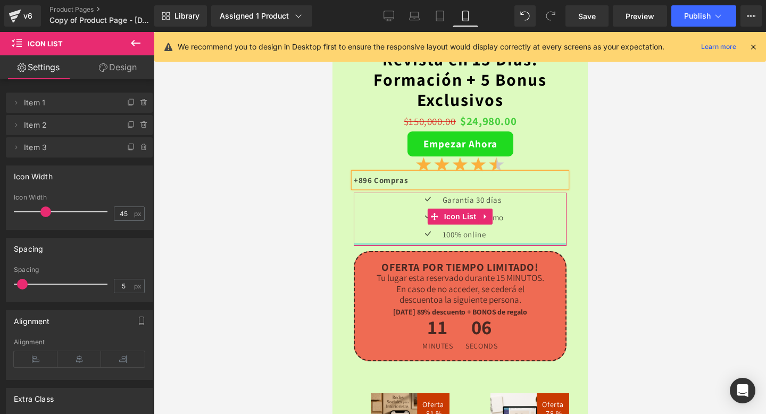
click at [360, 245] on div at bounding box center [459, 244] width 213 height 3
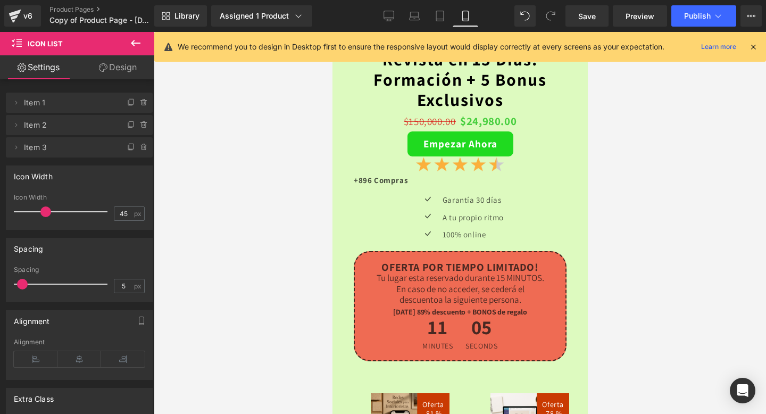
click at [323, 248] on div at bounding box center [460, 223] width 612 height 382
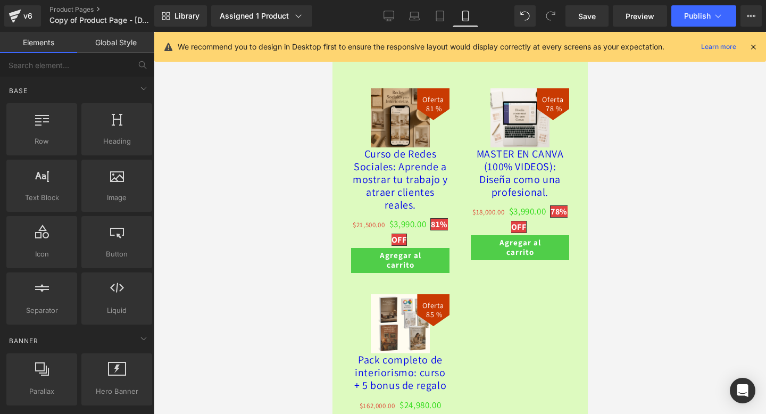
scroll to position [3256, 0]
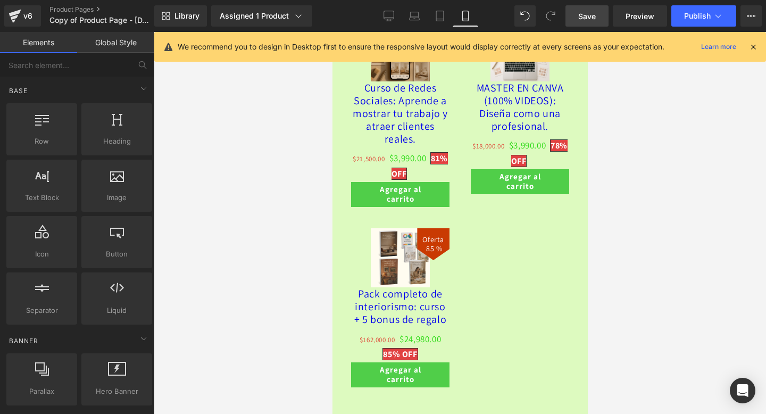
click at [589, 14] on span "Save" at bounding box center [587, 16] width 18 height 11
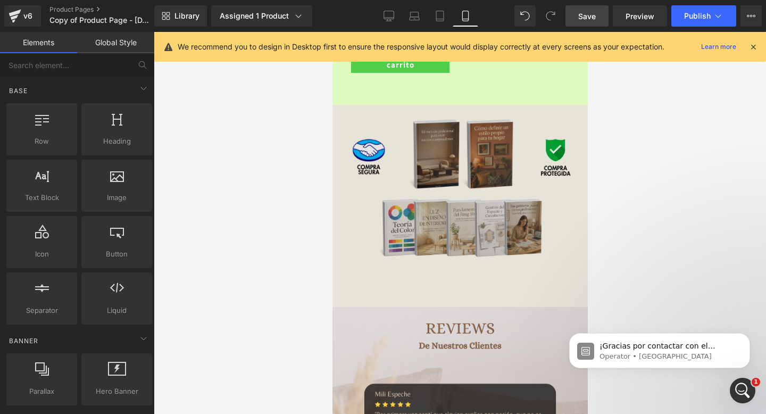
scroll to position [3570, 0]
click at [443, 239] on img at bounding box center [459, 304] width 255 height 399
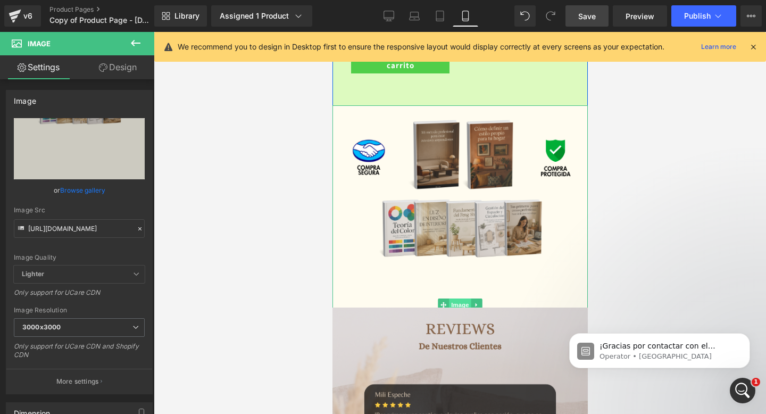
click at [453, 311] on span "Image" at bounding box center [459, 304] width 22 height 13
click at [77, 232] on input "[URL][DOMAIN_NAME]" at bounding box center [79, 228] width 131 height 19
paste input "[DOMAIN_NAME][URL]"
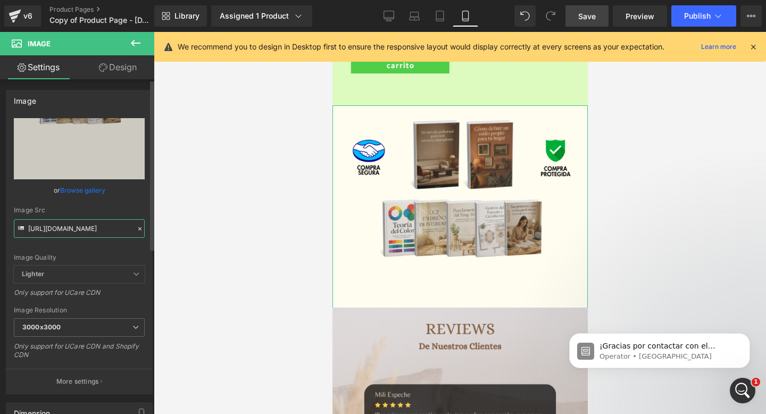
type input "[URL][DOMAIN_NAME]"
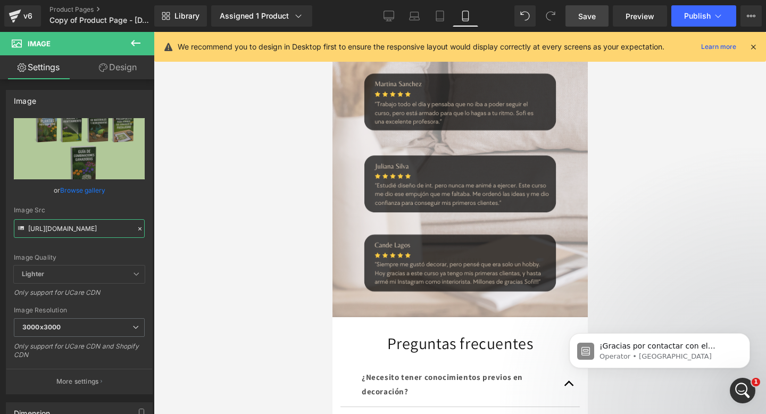
scroll to position [3955, 0]
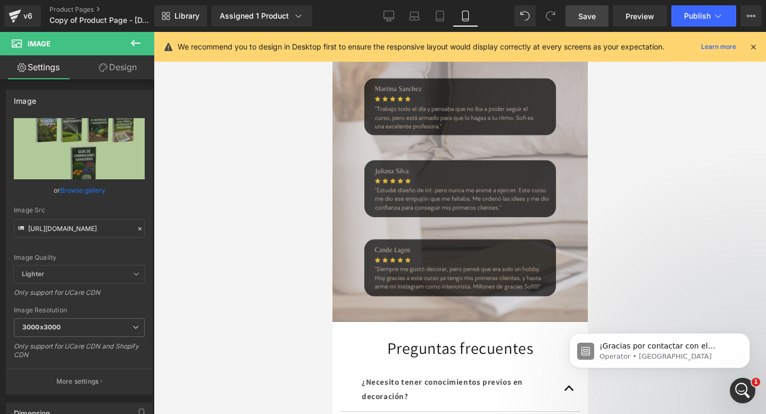
click at [462, 226] on img at bounding box center [459, 122] width 255 height 399
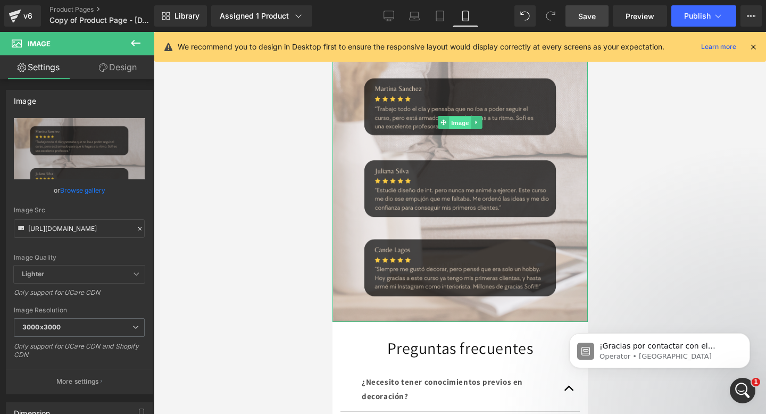
click at [452, 129] on span "Image" at bounding box center [459, 122] width 22 height 13
click at [451, 129] on span "Image" at bounding box center [459, 122] width 22 height 13
click at [45, 229] on input "[URL][DOMAIN_NAME]" at bounding box center [79, 228] width 131 height 19
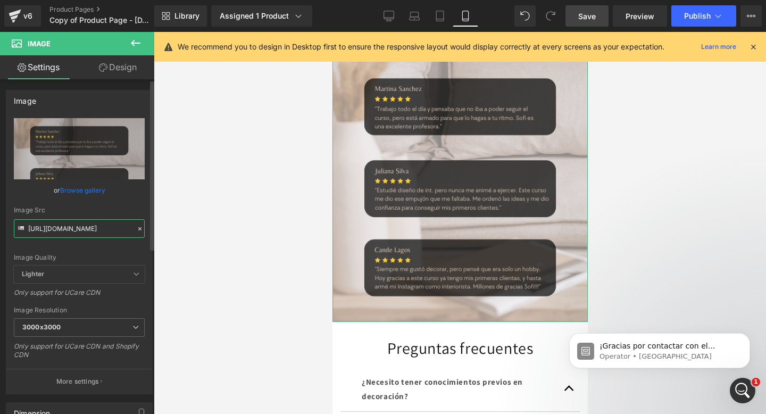
paste input "[DOMAIN_NAME][URL]"
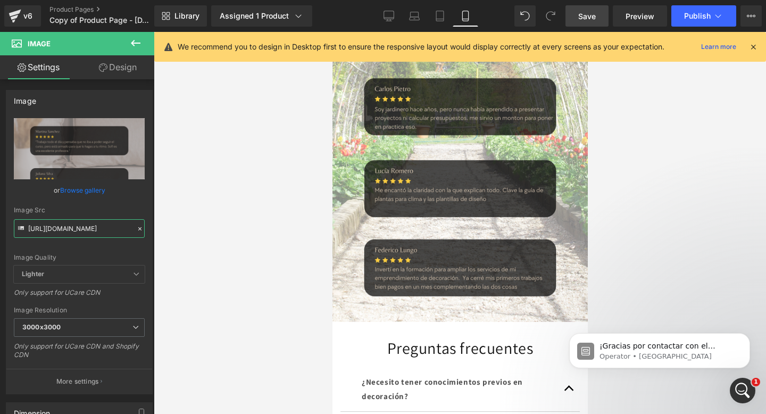
type input "[URL][DOMAIN_NAME]"
click at [732, 374] on body "¡Gracias por contactar con el soporte de GemPages! 👋 ​ Nuestro equipo de soport…" at bounding box center [659, 348] width 204 height 66
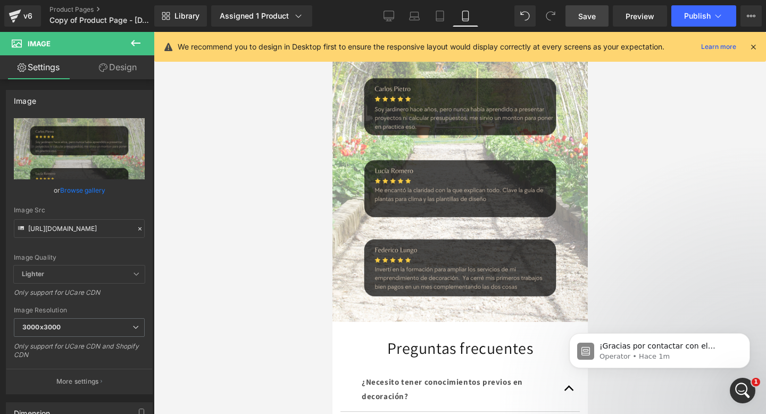
click at [739, 390] on icon "Abrir Intercom Messenger" at bounding box center [743, 391] width 18 height 18
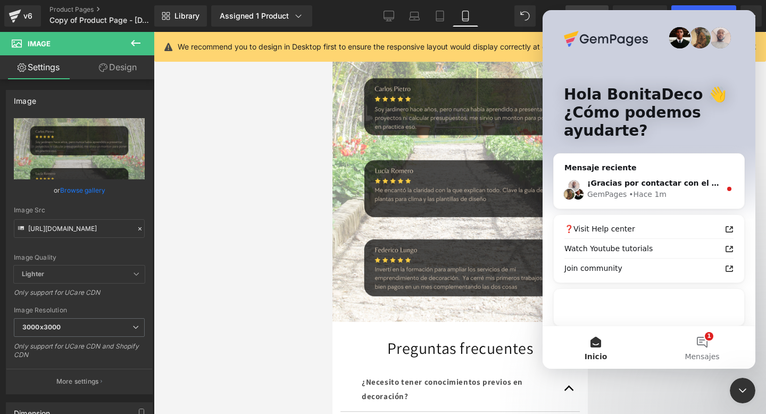
click at [681, 175] on div "¡Gracias por contactar con el soporte de GemPages! 👋 ​ Nuestro equipo de soport…" at bounding box center [649, 188] width 190 height 39
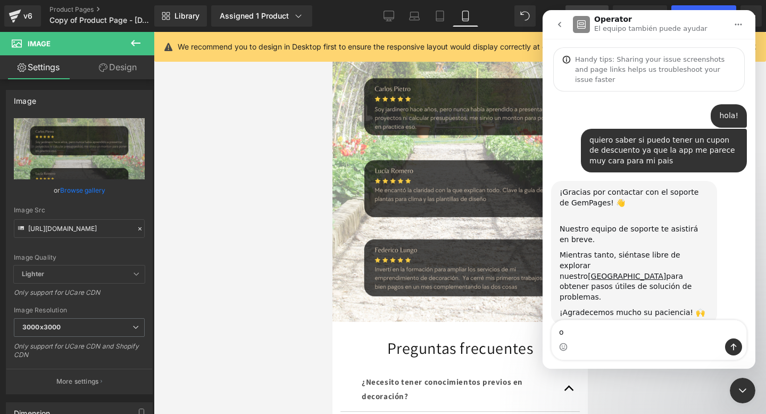
type textarea "ok"
click at [559, 25] on icon "go back" at bounding box center [559, 24] width 3 height 5
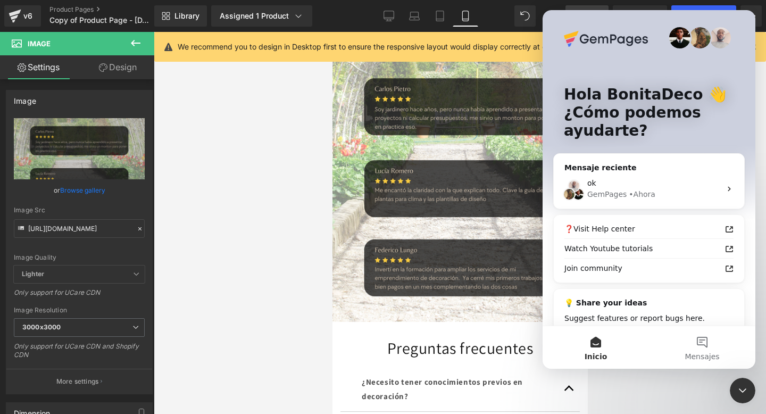
click at [336, 218] on div at bounding box center [383, 191] width 766 height 382
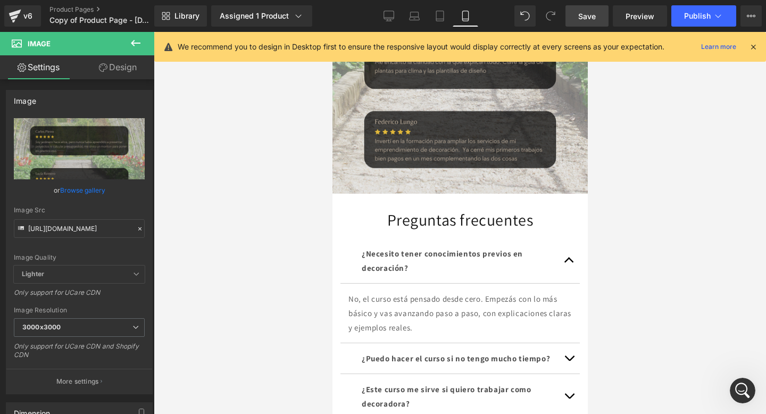
scroll to position [4109, 0]
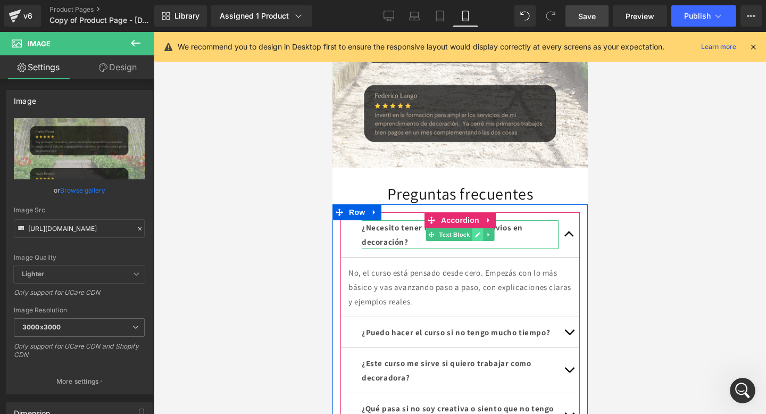
click at [474, 241] on link at bounding box center [477, 234] width 11 height 13
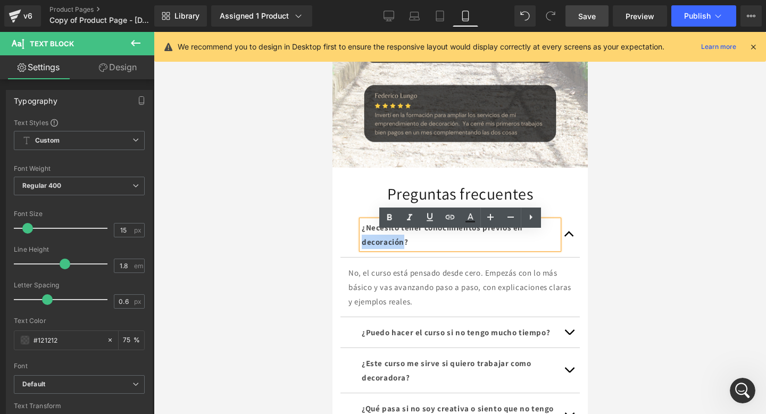
drag, startPoint x: 408, startPoint y: 254, endPoint x: 363, endPoint y: 252, distance: 45.2
click at [363, 247] on strong "¿Necesito tener conocimientos previos en decoración?" at bounding box center [441, 234] width 161 height 24
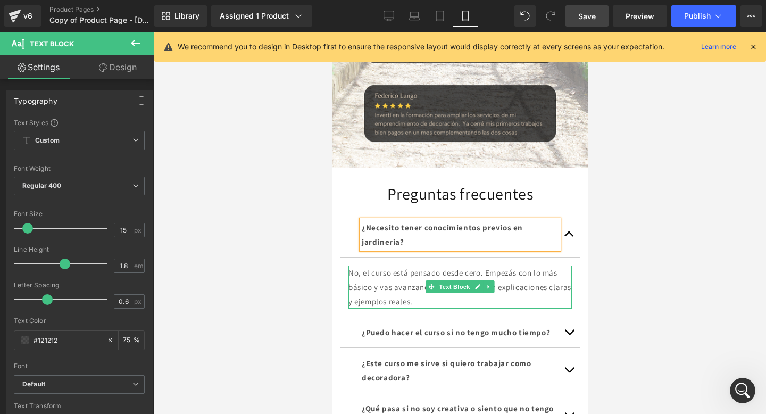
click at [399, 308] on p "No, el curso está pensado desde cero. Empezás con lo más básico y vas avanzando…" at bounding box center [459, 286] width 223 height 43
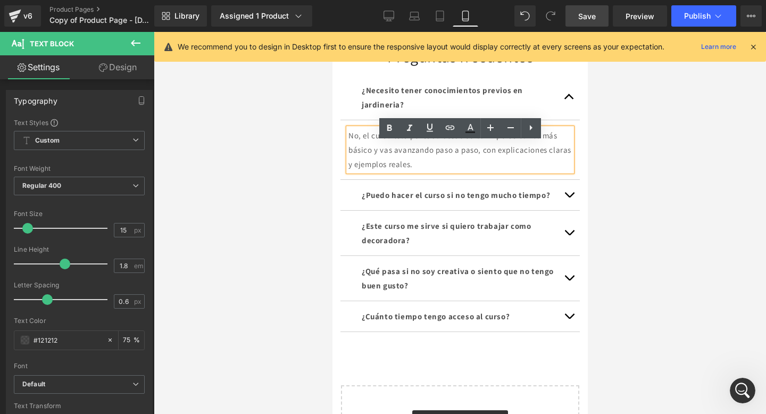
scroll to position [4253, 0]
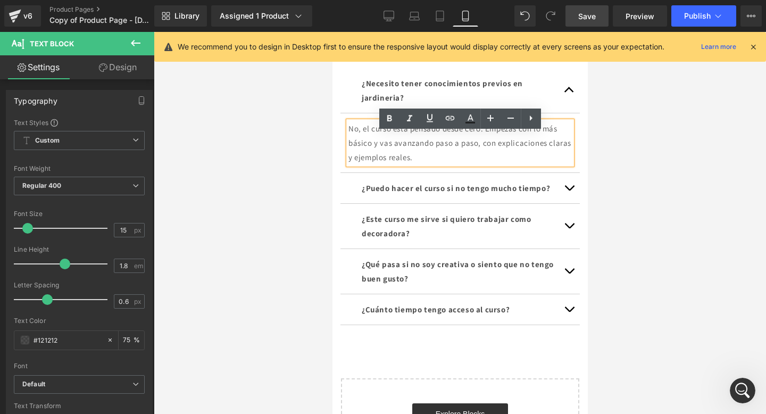
click at [545, 195] on p "¿Puedo hacer el curso si no tengo mucho tiempo?" at bounding box center [459, 188] width 197 height 14
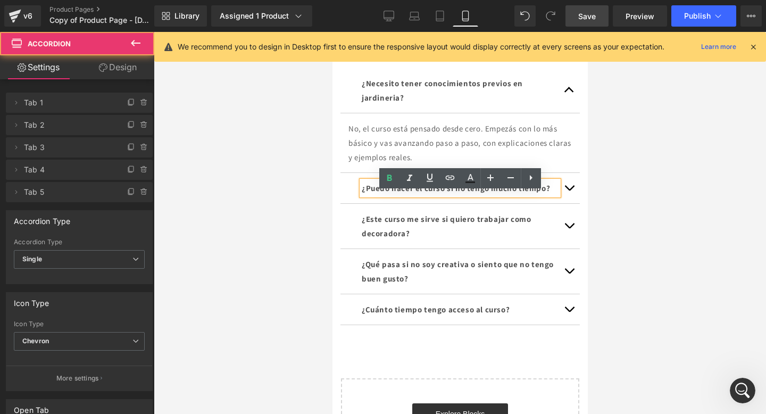
click at [572, 203] on button "button" at bounding box center [568, 188] width 21 height 30
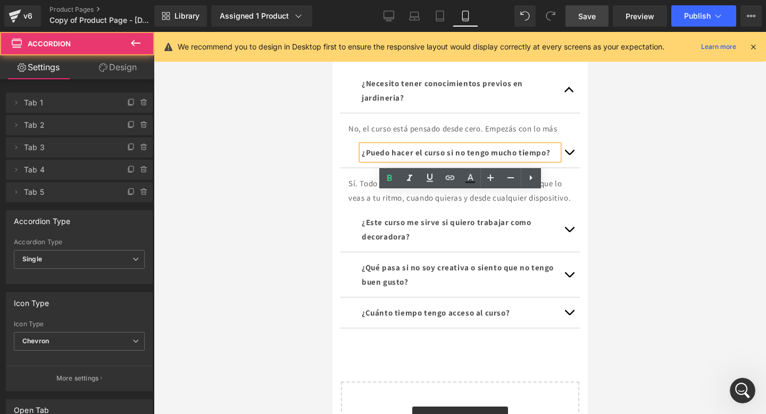
click at [569, 205] on div "Sí. Todo el contenido está grabado y disponible para que lo veas a tu ritmo, cu…" at bounding box center [459, 190] width 223 height 29
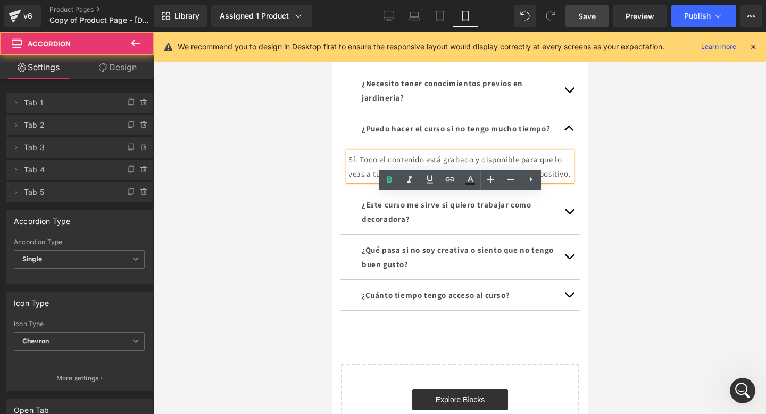
click at [439, 189] on article "Sí. Todo el contenido está grabado y disponible para que lo veas a tu ritmo, cu…" at bounding box center [459, 166] width 239 height 45
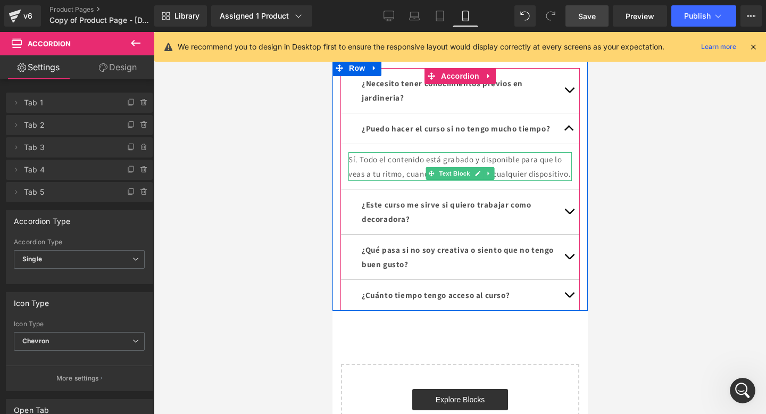
click at [470, 181] on p "Sí. Todo el contenido está grabado y disponible para que lo veas a tu ritmo, cu…" at bounding box center [459, 166] width 223 height 29
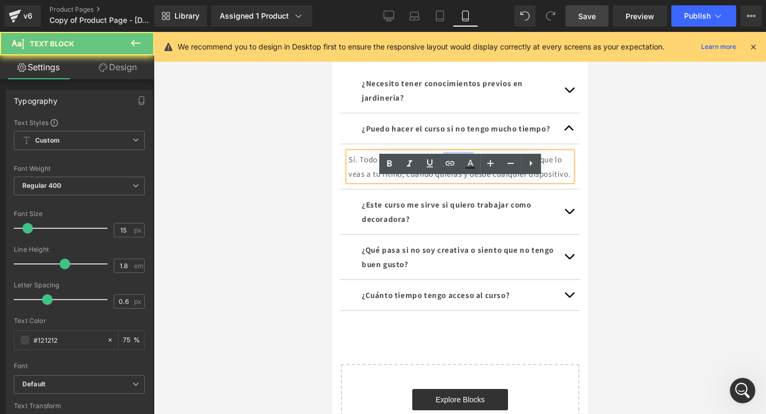
click at [470, 181] on p "Sí. Todo el contenido está grabado y disponible para que lo veas a tu ritmo, cu…" at bounding box center [459, 166] width 223 height 29
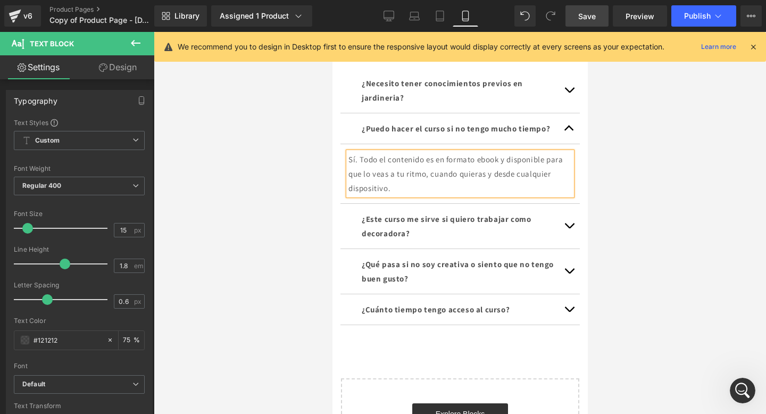
click at [436, 195] on p "Sí. Todo el contenido es en formato ebook y disponible para que lo veas a tu ri…" at bounding box center [459, 173] width 223 height 43
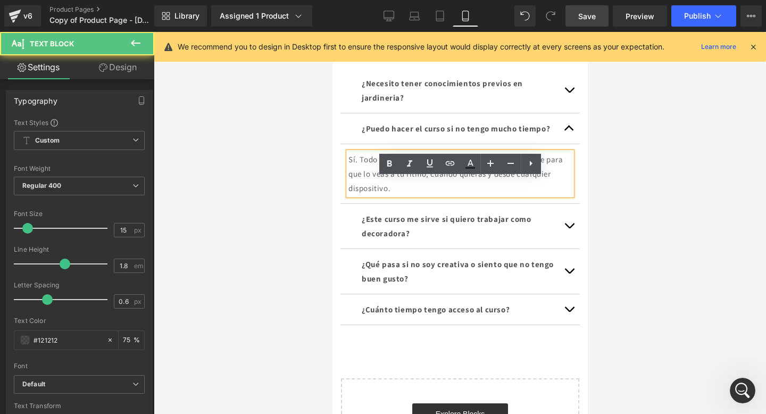
scroll to position [4301, 0]
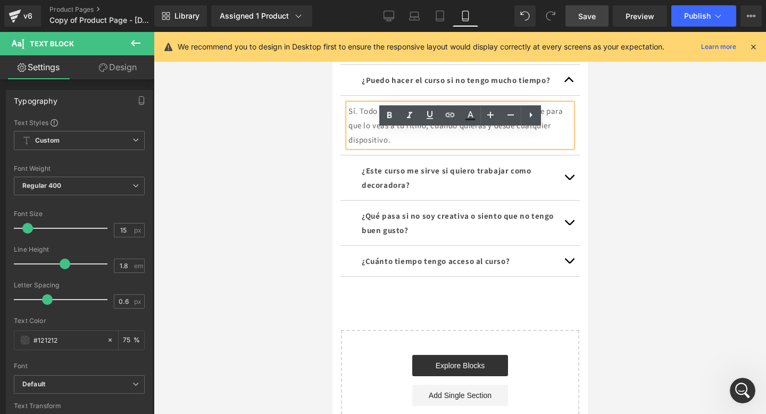
click at [501, 192] on p "¿Este curso me sirve si quiero trabajar como decoradora?" at bounding box center [459, 177] width 197 height 29
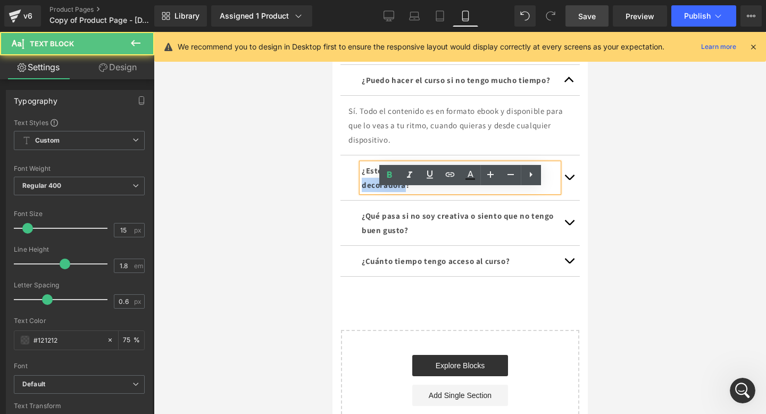
drag, startPoint x: 407, startPoint y: 212, endPoint x: 362, endPoint y: 212, distance: 45.7
click at [362, 190] on strong "¿Este curso me sirve si quiero trabajar como decoradora?" at bounding box center [445, 177] width 169 height 24
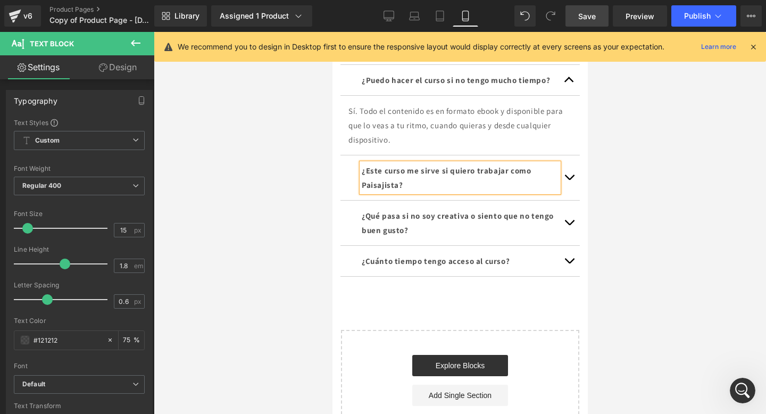
click at [374, 235] on b "¿Qué pasa si no soy creativa o siento que no tengo buen gusto?" at bounding box center [457, 223] width 192 height 24
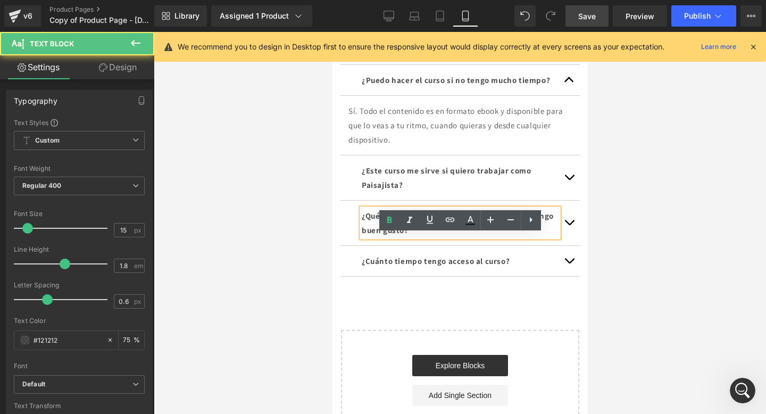
click at [478, 235] on b "¿Qué pasa si no soy creativa o siento que no tengo buen gusto?" at bounding box center [457, 223] width 192 height 24
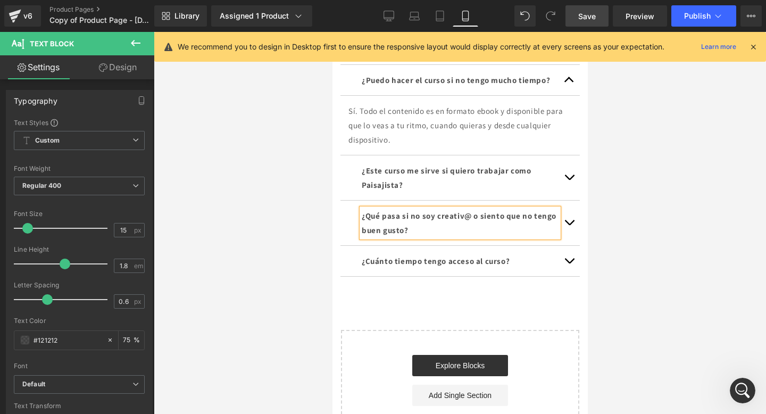
click at [438, 235] on b "¿Qué pasa si no soy creativ@ o siento que no tengo buen gusto?" at bounding box center [458, 223] width 195 height 24
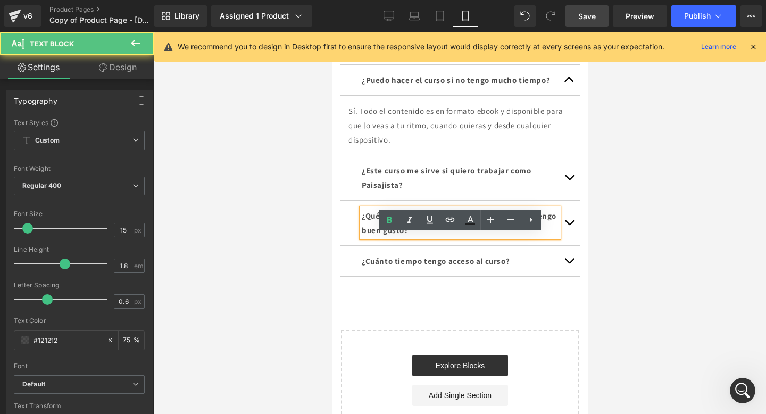
click at [572, 245] on button "button" at bounding box center [568, 222] width 21 height 45
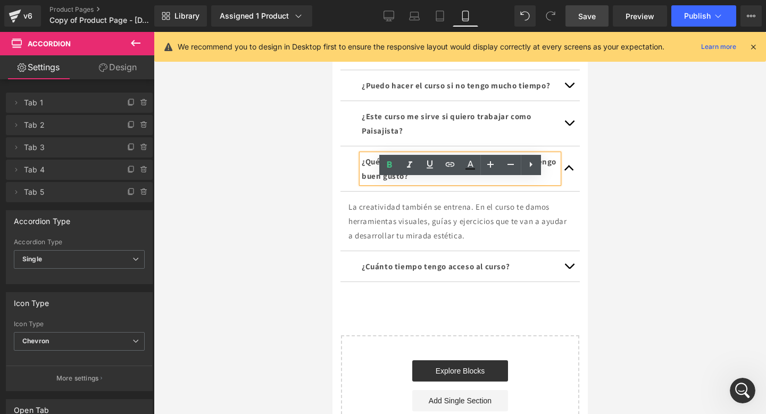
scroll to position [4297, 0]
click at [568, 280] on button "button" at bounding box center [568, 265] width 21 height 30
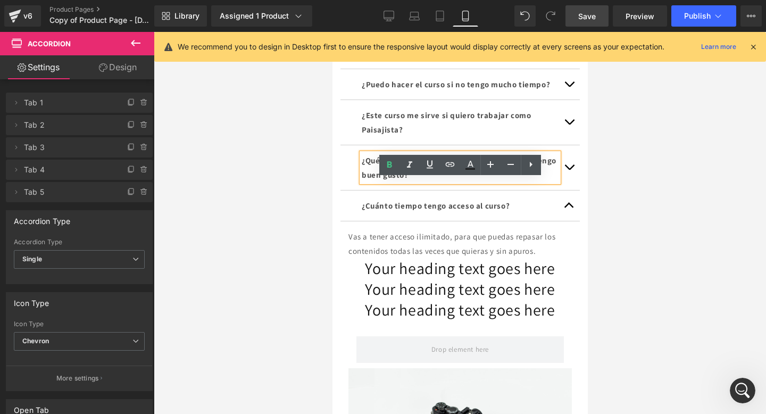
scroll to position [4326, 0]
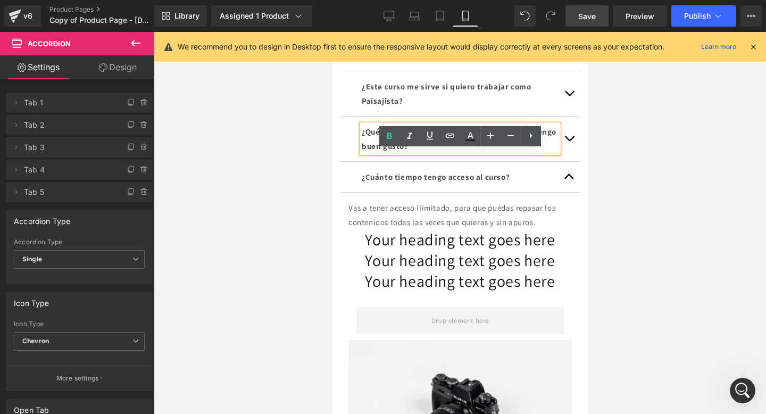
click at [562, 192] on button "button" at bounding box center [568, 177] width 21 height 30
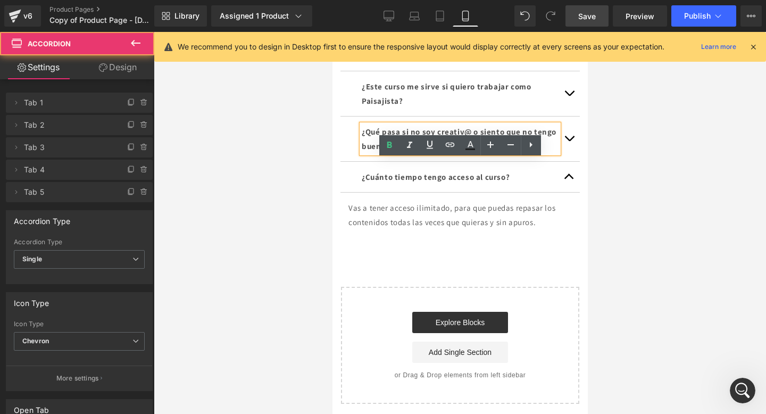
scroll to position [4317, 0]
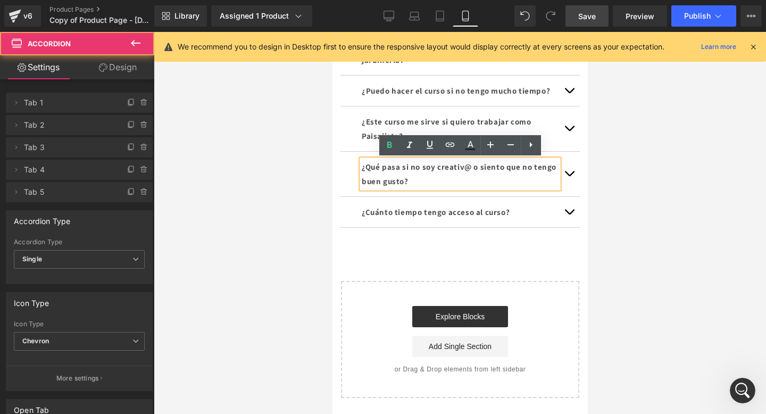
click at [570, 211] on button "button" at bounding box center [568, 212] width 21 height 30
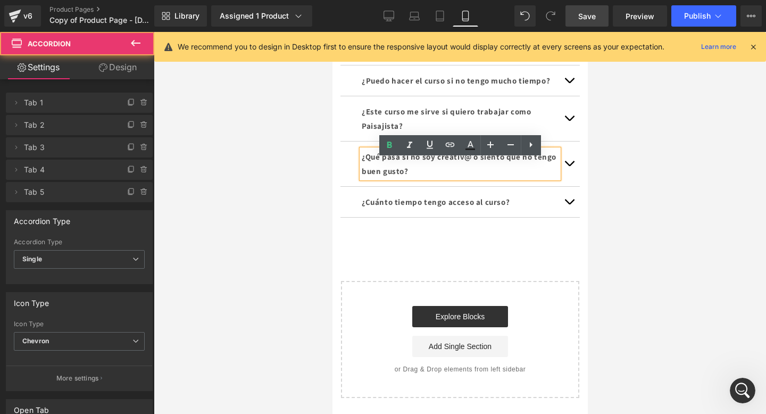
scroll to position [4326, 0]
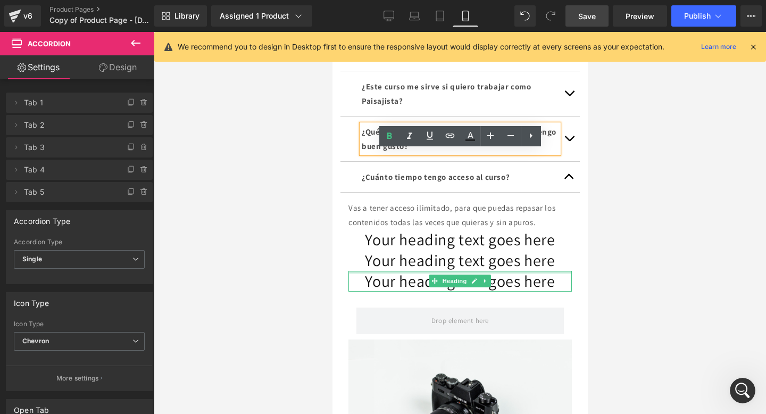
click at [478, 271] on div "Your heading text goes here Heading" at bounding box center [459, 260] width 223 height 21
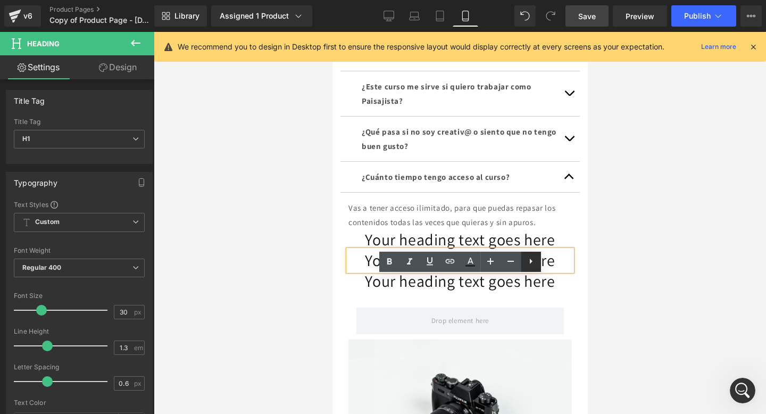
click at [533, 259] on icon at bounding box center [530, 261] width 13 height 13
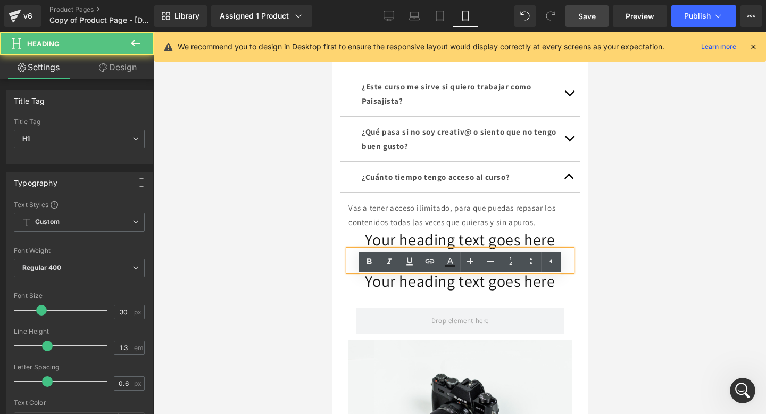
click at [544, 271] on h1 "Your heading text goes here" at bounding box center [459, 260] width 223 height 21
click at [557, 291] on h1 "Your heading text goes here" at bounding box center [459, 281] width 223 height 21
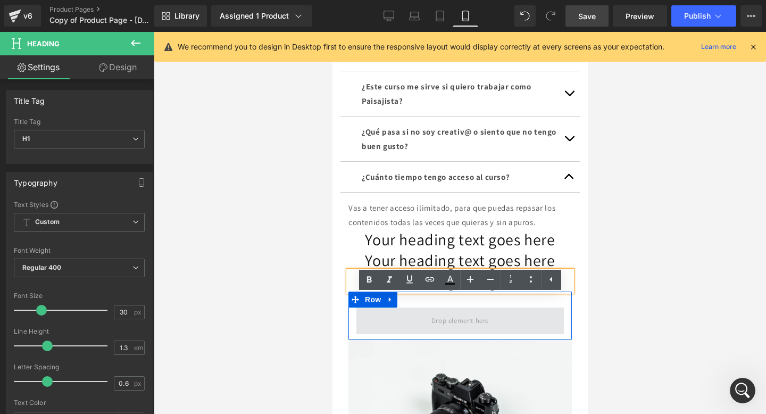
click at [527, 334] on span at bounding box center [459, 320] width 207 height 27
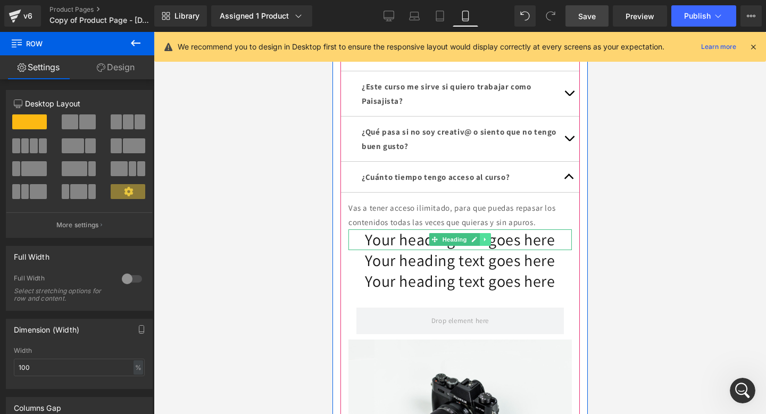
click at [487, 242] on icon at bounding box center [485, 239] width 6 height 6
click at [494, 246] on link at bounding box center [490, 239] width 11 height 13
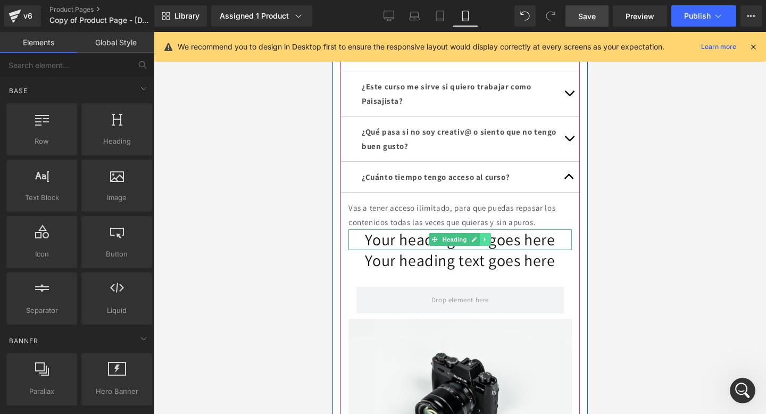
click at [488, 246] on link at bounding box center [484, 239] width 11 height 13
click at [492, 242] on icon at bounding box center [491, 240] width 6 height 6
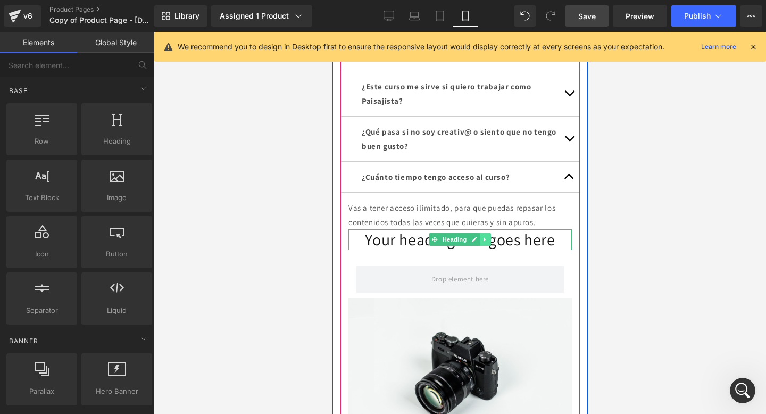
click at [487, 242] on icon at bounding box center [485, 239] width 6 height 6
click at [492, 242] on icon at bounding box center [491, 240] width 6 height 6
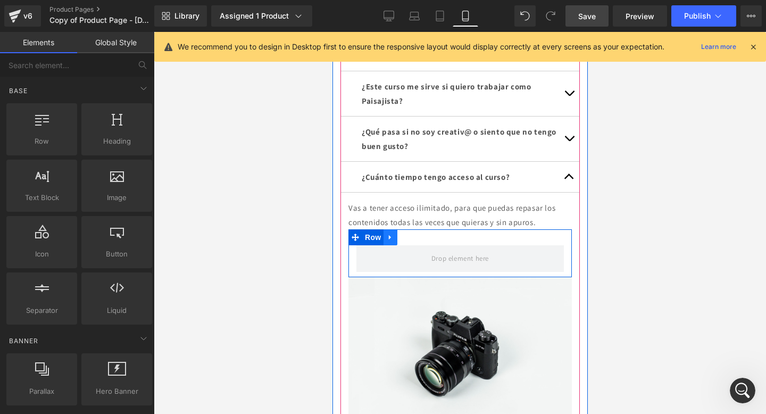
click at [391, 241] on icon at bounding box center [389, 237] width 7 height 8
click at [420, 241] on icon at bounding box center [417, 237] width 7 height 8
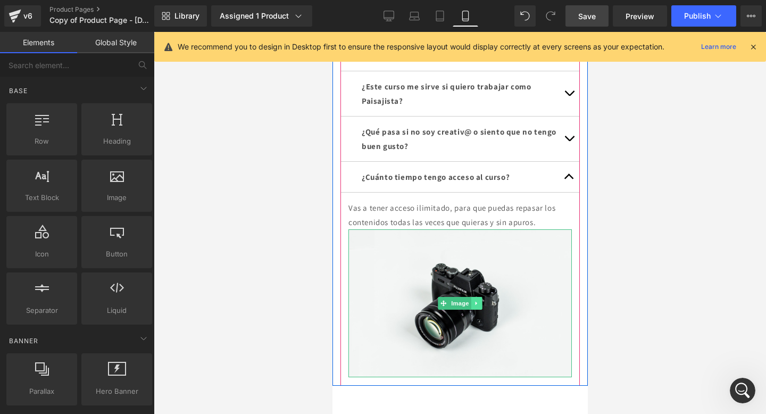
scroll to position [4336, 0]
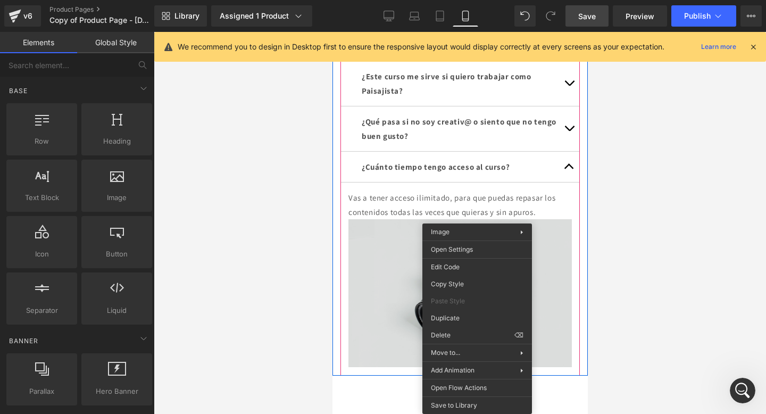
click at [381, 320] on img at bounding box center [459, 293] width 223 height 148
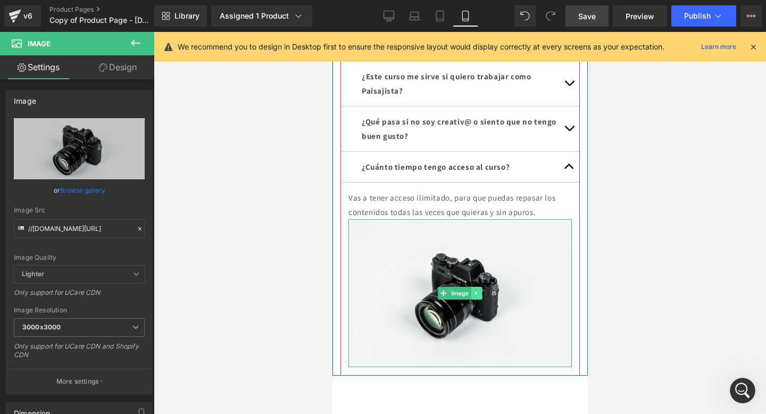
click at [473, 296] on icon at bounding box center [476, 293] width 6 height 6
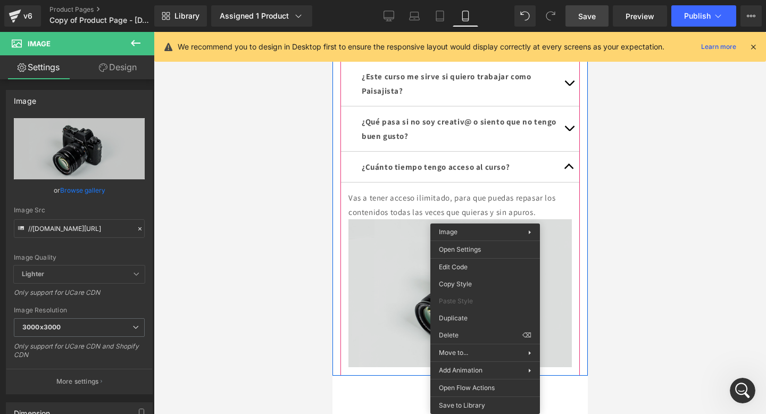
click at [391, 320] on img at bounding box center [459, 293] width 223 height 148
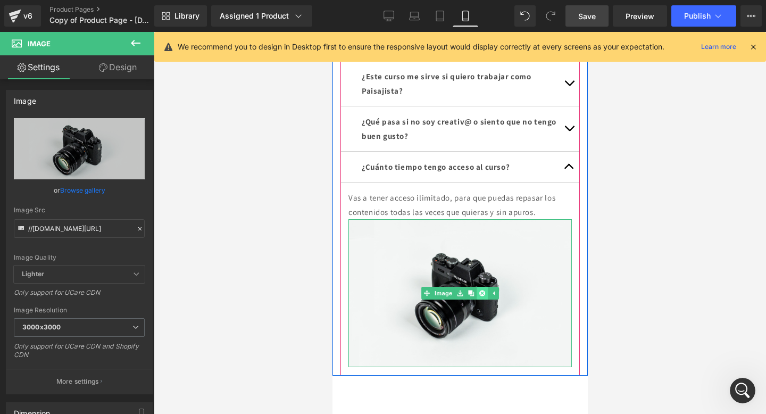
click at [481, 299] on link at bounding box center [481, 293] width 11 height 13
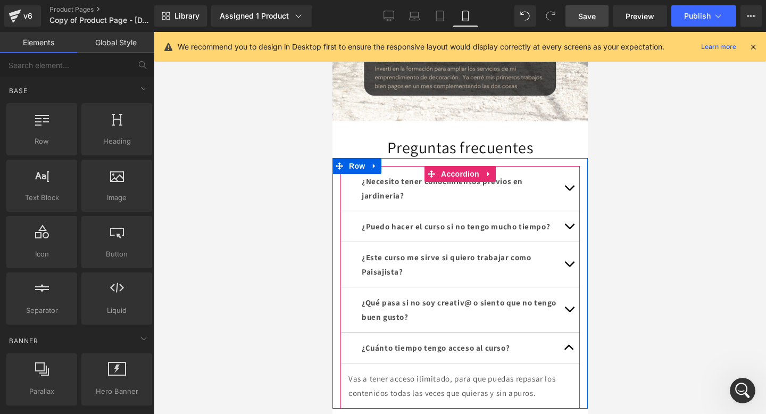
scroll to position [4088, 0]
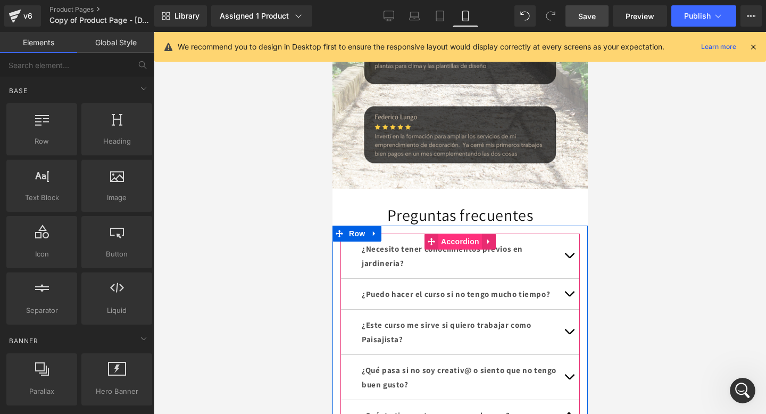
click at [449, 249] on span "Accordion" at bounding box center [460, 241] width 44 height 16
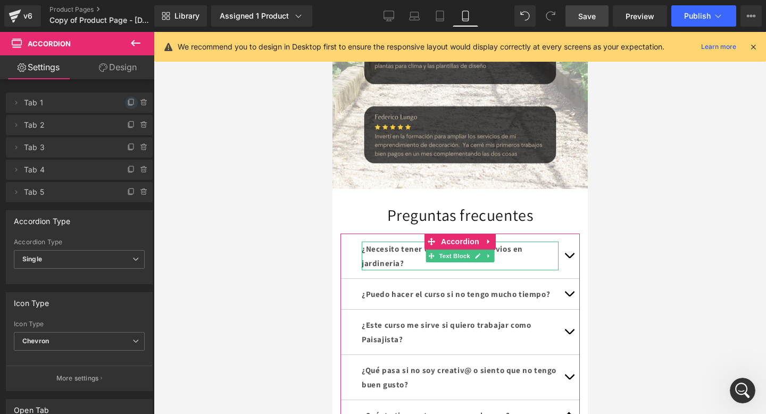
click at [128, 100] on icon at bounding box center [131, 102] width 9 height 9
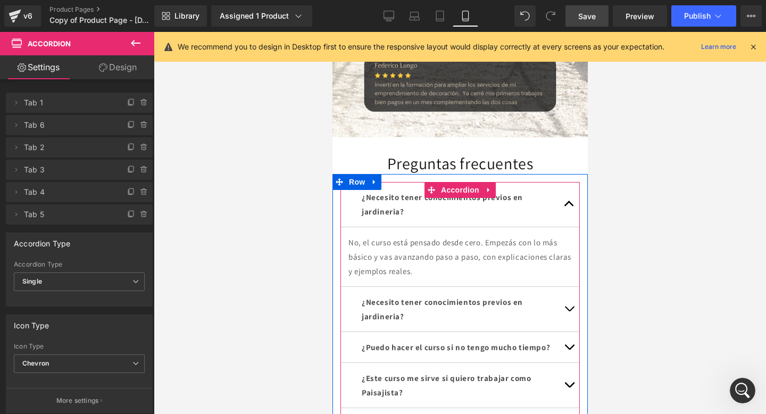
scroll to position [4140, 0]
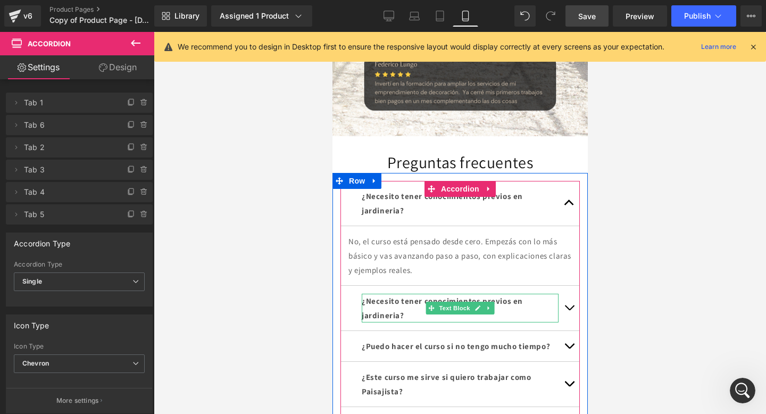
click at [421, 322] on p "¿Necesito tener conocimientos previos en jardineria?" at bounding box center [459, 308] width 197 height 29
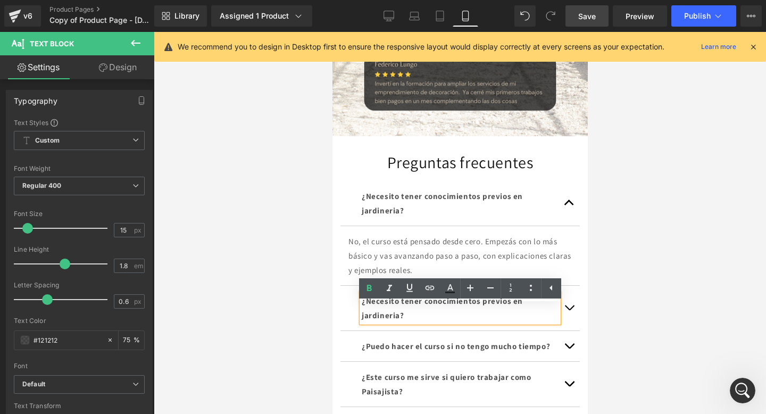
drag, startPoint x: 421, startPoint y: 323, endPoint x: 360, endPoint y: 321, distance: 61.2
click at [361, 321] on div "¿Necesito tener conocimientos previos en jardineria?" at bounding box center [459, 308] width 197 height 29
click at [396, 320] on strong "¿Necesito tener conocimientos previos en jardineria?" at bounding box center [441, 308] width 161 height 24
drag, startPoint x: 401, startPoint y: 325, endPoint x: 366, endPoint y: 307, distance: 40.2
click at [366, 307] on p "¿Necesito tener conocimientos previos en jardineria?" at bounding box center [459, 308] width 197 height 29
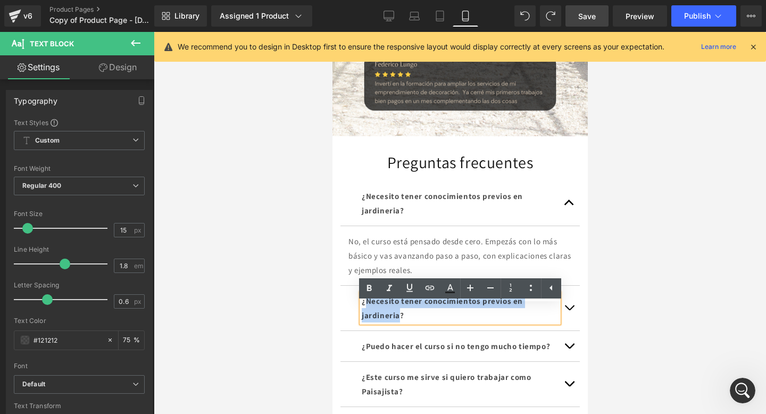
drag, startPoint x: 367, startPoint y: 312, endPoint x: 401, endPoint y: 328, distance: 36.9
click at [401, 320] on strong "¿Necesito tener conocimientos previos en jardineria?" at bounding box center [441, 308] width 161 height 24
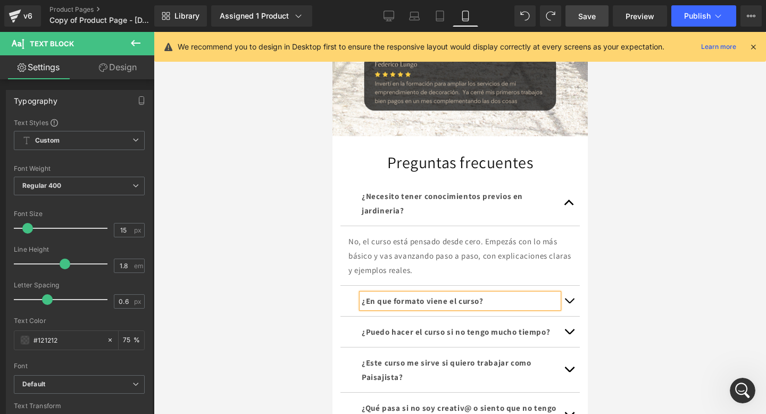
click at [575, 311] on button "button" at bounding box center [568, 301] width 21 height 30
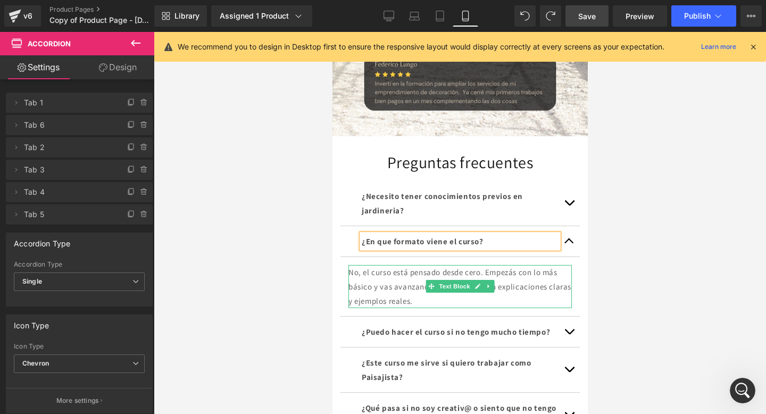
click at [504, 308] on p "No, el curso está pensado desde cero. Empezás con lo más básico y vas avanzando…" at bounding box center [459, 286] width 223 height 43
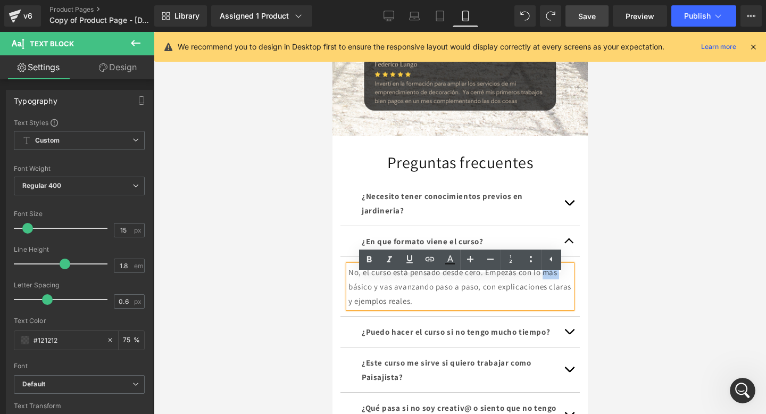
drag, startPoint x: 499, startPoint y: 313, endPoint x: 418, endPoint y: 302, distance: 81.7
click at [377, 298] on p "No, el curso está pensado desde cero. Empezás con lo más básico y vas avanzando…" at bounding box center [459, 286] width 223 height 43
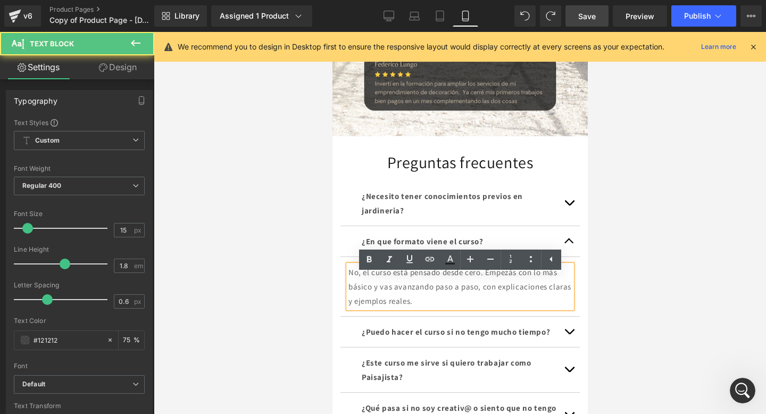
click at [502, 308] on p "No, el curso está pensado desde cero. Empezás con lo más básico y vas avanzando…" at bounding box center [459, 286] width 223 height 43
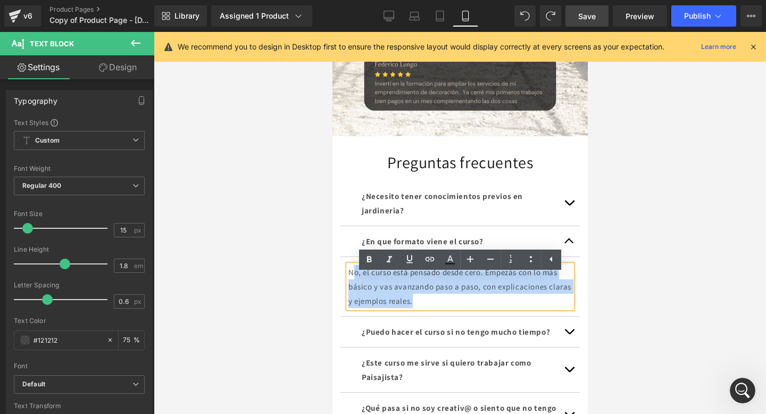
drag, startPoint x: 502, startPoint y: 314, endPoint x: 351, endPoint y: 287, distance: 152.9
click at [351, 287] on p "No, el curso está pensado desde cero. Empezás con lo más básico y vas avanzando…" at bounding box center [459, 286] width 223 height 43
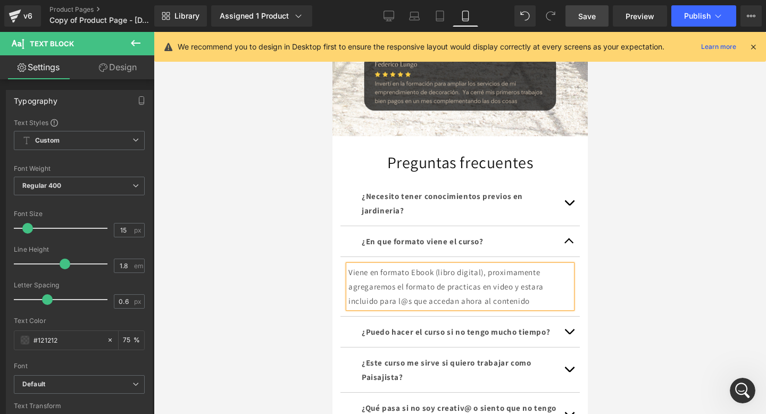
drag, startPoint x: 791, startPoint y: 321, endPoint x: 458, endPoint y: 289, distance: 334.4
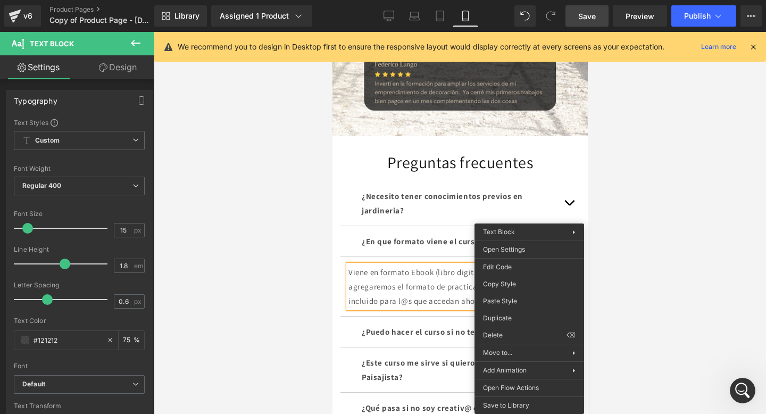
click at [439, 289] on div "Viene en formato Ebook (libro digital), proximamente agregaremos el formato de …" at bounding box center [459, 286] width 223 height 43
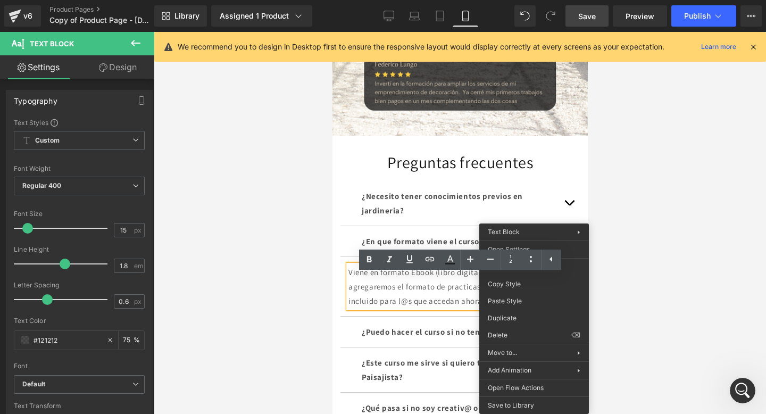
click at [462, 297] on div "Viene en formato Ebook (libro digital), proximamente agregaremos el formato de …" at bounding box center [459, 286] width 223 height 43
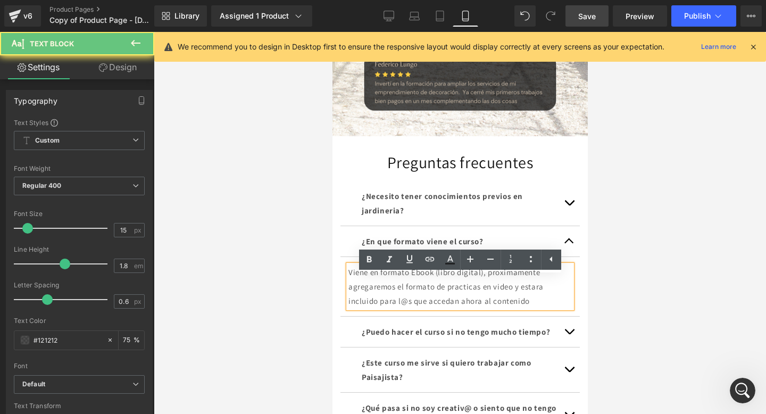
click at [524, 283] on div "Viene en formato Ebook (libro digital), proximamente agregaremos el formato de …" at bounding box center [459, 286] width 223 height 43
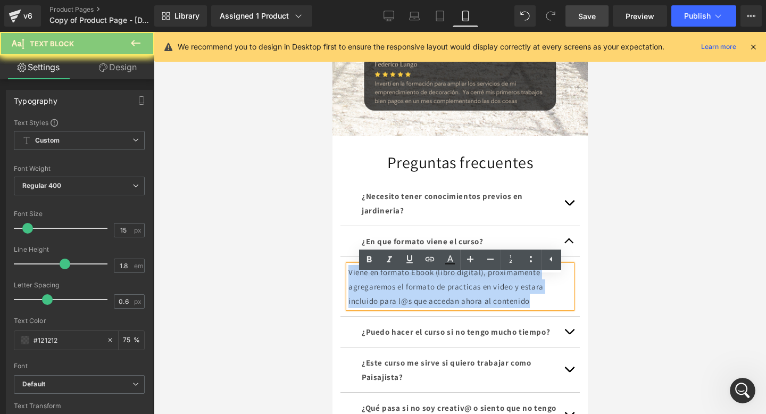
click at [524, 283] on div "Viene en formato Ebook (libro digital), proximamente agregaremos el formato de …" at bounding box center [459, 286] width 223 height 43
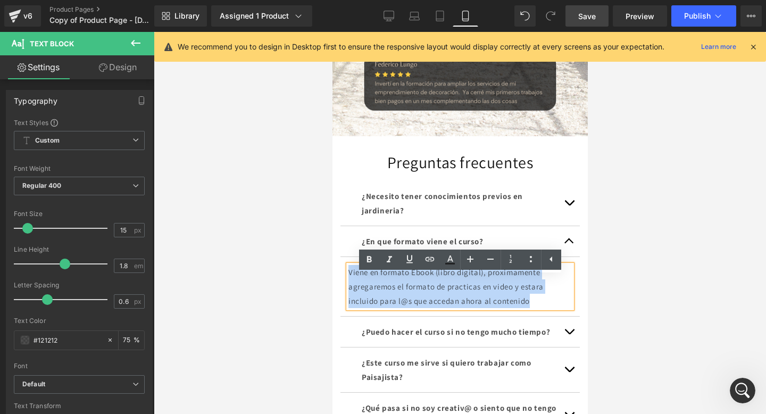
click at [524, 283] on div "Viene en formato Ebook (libro digital), proximamente agregaremos el formato de …" at bounding box center [459, 286] width 223 height 43
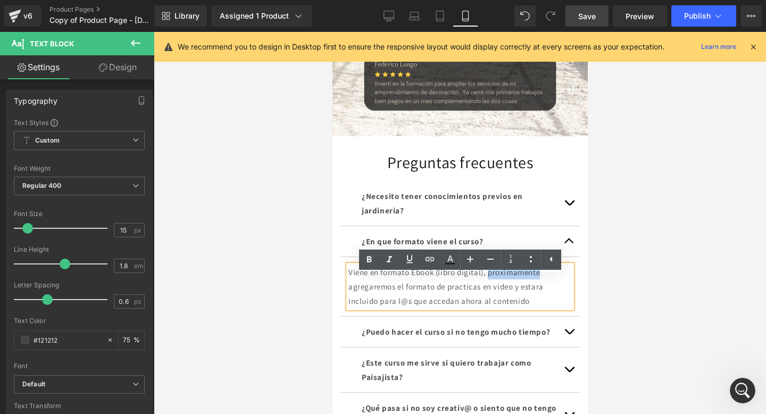
click at [524, 283] on div "Viene en formato Ebook (libro digital), proximamente agregaremos el formato de …" at bounding box center [459, 286] width 223 height 43
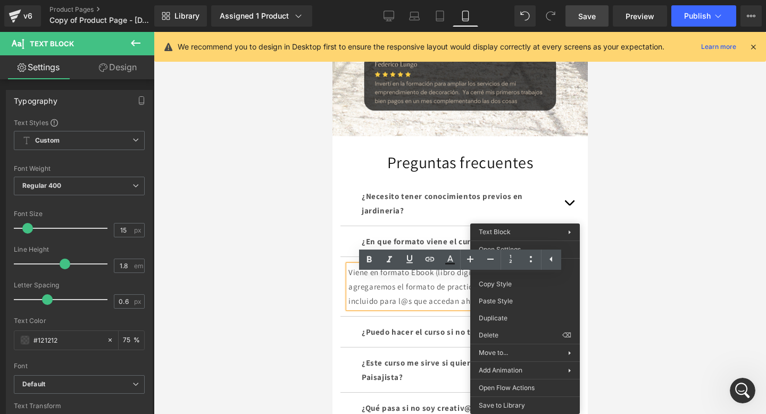
click at [483, 217] on div "¿Necesito tener conocimientos previos en jardineria? Text Block" at bounding box center [459, 203] width 197 height 29
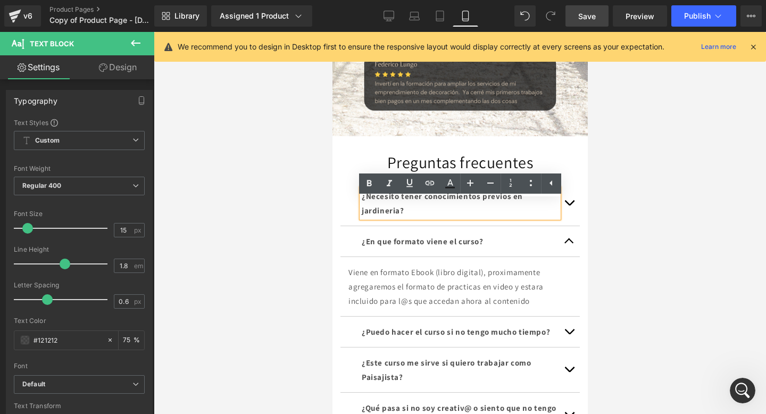
click at [568, 244] on span "button" at bounding box center [568, 244] width 0 height 0
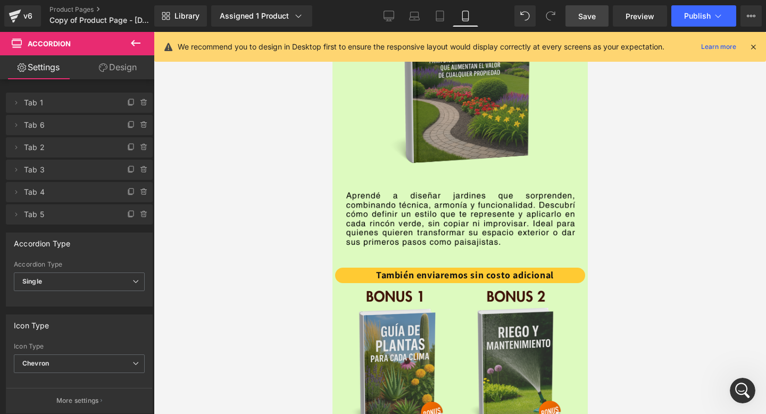
scroll to position [1271, 0]
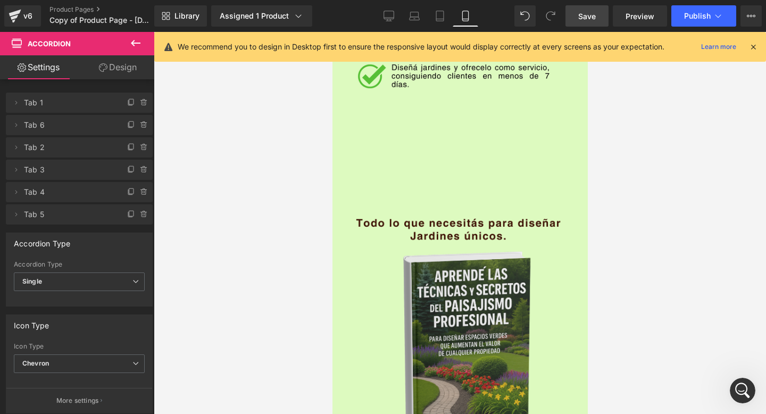
click at [584, 19] on span "Save" at bounding box center [587, 16] width 18 height 11
